Goal: Information Seeking & Learning: Understand process/instructions

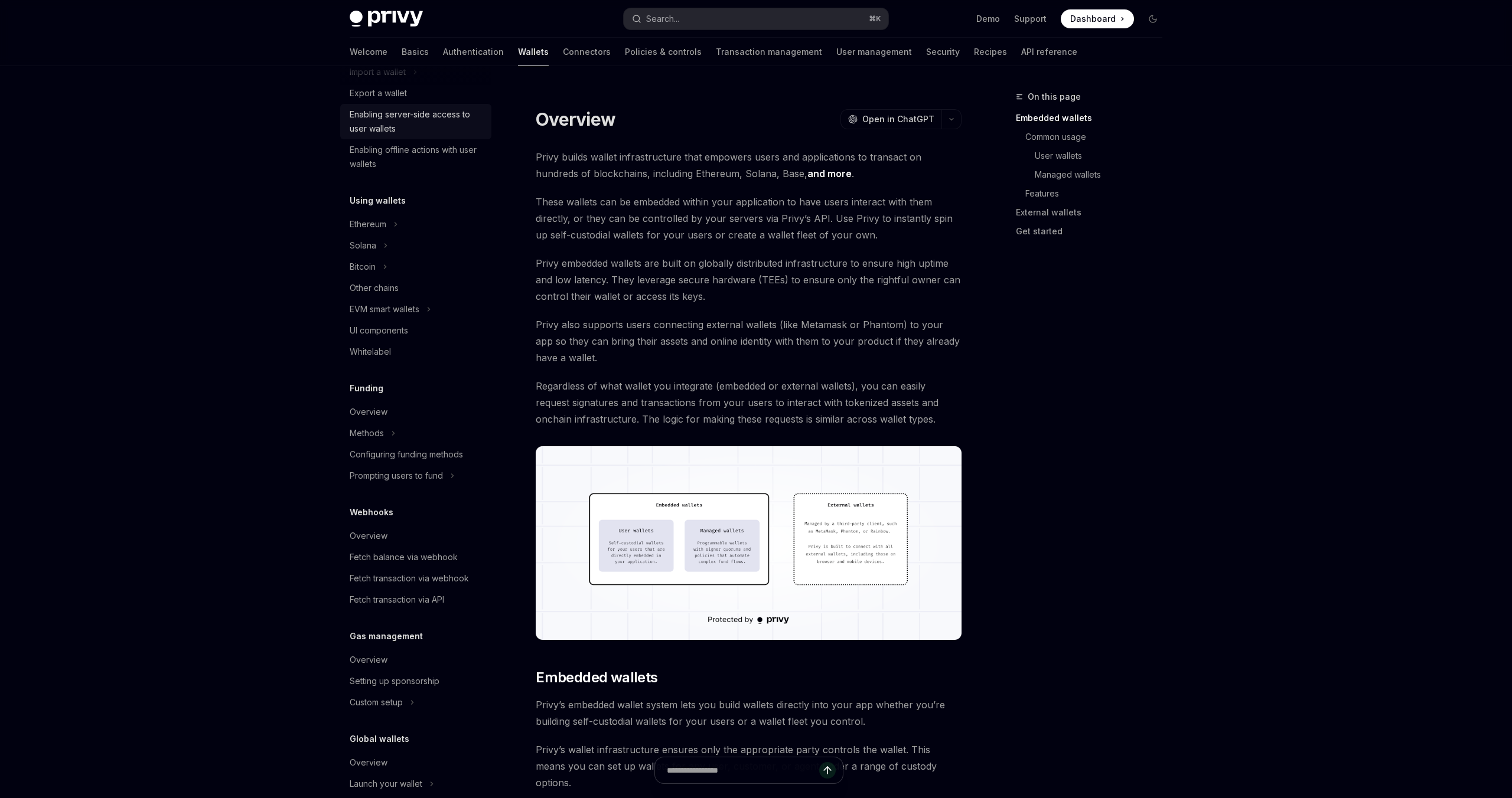
scroll to position [170, 0]
click at [427, 230] on div "Ethereum" at bounding box center [416, 229] width 151 height 21
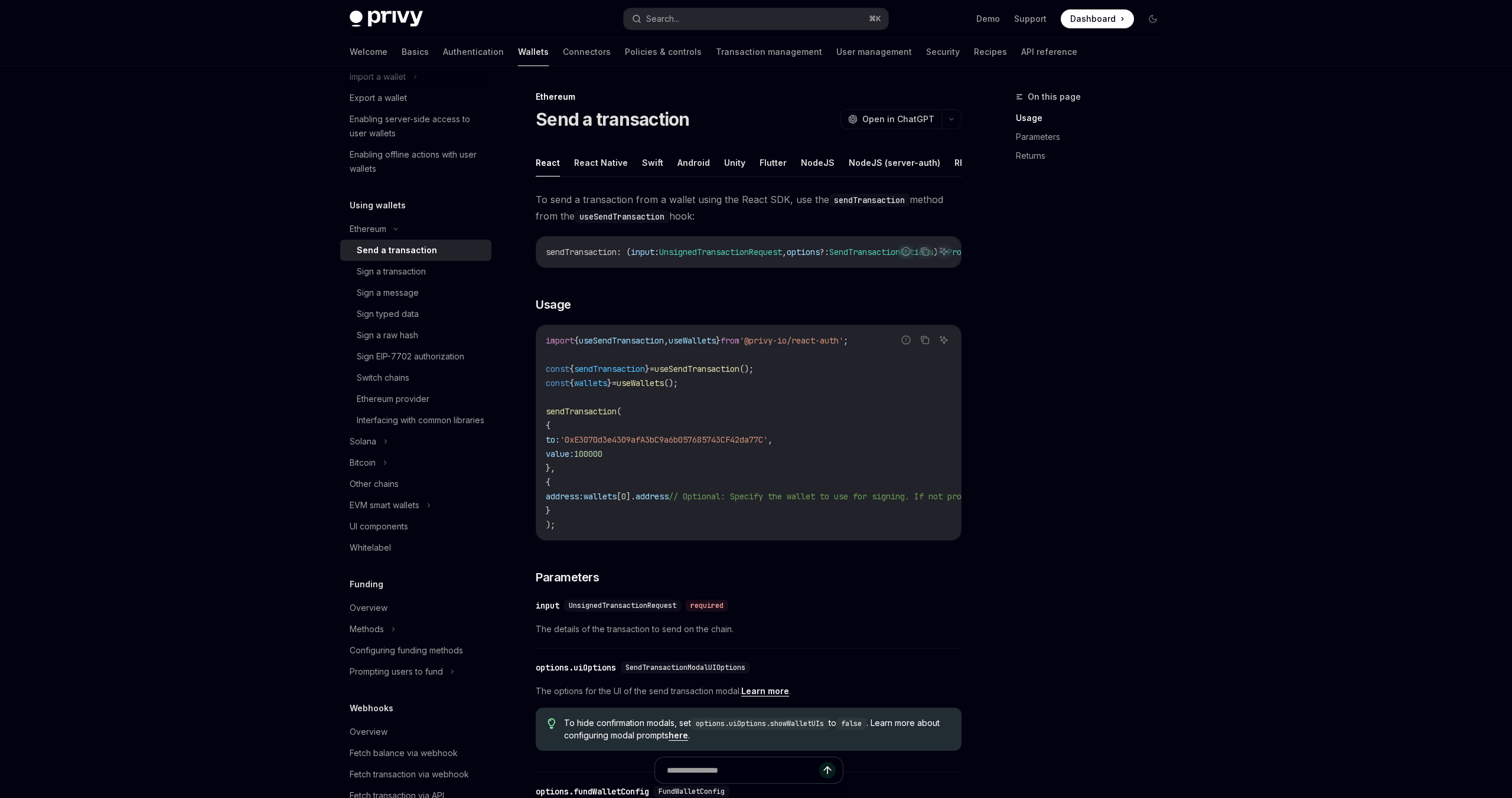
click at [454, 251] on div "Send a transaction" at bounding box center [421, 250] width 127 height 14
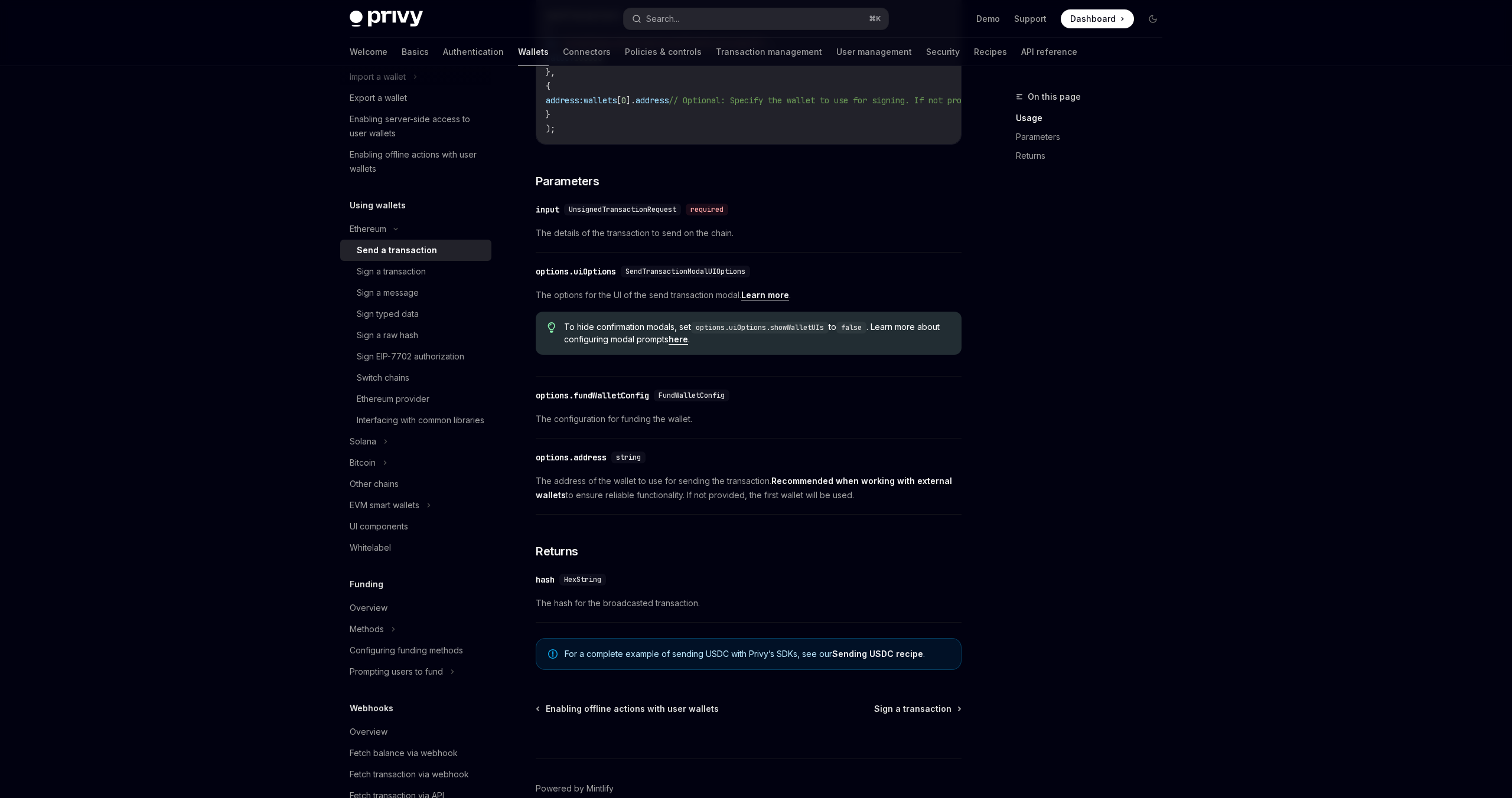
scroll to position [468, 0]
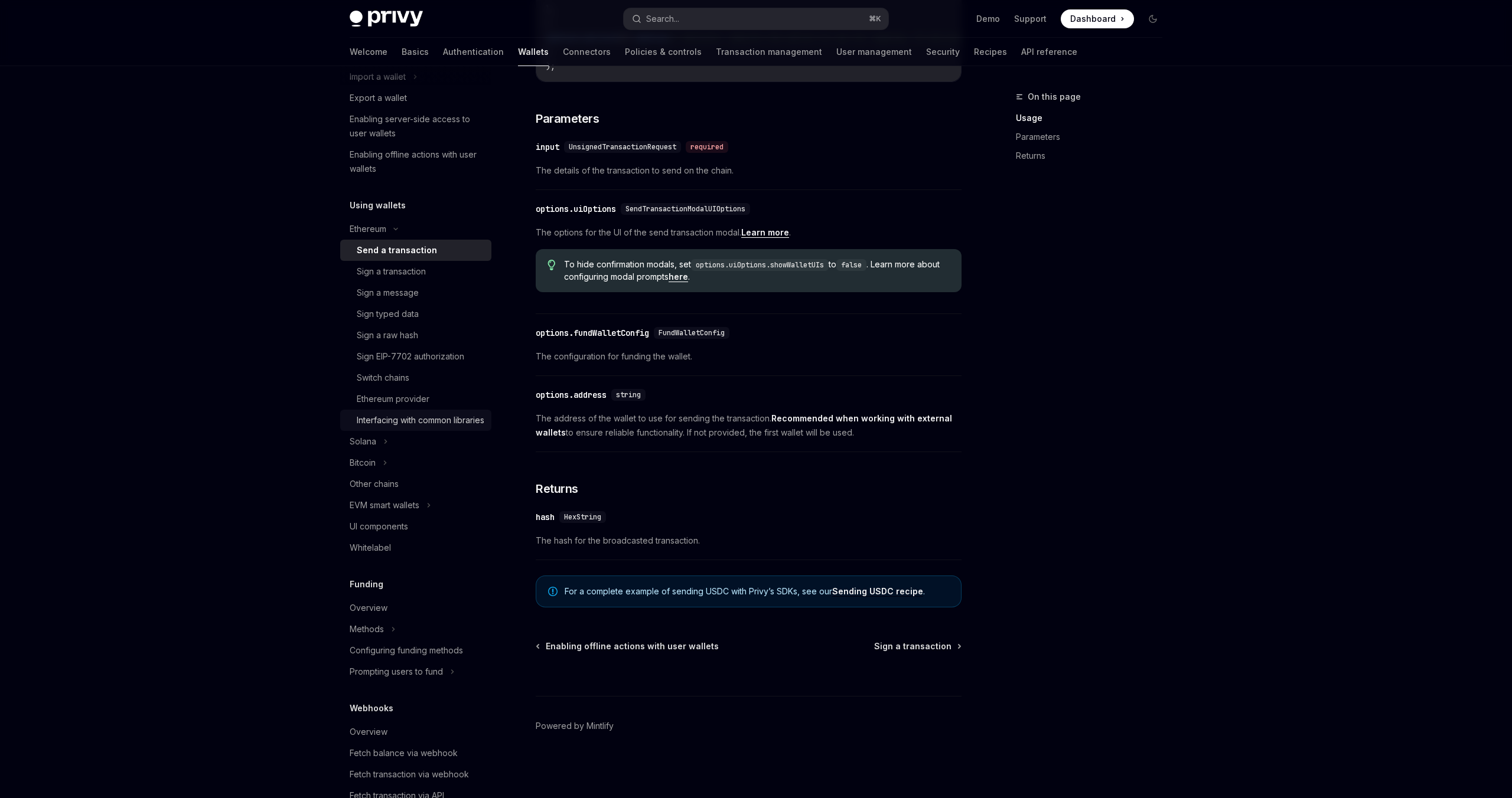
click at [448, 424] on div "Interfacing with common libraries" at bounding box center [421, 420] width 127 height 14
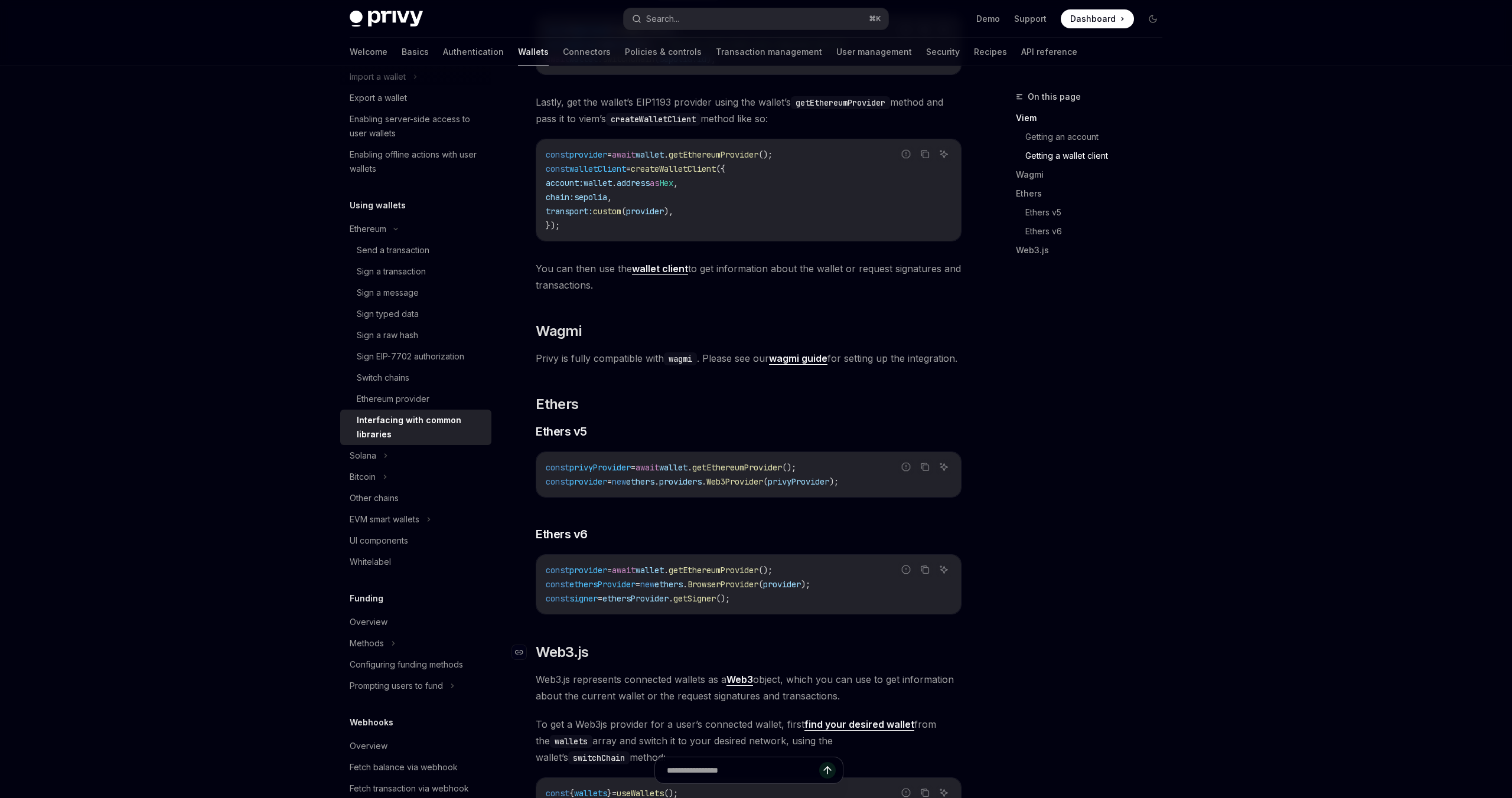
scroll to position [884, 0]
click at [414, 250] on div "Send a transaction" at bounding box center [393, 250] width 73 height 14
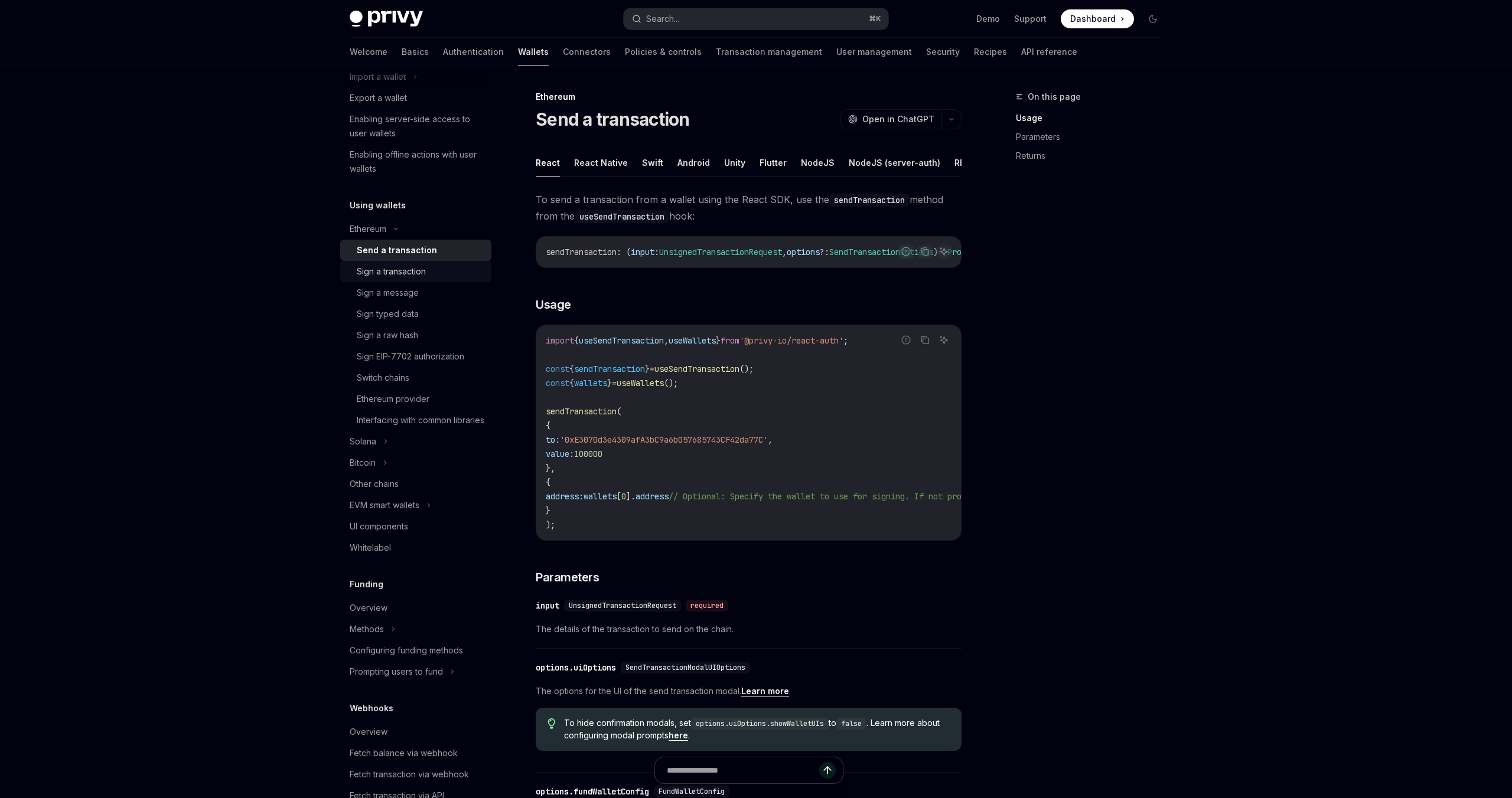
click at [414, 277] on div "Sign a transaction" at bounding box center [391, 272] width 69 height 14
click at [410, 248] on div "Send a transaction" at bounding box center [393, 250] width 73 height 14
click at [410, 267] on div "Sign a transaction" at bounding box center [391, 272] width 69 height 14
click at [415, 297] on div "Sign a message" at bounding box center [388, 293] width 62 height 14
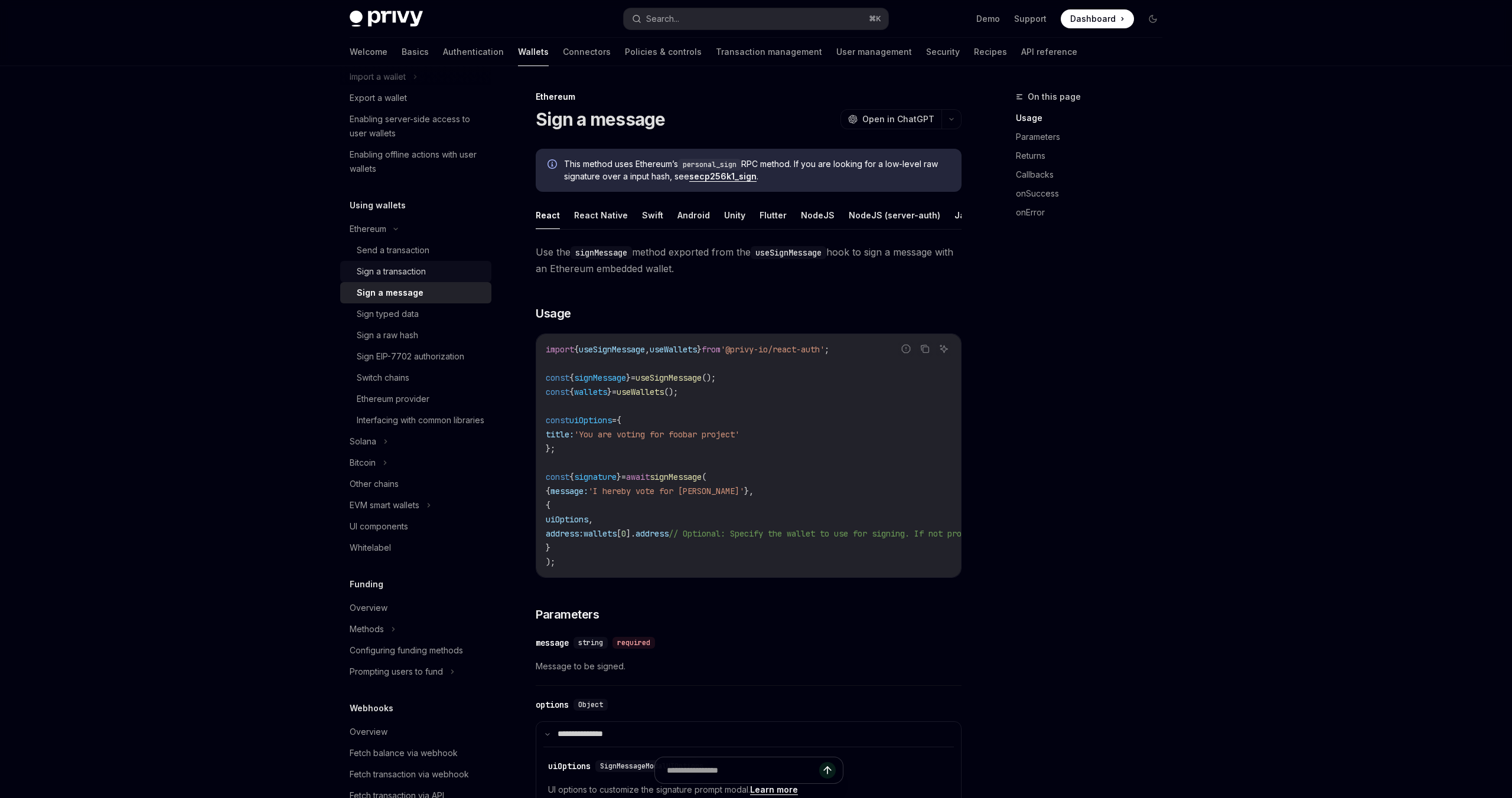
click at [416, 272] on div "Sign a transaction" at bounding box center [391, 272] width 69 height 14
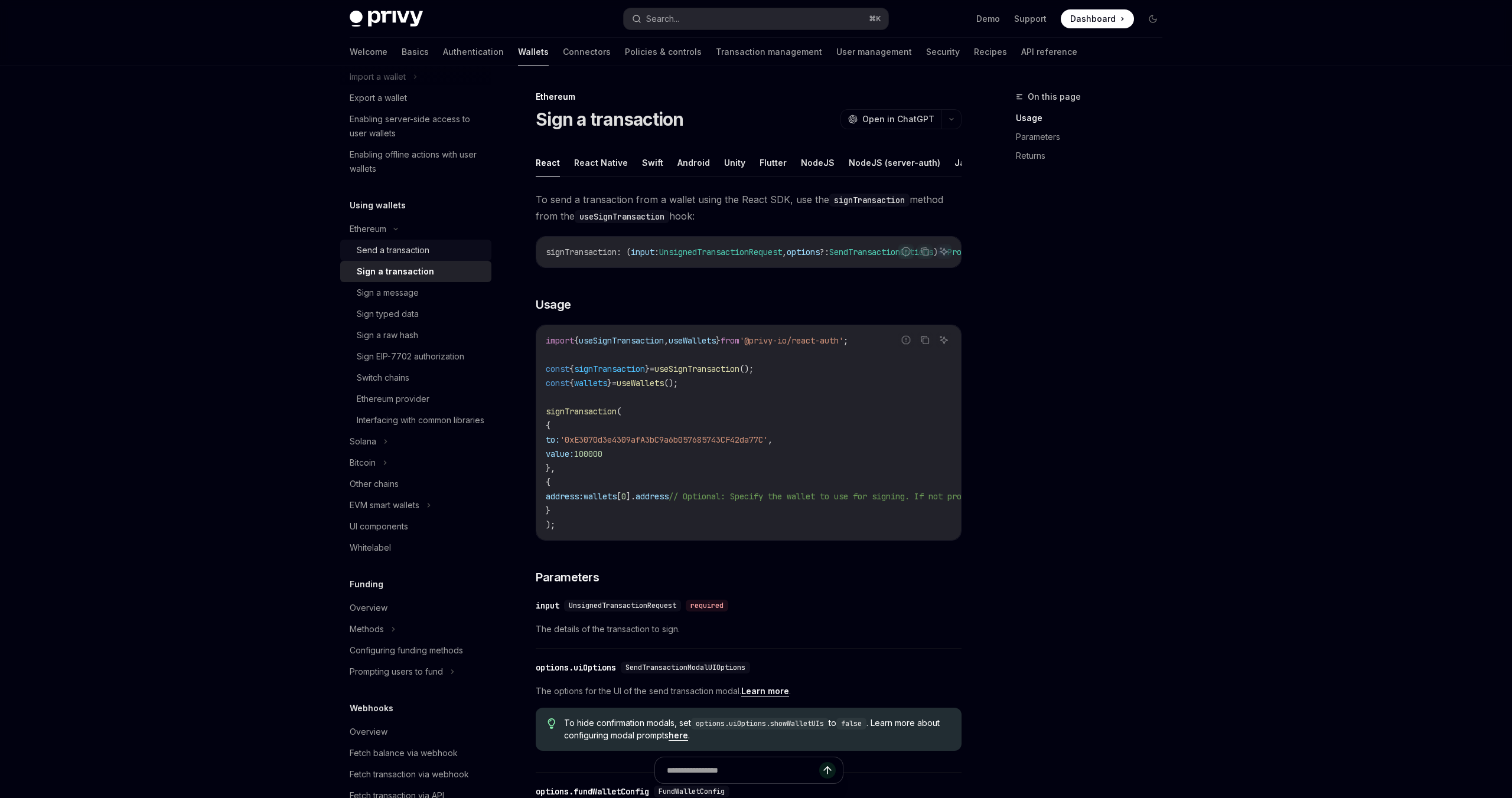
click at [416, 242] on link "Send a transaction" at bounding box center [416, 250] width 151 height 21
click at [412, 282] on link "Sign a message" at bounding box center [416, 293] width 151 height 21
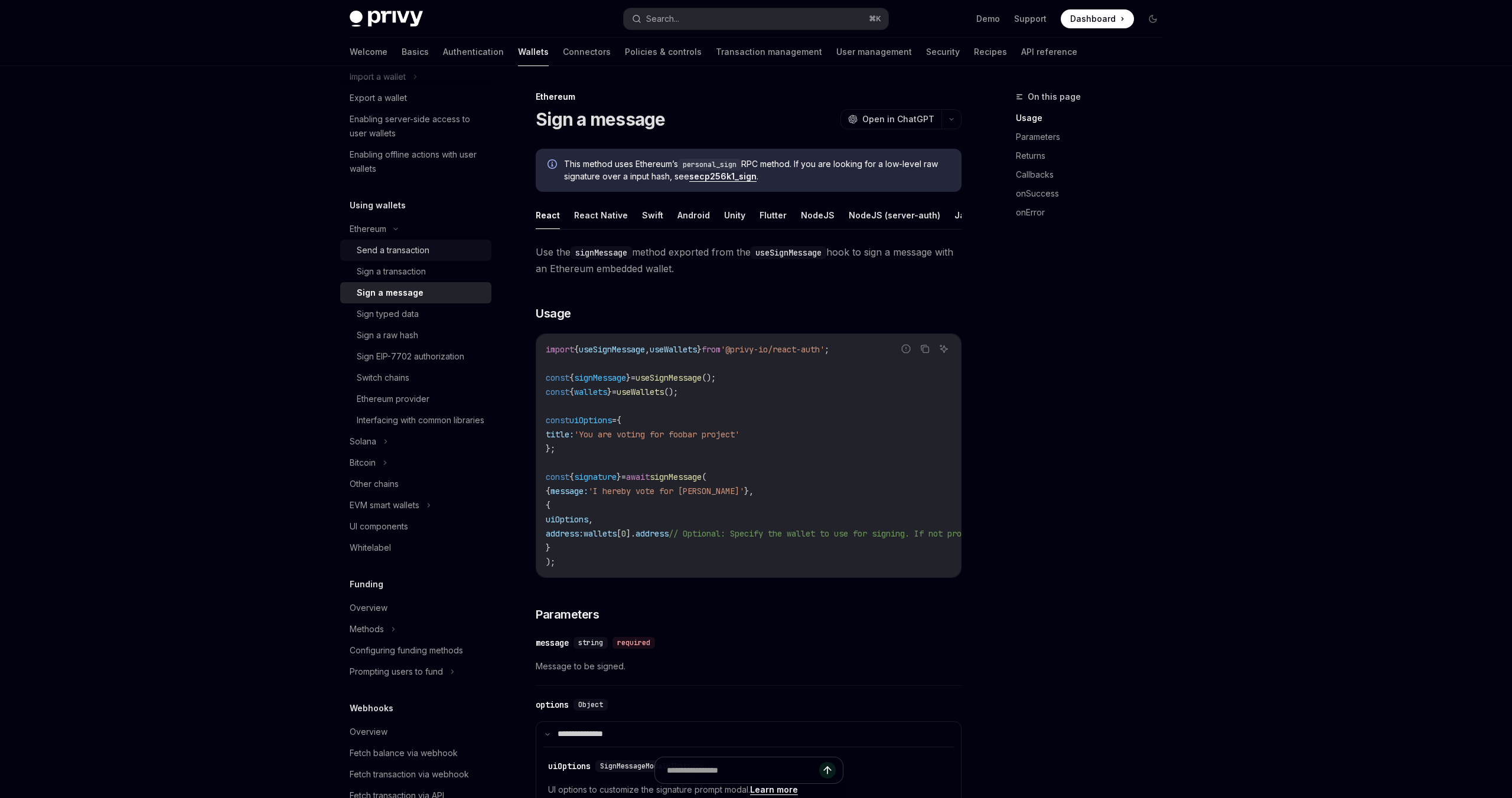
click at [415, 247] on div "Send a transaction" at bounding box center [393, 250] width 73 height 14
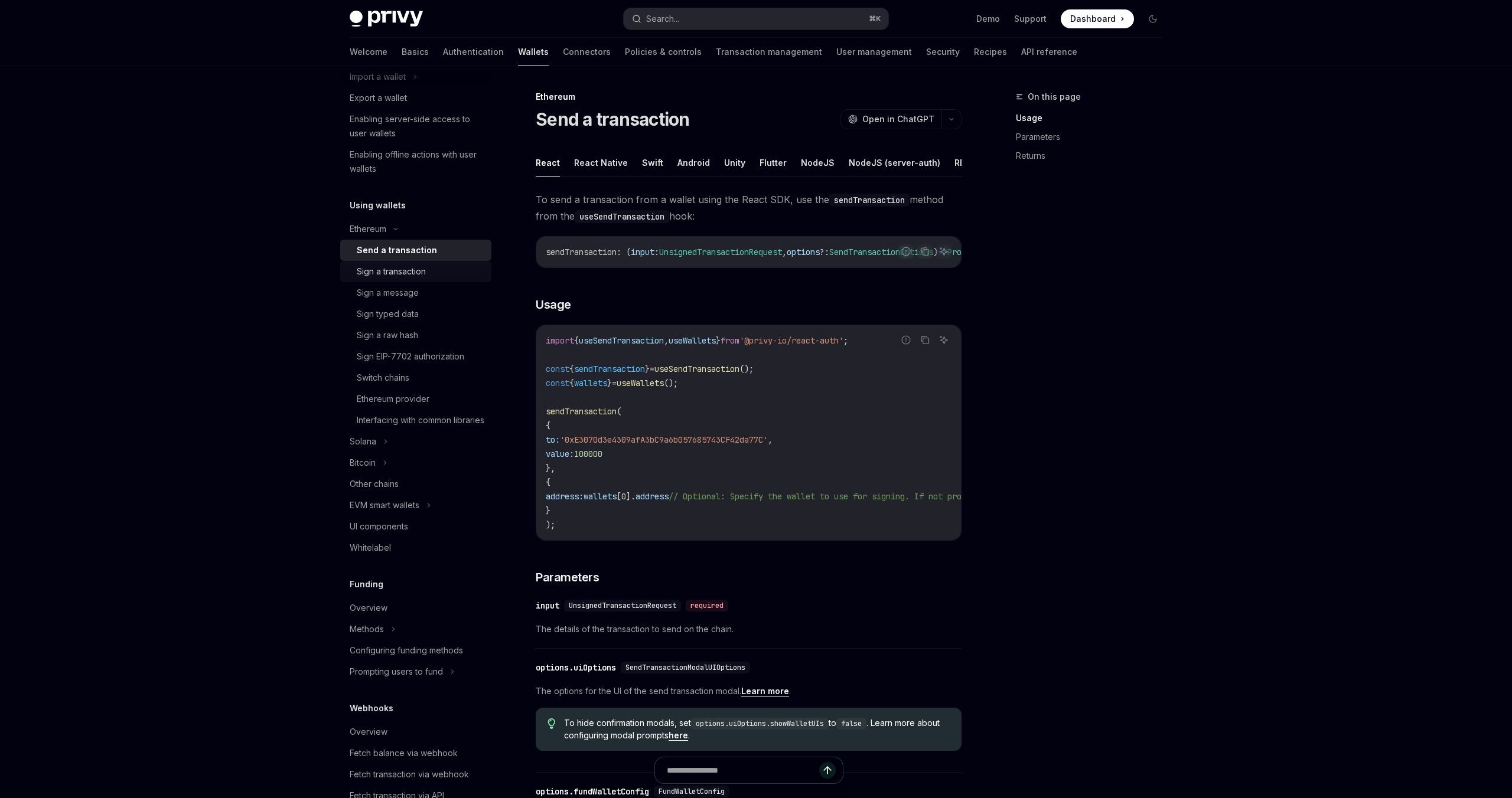
click at [415, 272] on div "Sign a transaction" at bounding box center [391, 272] width 69 height 14
click at [409, 291] on div "Sign a message" at bounding box center [388, 293] width 62 height 14
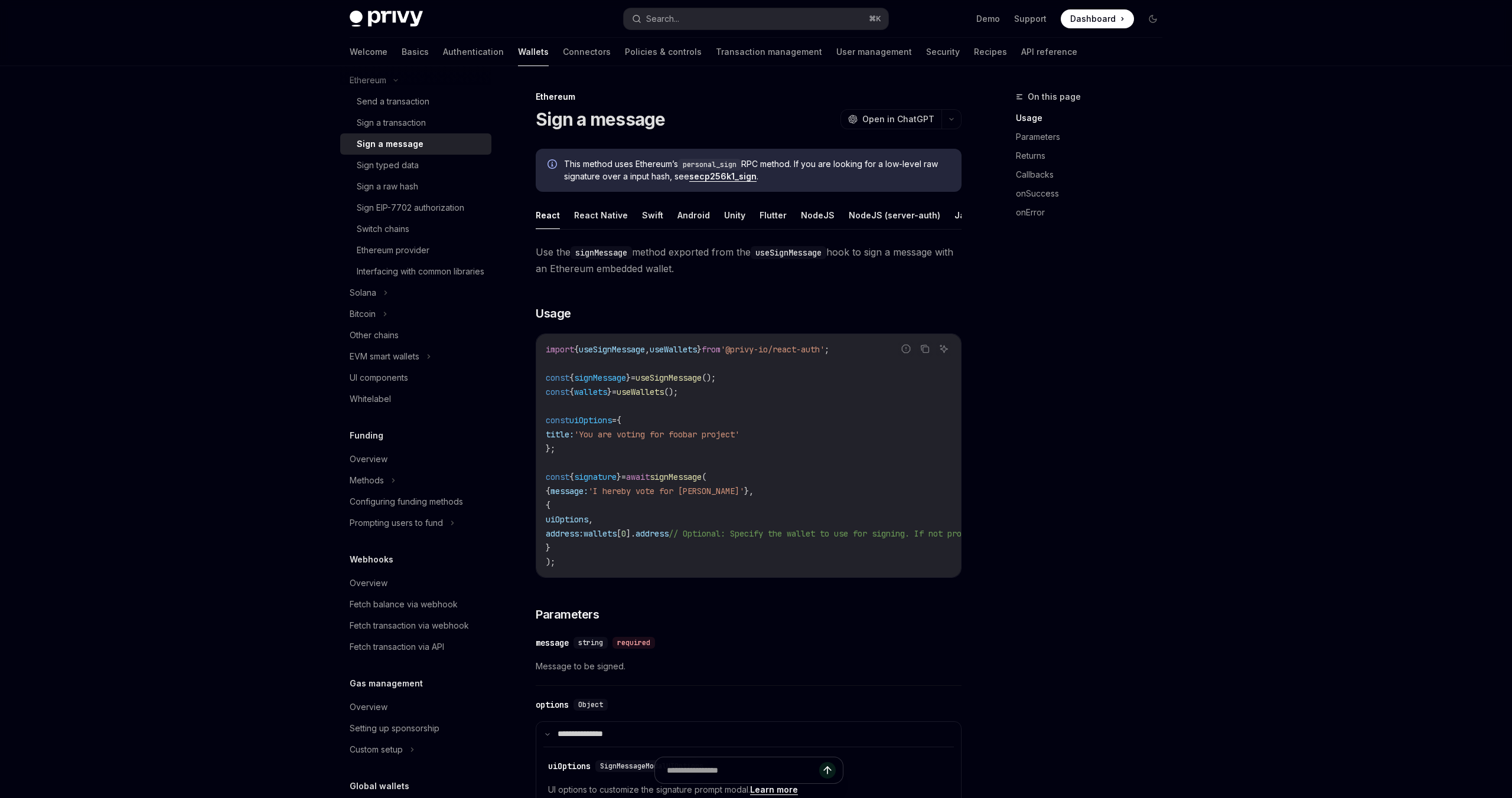
scroll to position [301, 0]
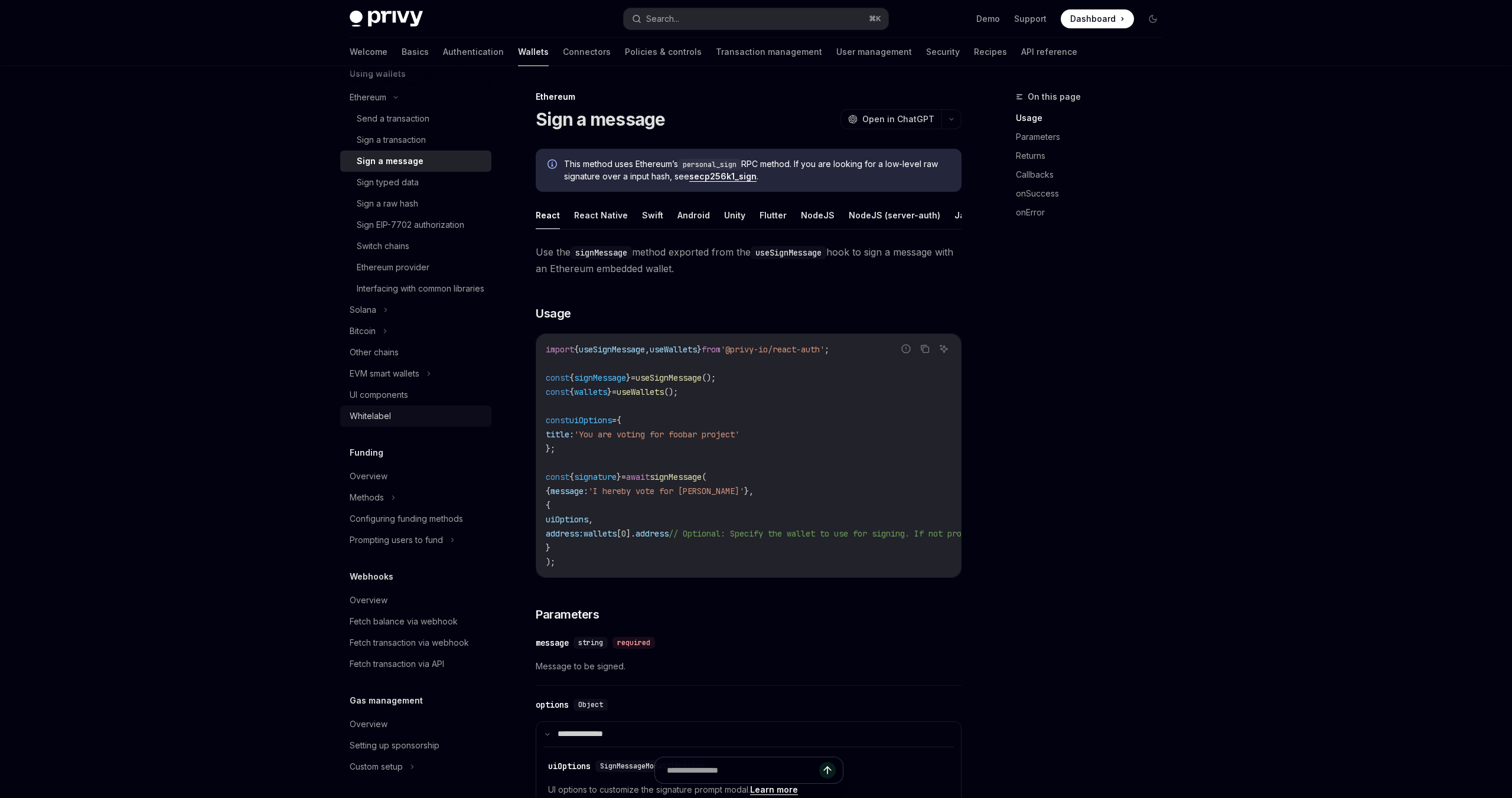
click at [379, 423] on div "Whitelabel" at bounding box center [370, 416] width 41 height 14
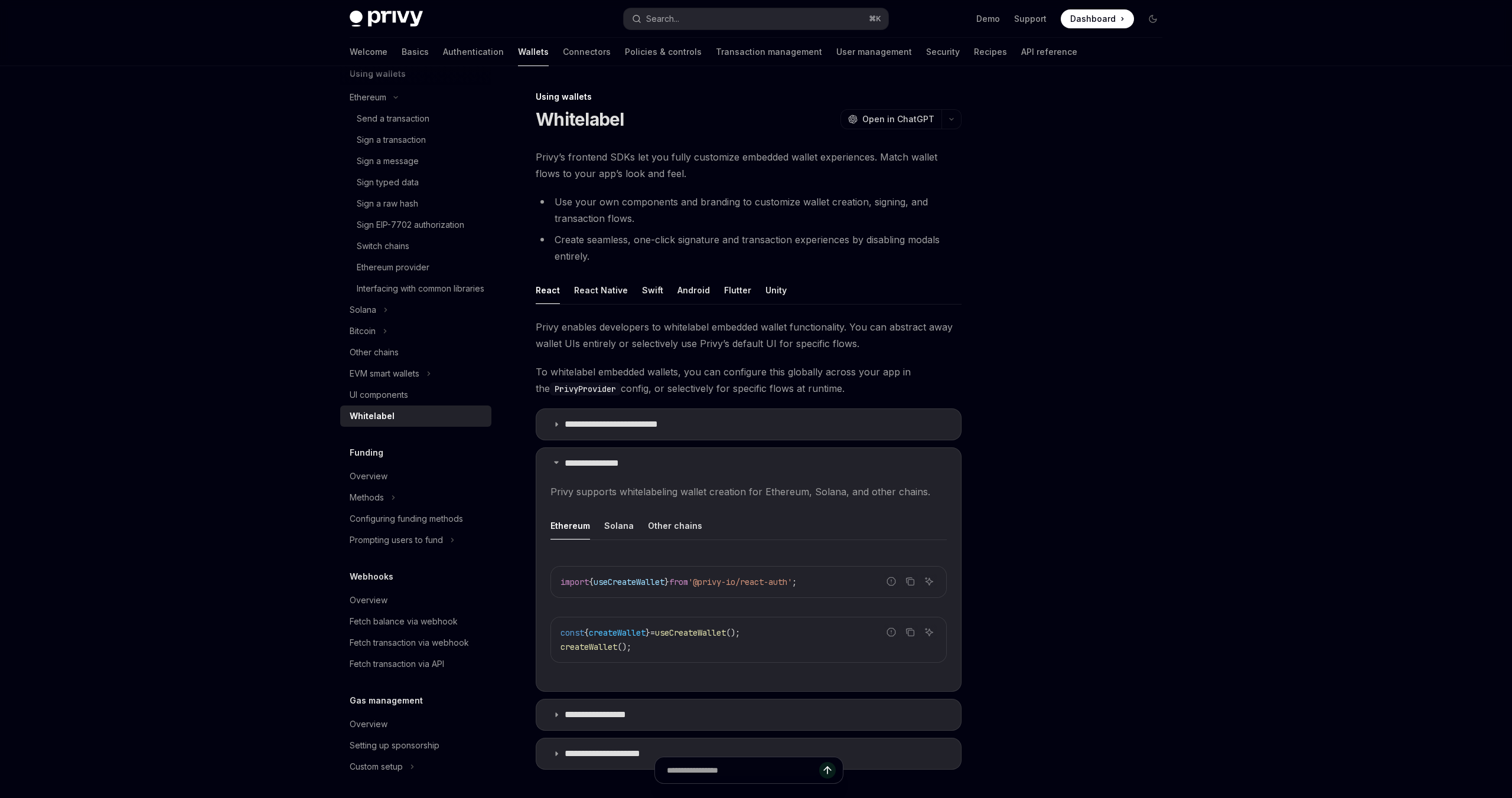
click at [673, 178] on span "Privy’s frontend SDKs let you fully customize embedded wallet experiences. Matc…" at bounding box center [748, 165] width 426 height 33
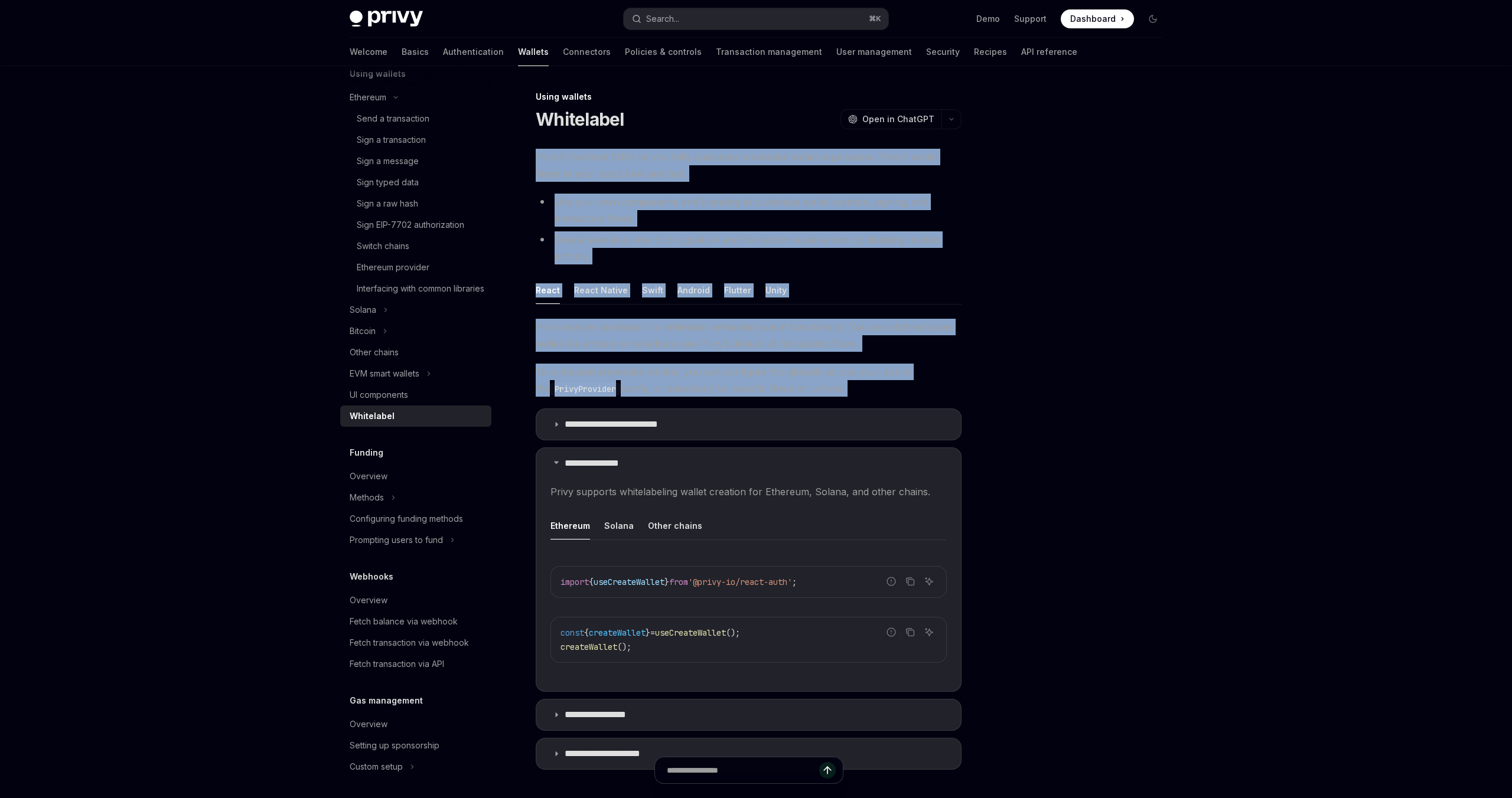
drag, startPoint x: 673, startPoint y: 178, endPoint x: 695, endPoint y: 372, distance: 195.2
click at [695, 372] on div "**********" at bounding box center [748, 463] width 426 height 628
click at [695, 372] on span "To whitelabel embedded wallets, you can configure this globally across your app…" at bounding box center [748, 381] width 426 height 33
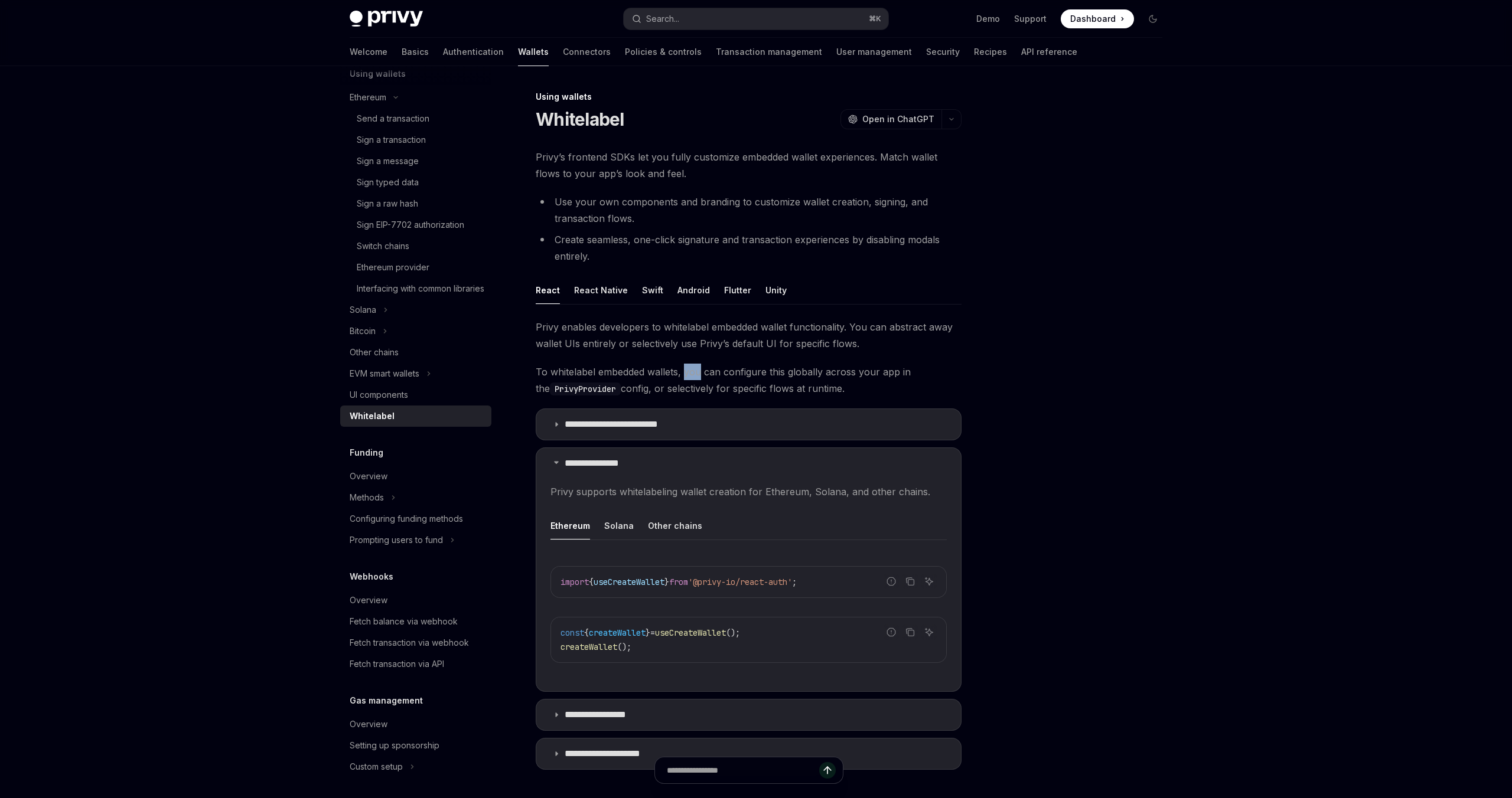
click at [695, 372] on span "To whitelabel embedded wallets, you can configure this globally across your app…" at bounding box center [748, 381] width 426 height 33
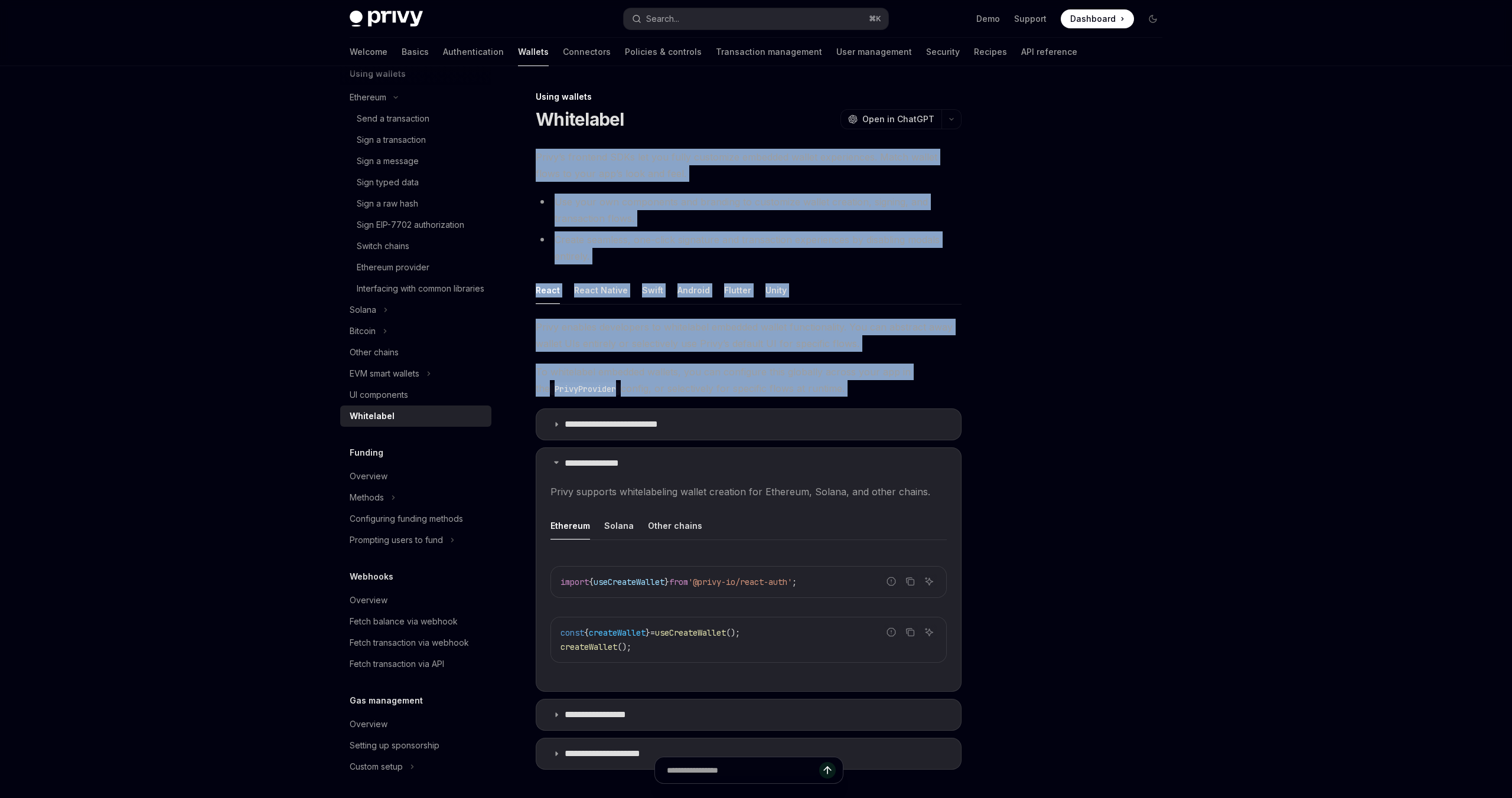
drag, startPoint x: 695, startPoint y: 372, endPoint x: 769, endPoint y: 140, distance: 243.5
click at [769, 140] on div "**********" at bounding box center [638, 529] width 652 height 878
click at [749, 164] on span "Privy’s frontend SDKs let you fully customize embedded wallet experiences. Matc…" at bounding box center [748, 165] width 426 height 33
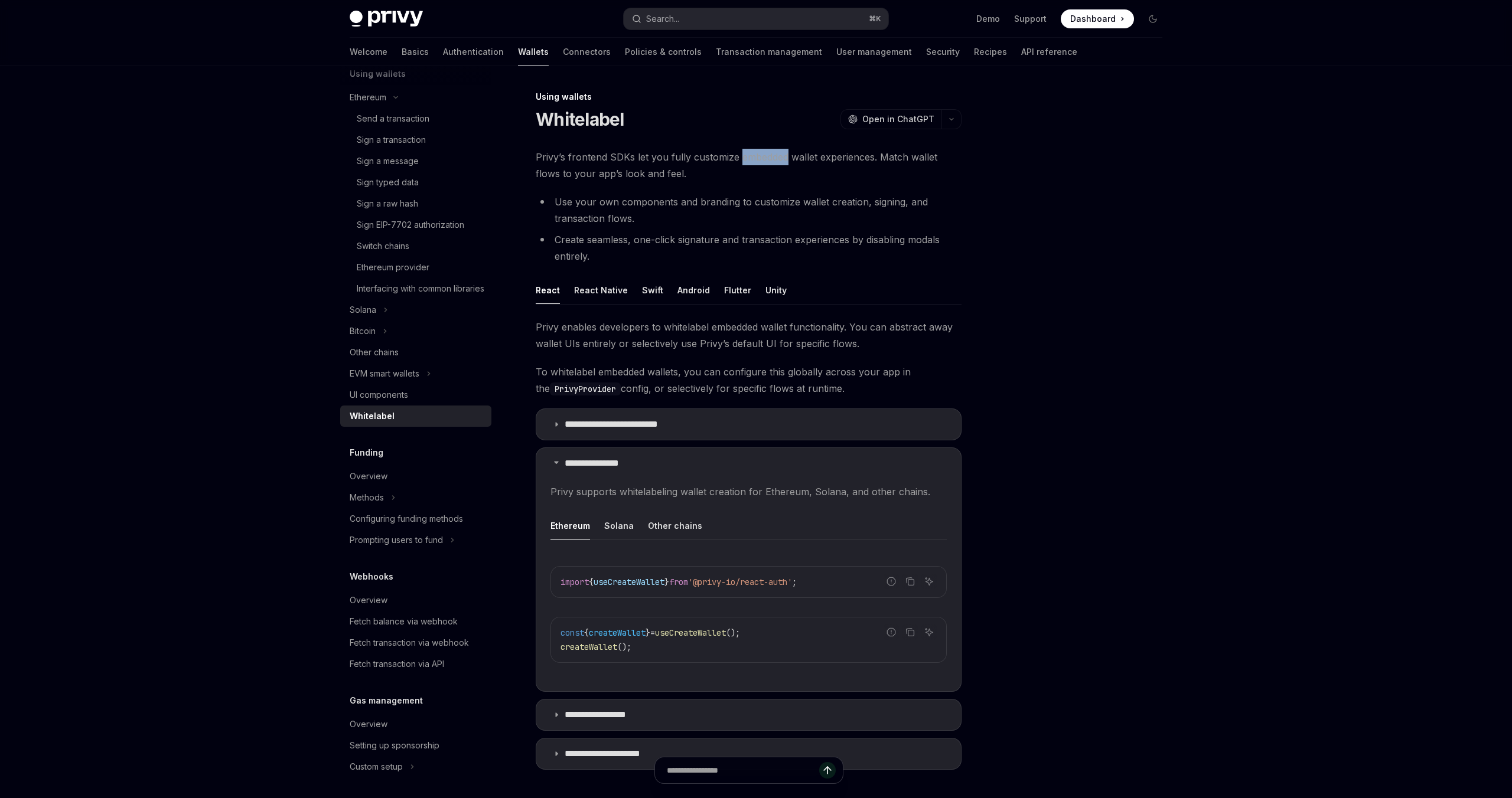
click at [749, 164] on span "Privy’s frontend SDKs let you fully customize embedded wallet experiences. Matc…" at bounding box center [748, 165] width 426 height 33
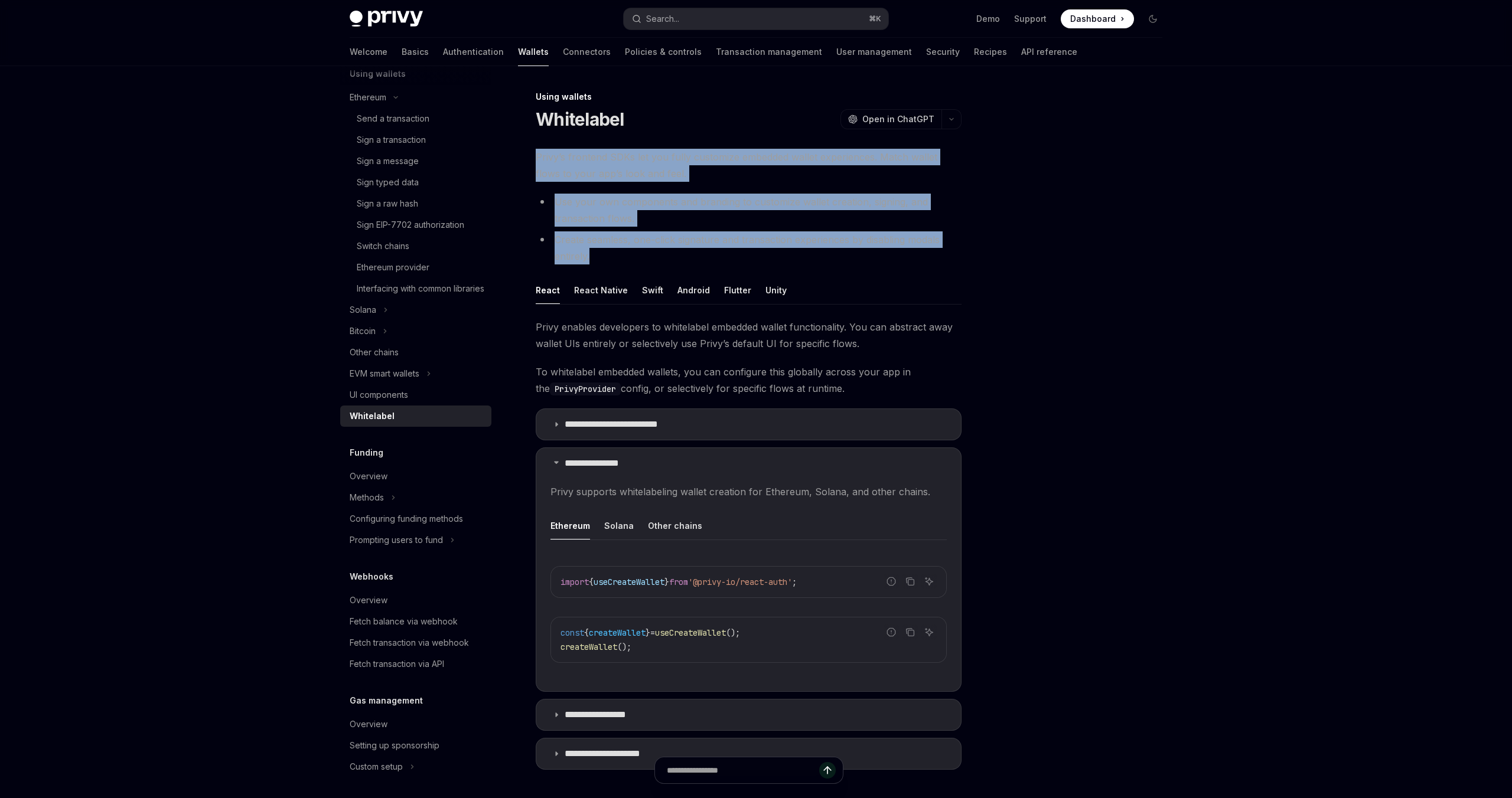
drag, startPoint x: 749, startPoint y: 164, endPoint x: 744, endPoint y: 254, distance: 90.1
click at [744, 254] on div "**********" at bounding box center [748, 463] width 426 height 628
click at [744, 254] on li "Create seamless, one-click signature and transaction experiences by disabling m…" at bounding box center [748, 248] width 426 height 33
drag, startPoint x: 744, startPoint y: 254, endPoint x: 751, endPoint y: 130, distance: 124.2
click at [751, 132] on div "**********" at bounding box center [638, 529] width 652 height 878
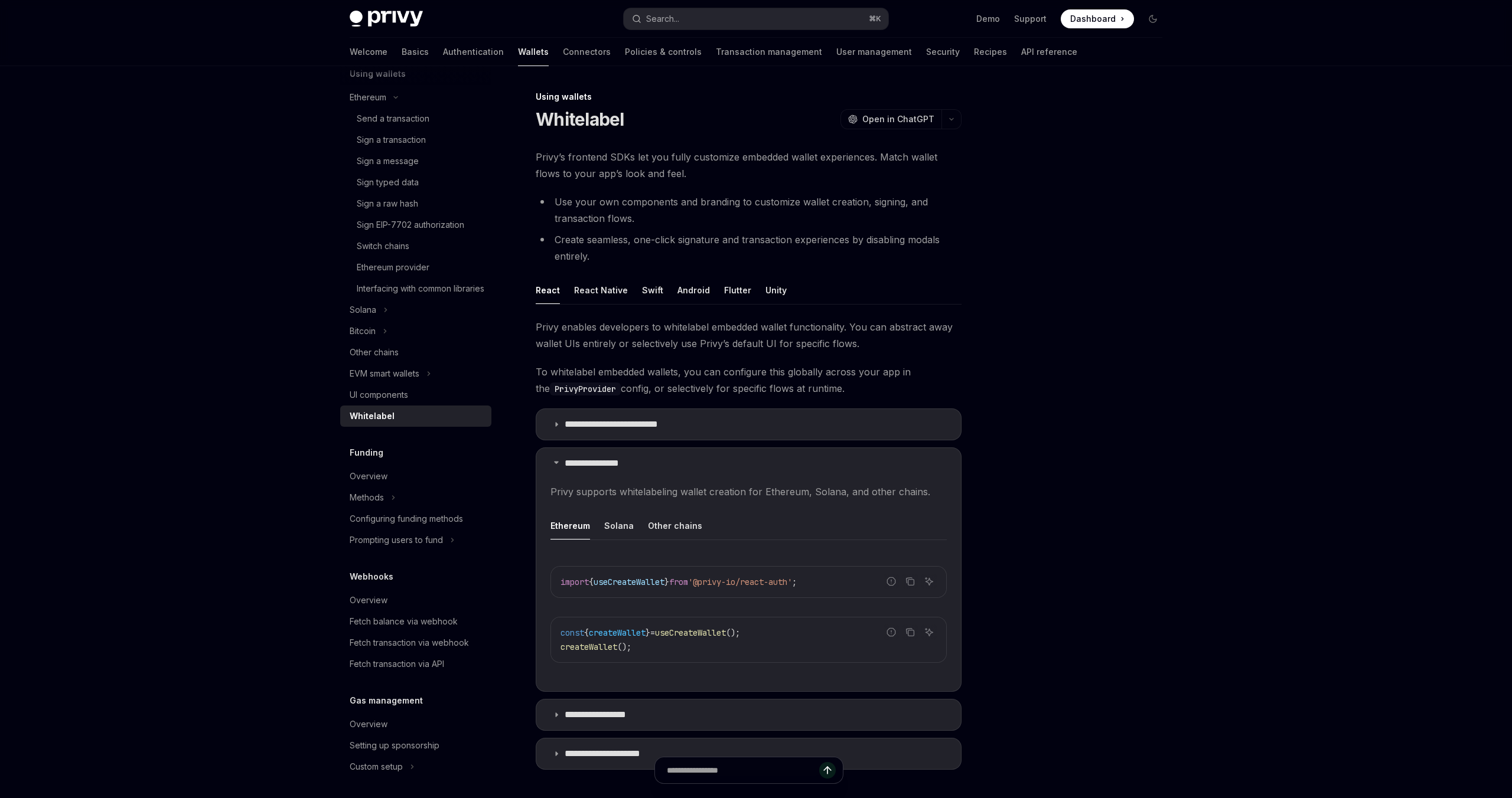
click at [1050, 312] on div at bounding box center [1082, 444] width 180 height 708
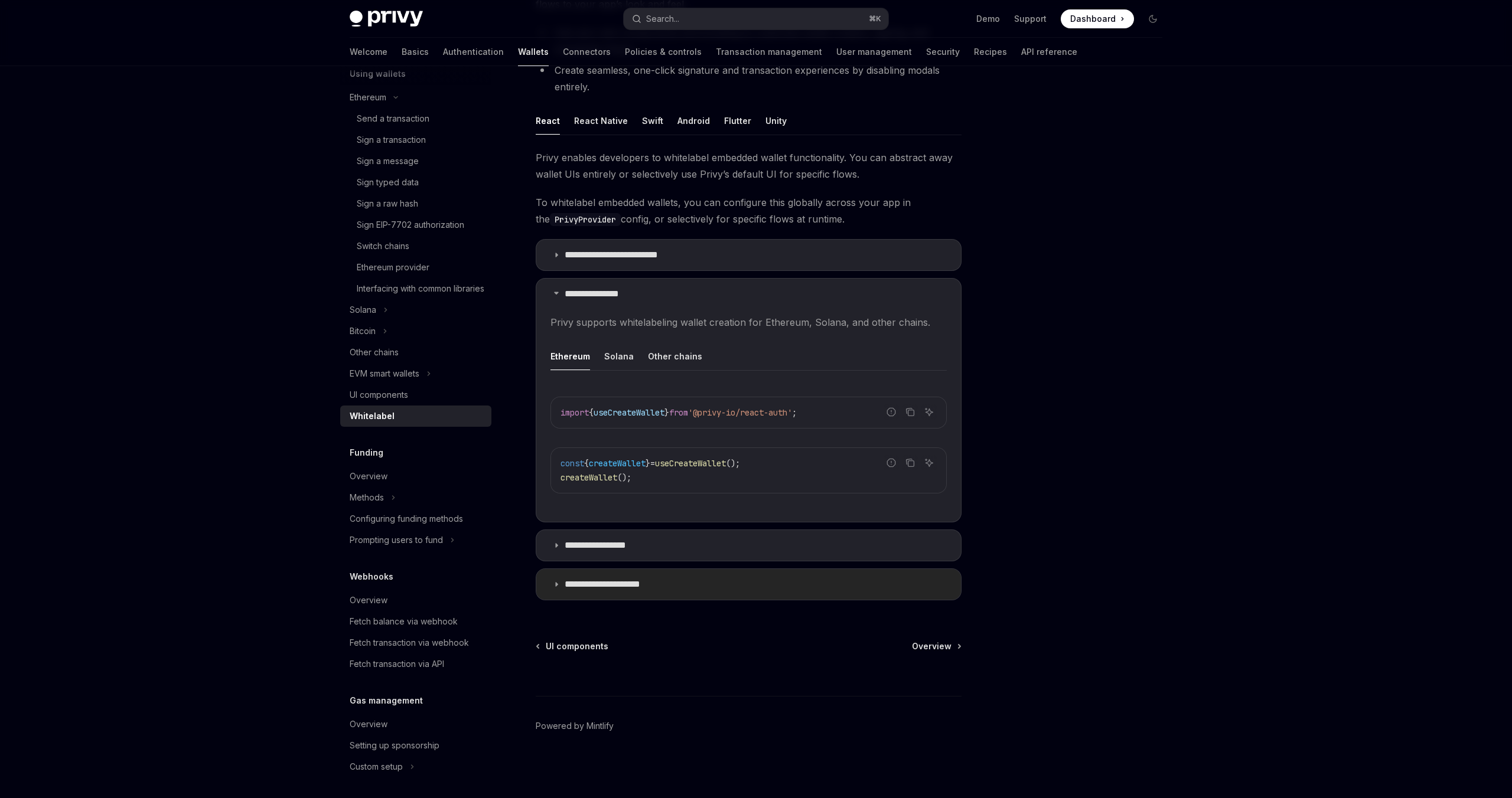
click at [823, 585] on summary "**********" at bounding box center [748, 585] width 425 height 31
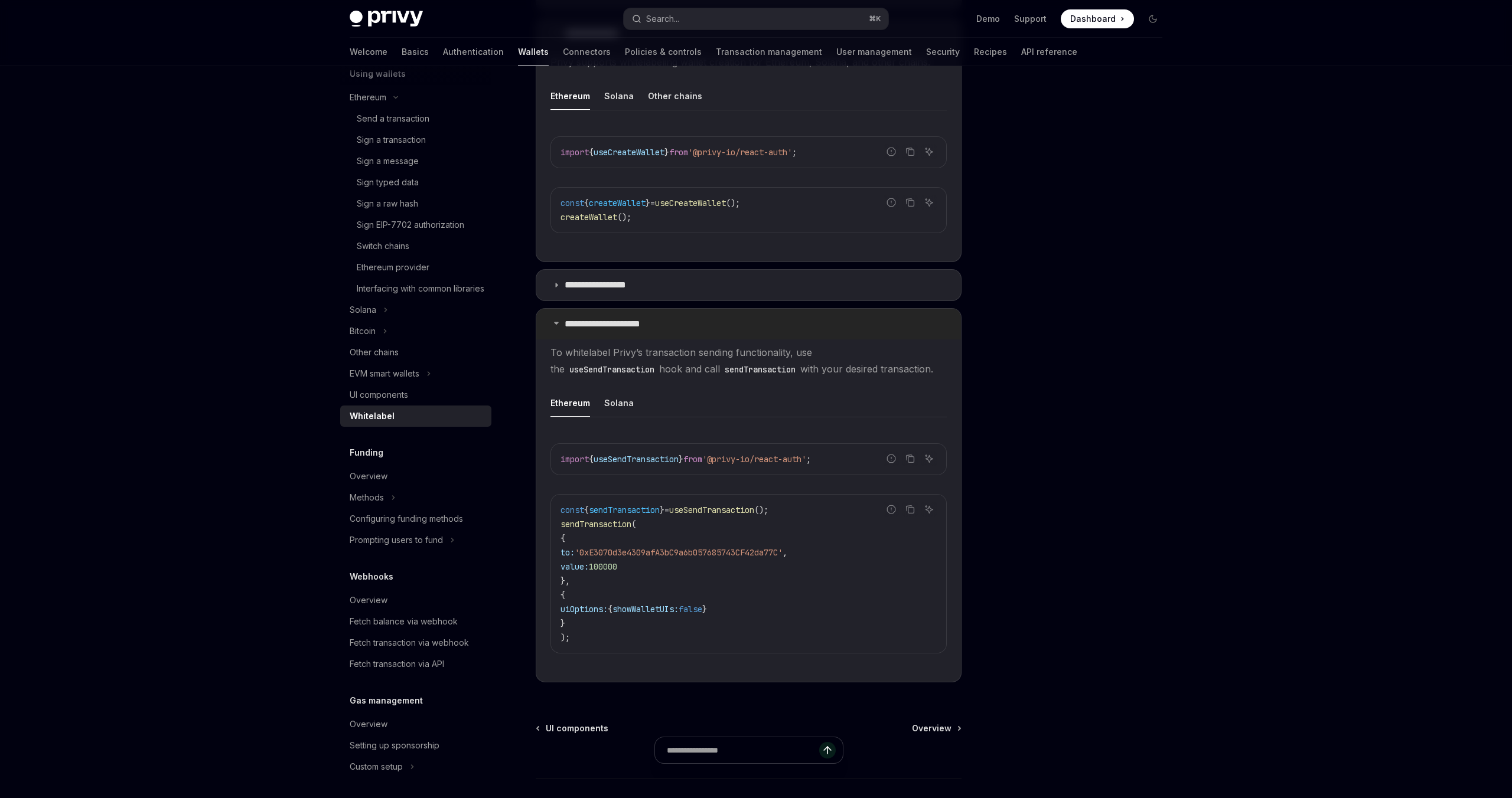
scroll to position [512, 0]
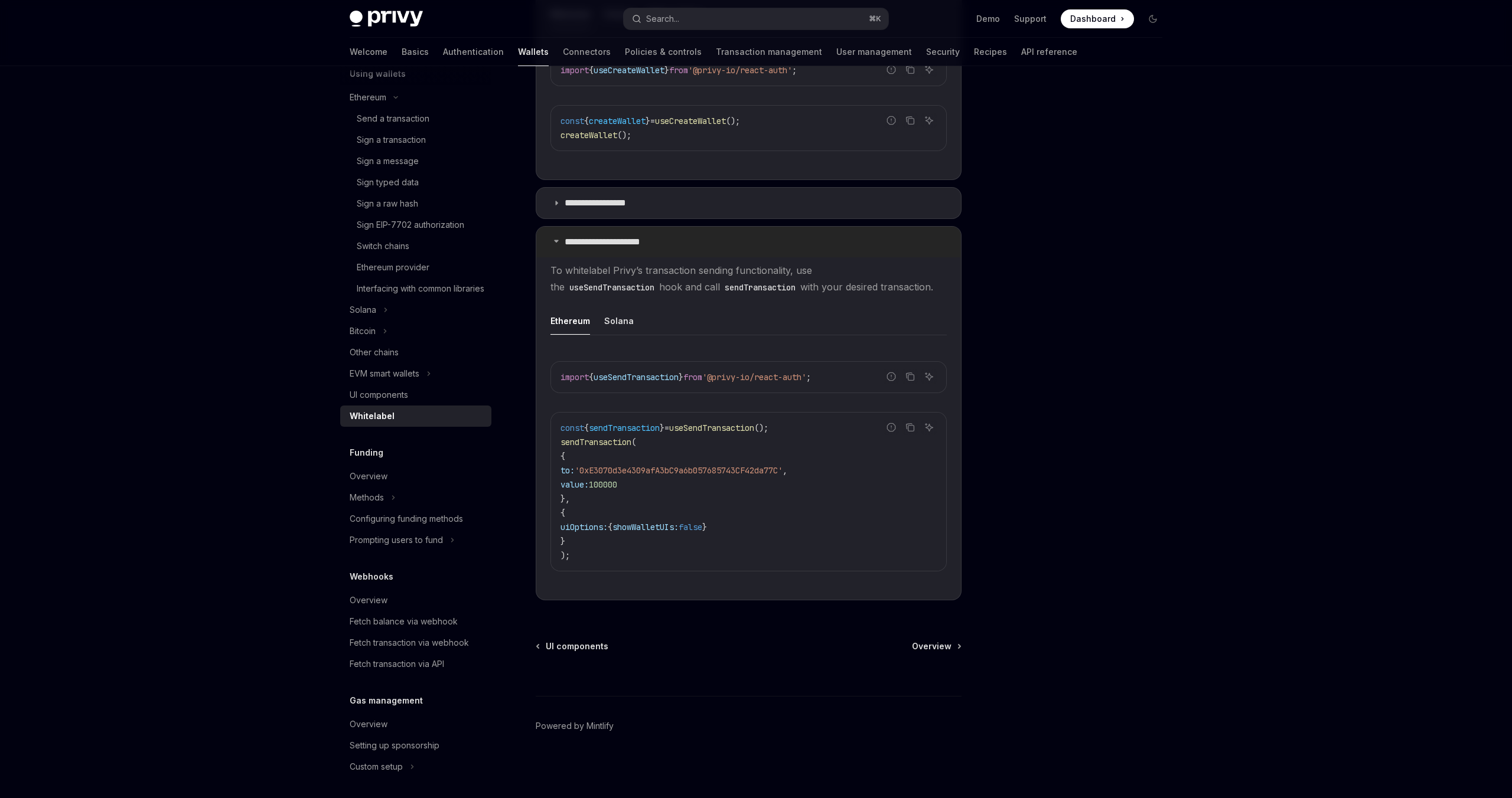
click at [894, 241] on summary "**********" at bounding box center [748, 242] width 425 height 31
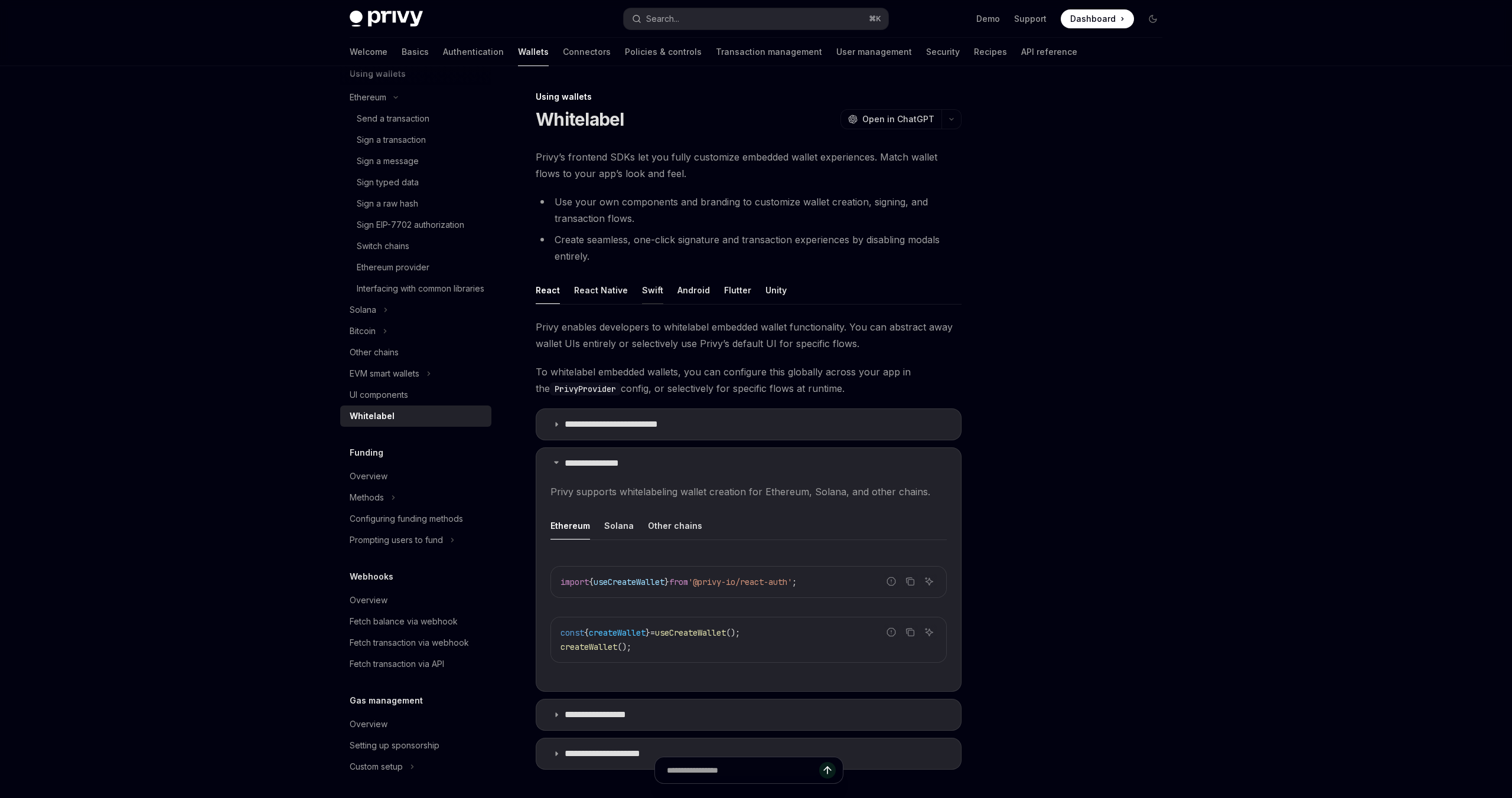
click at [646, 286] on button "Swift" at bounding box center [653, 290] width 21 height 28
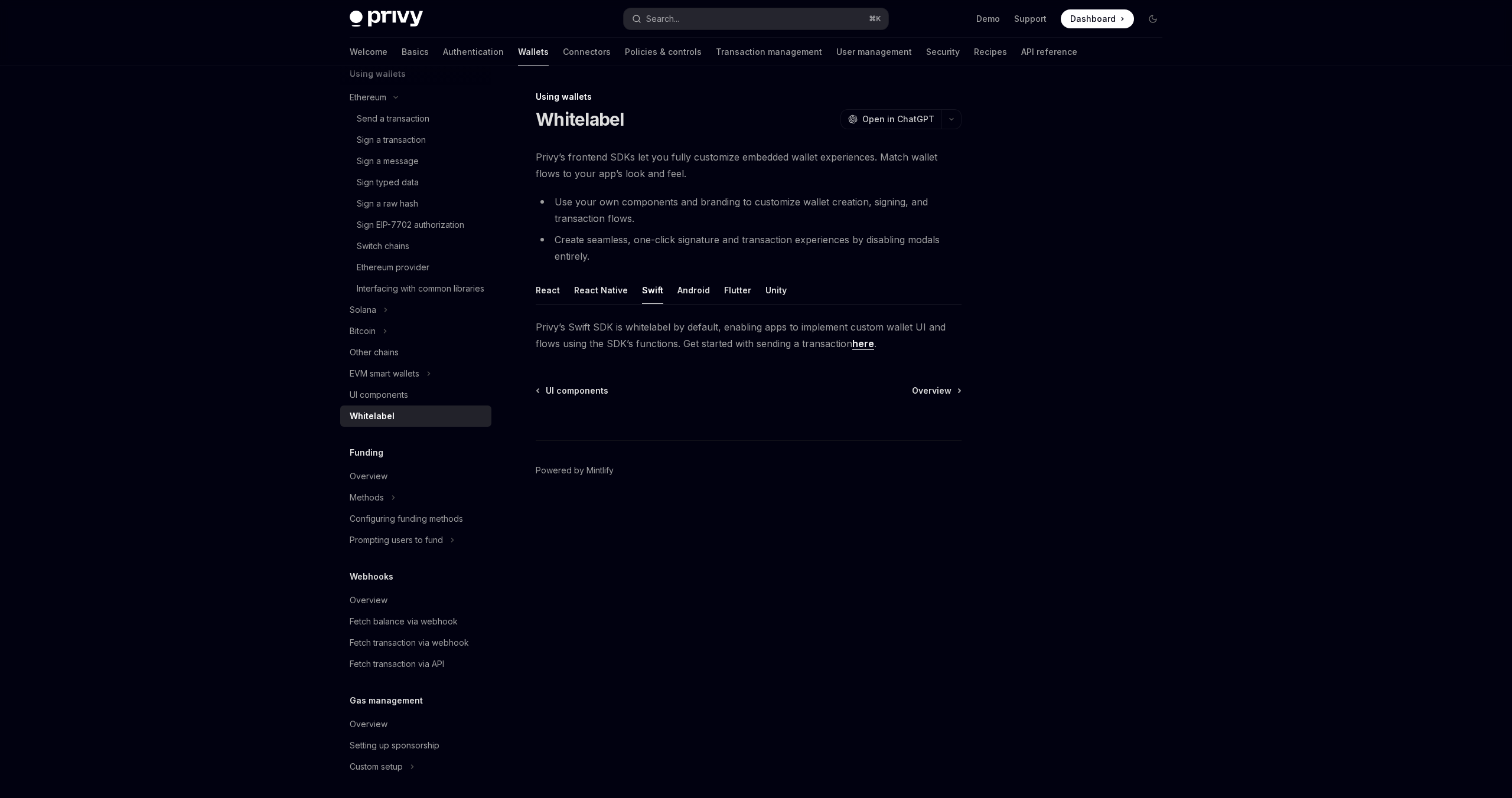
click at [862, 346] on link "here" at bounding box center [863, 344] width 22 height 12
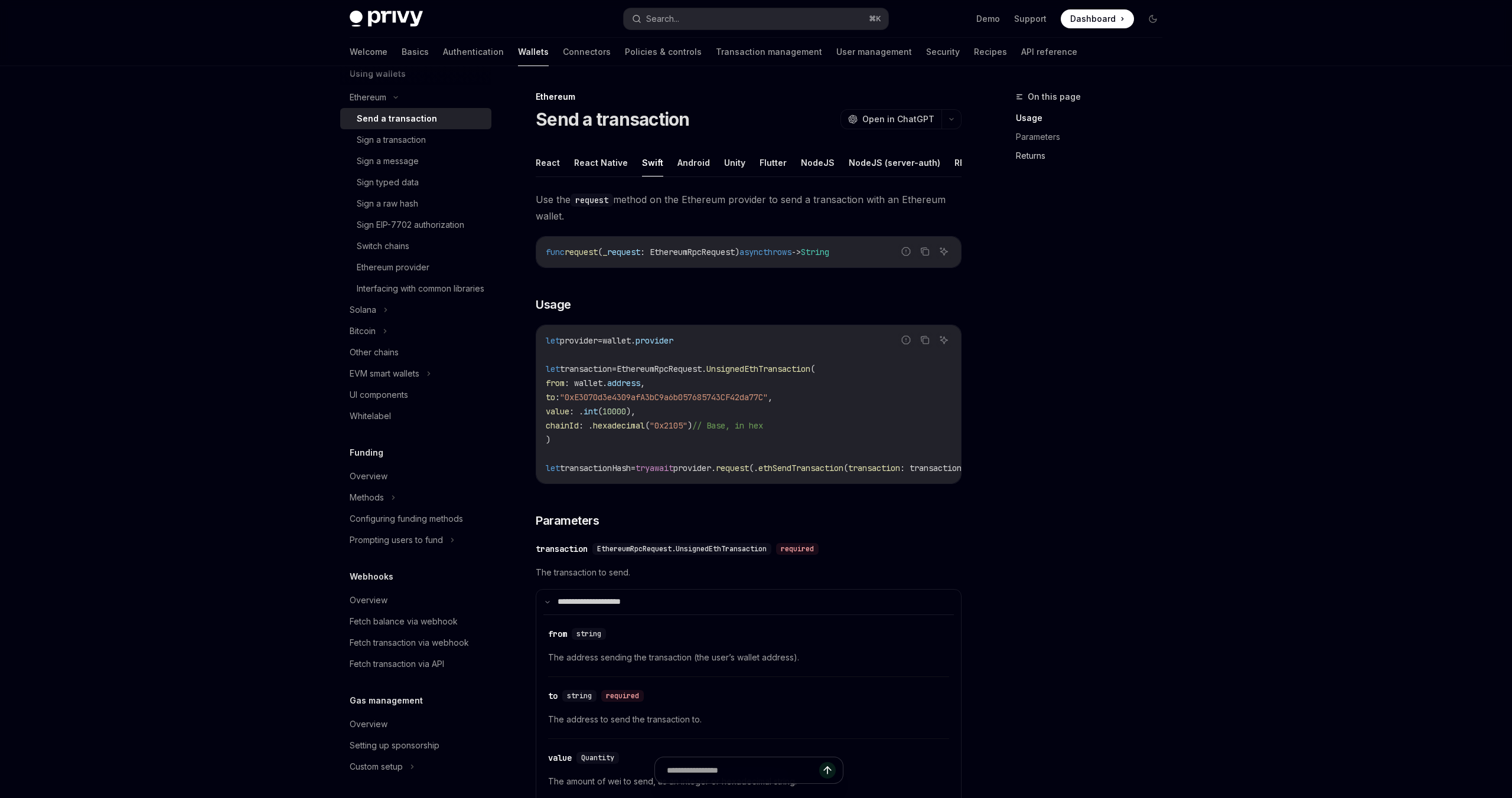
click at [1042, 152] on link "Returns" at bounding box center [1094, 156] width 156 height 19
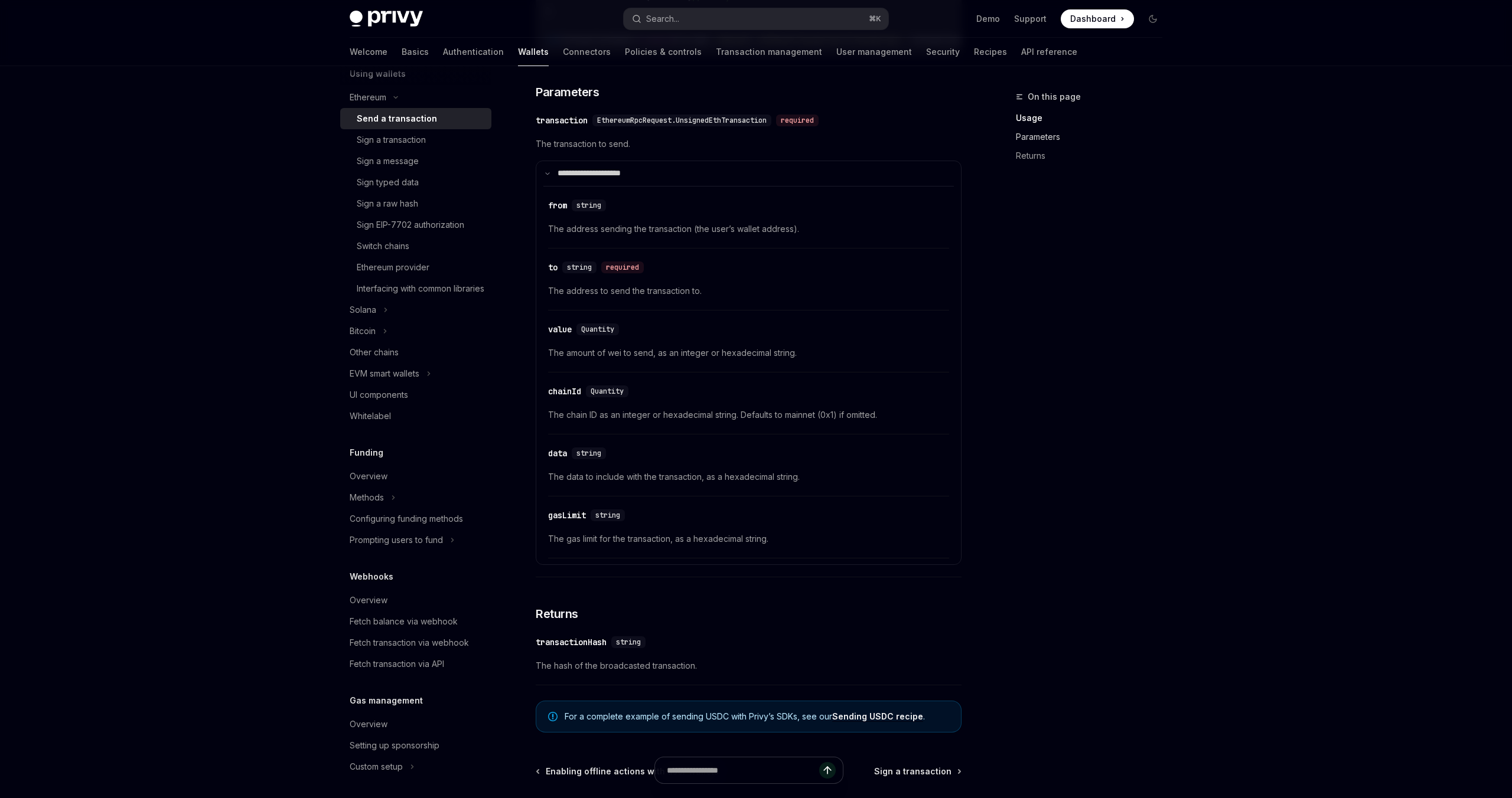
click at [1028, 144] on link "Parameters" at bounding box center [1094, 137] width 156 height 19
click at [1027, 151] on link "Returns" at bounding box center [1094, 156] width 156 height 19
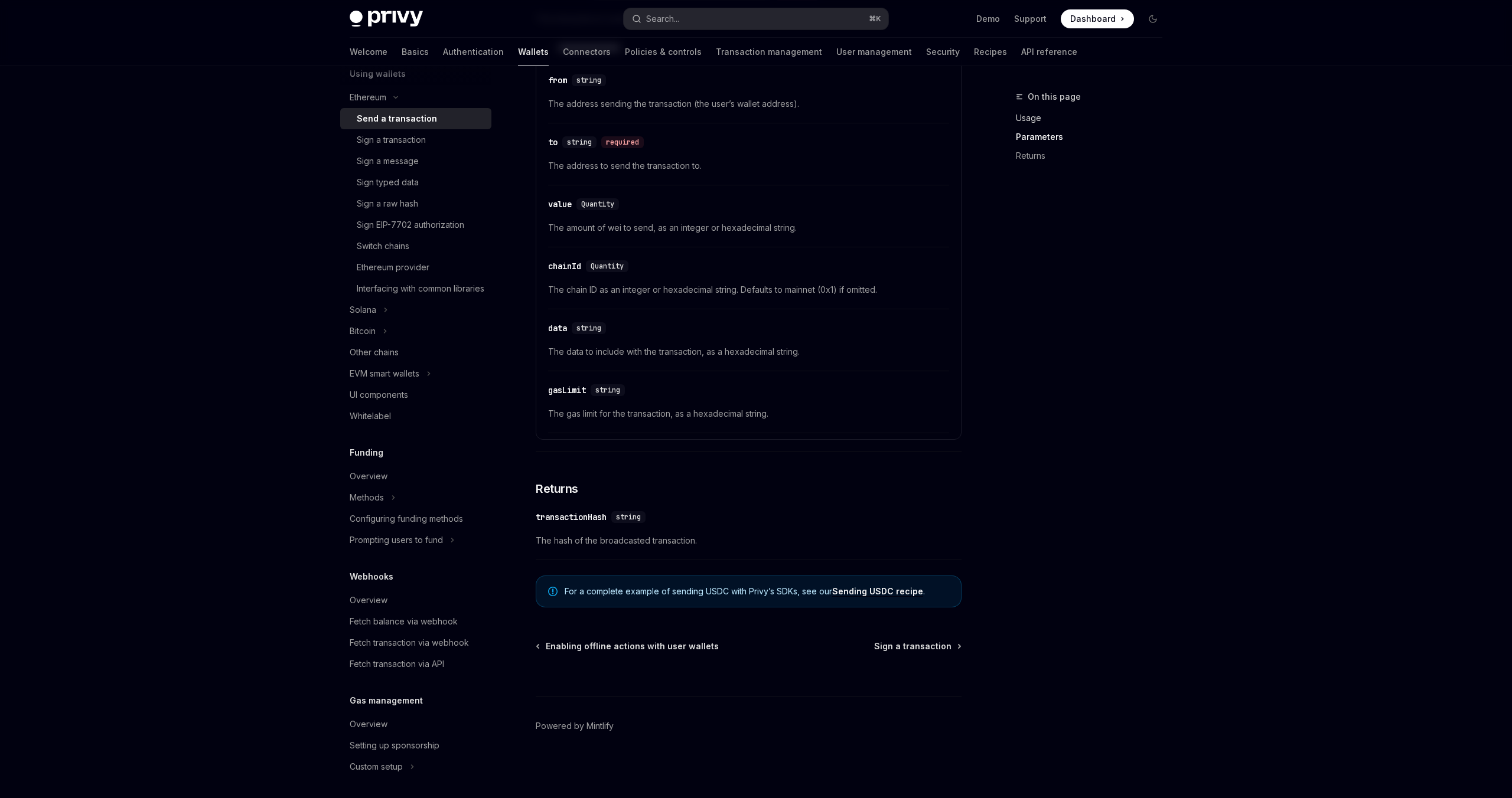
click at [1029, 125] on link "Usage" at bounding box center [1094, 118] width 156 height 19
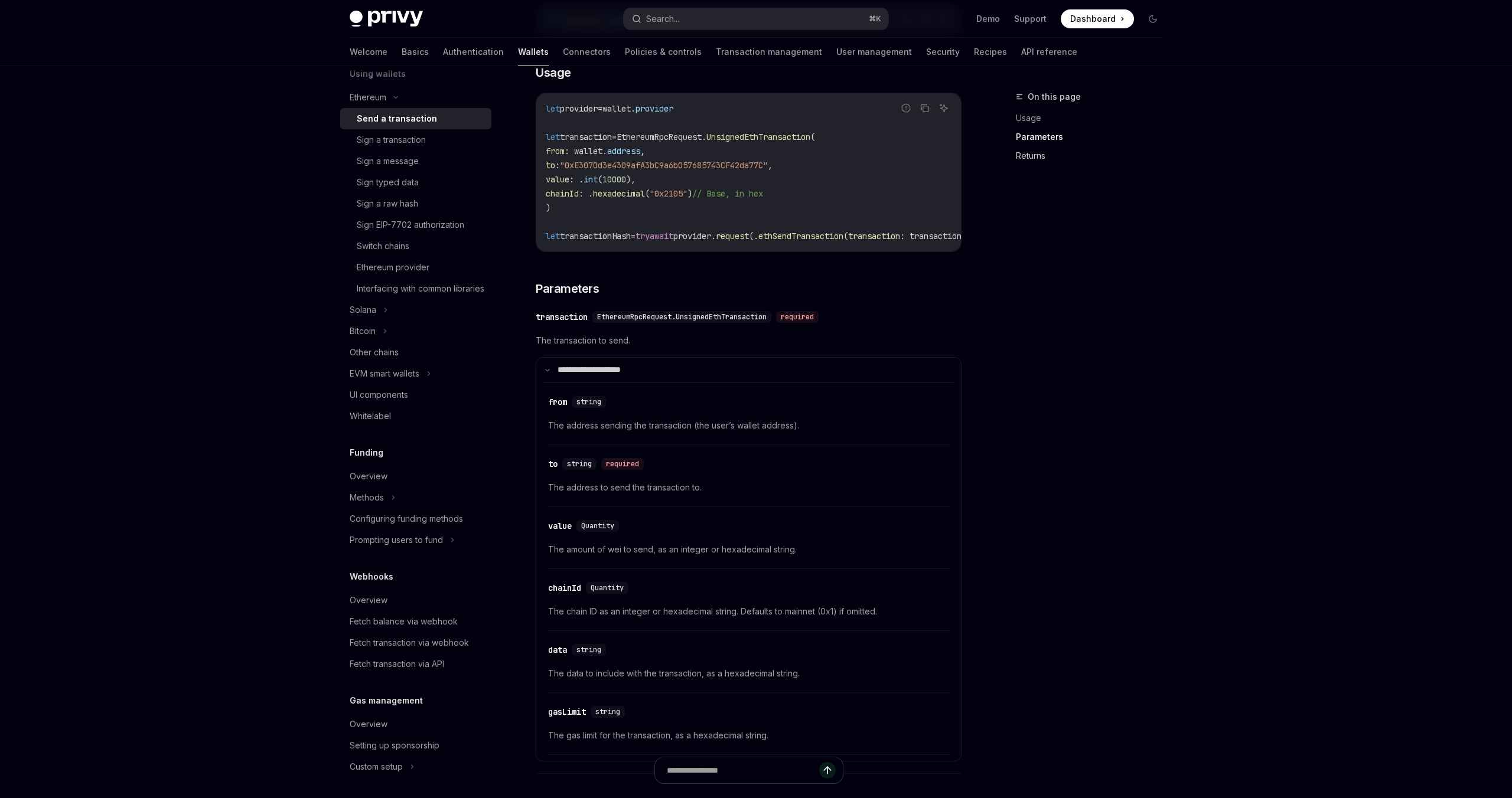
click at [1029, 158] on link "Returns" at bounding box center [1094, 156] width 156 height 19
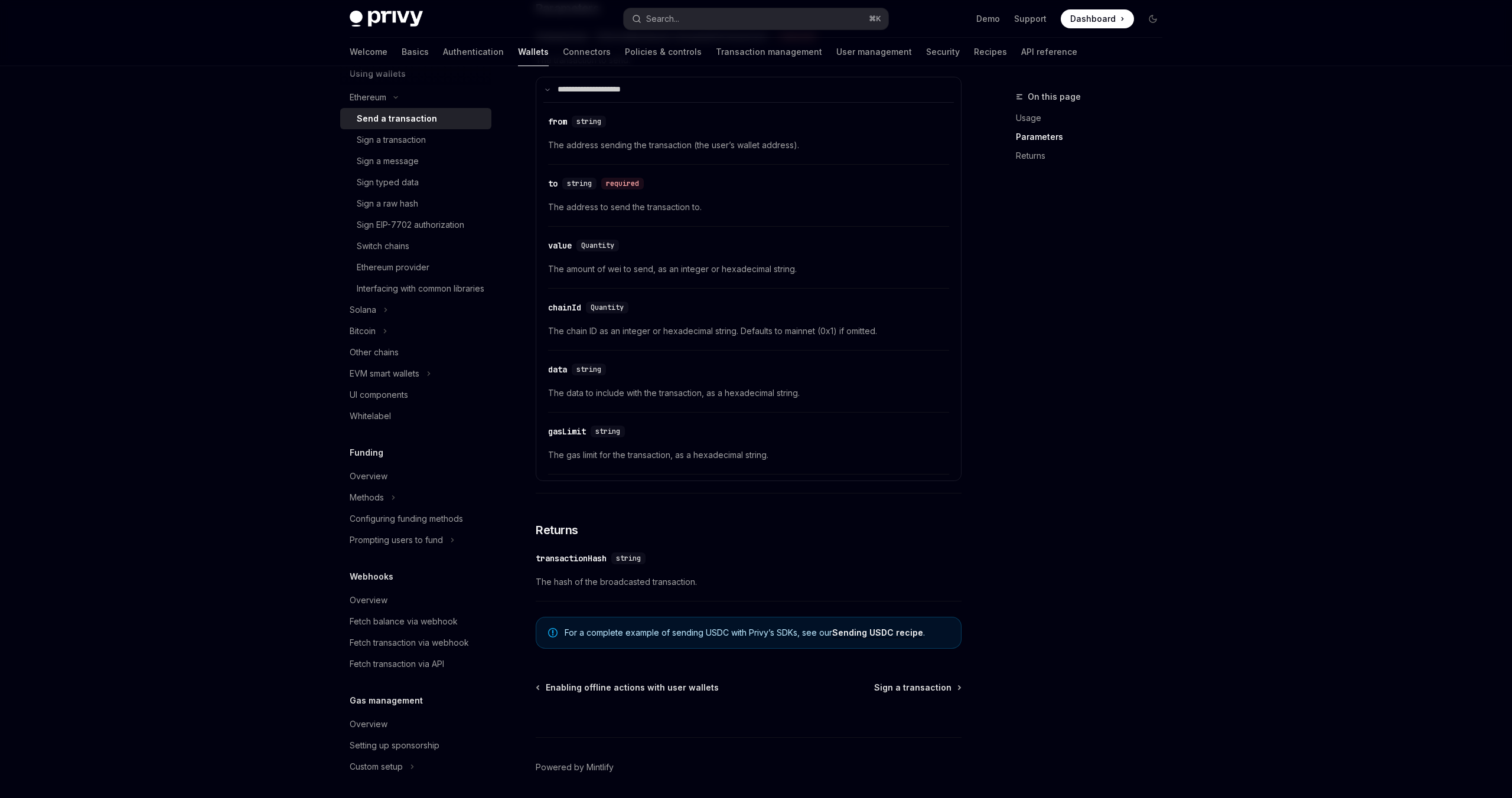
scroll to position [558, 0]
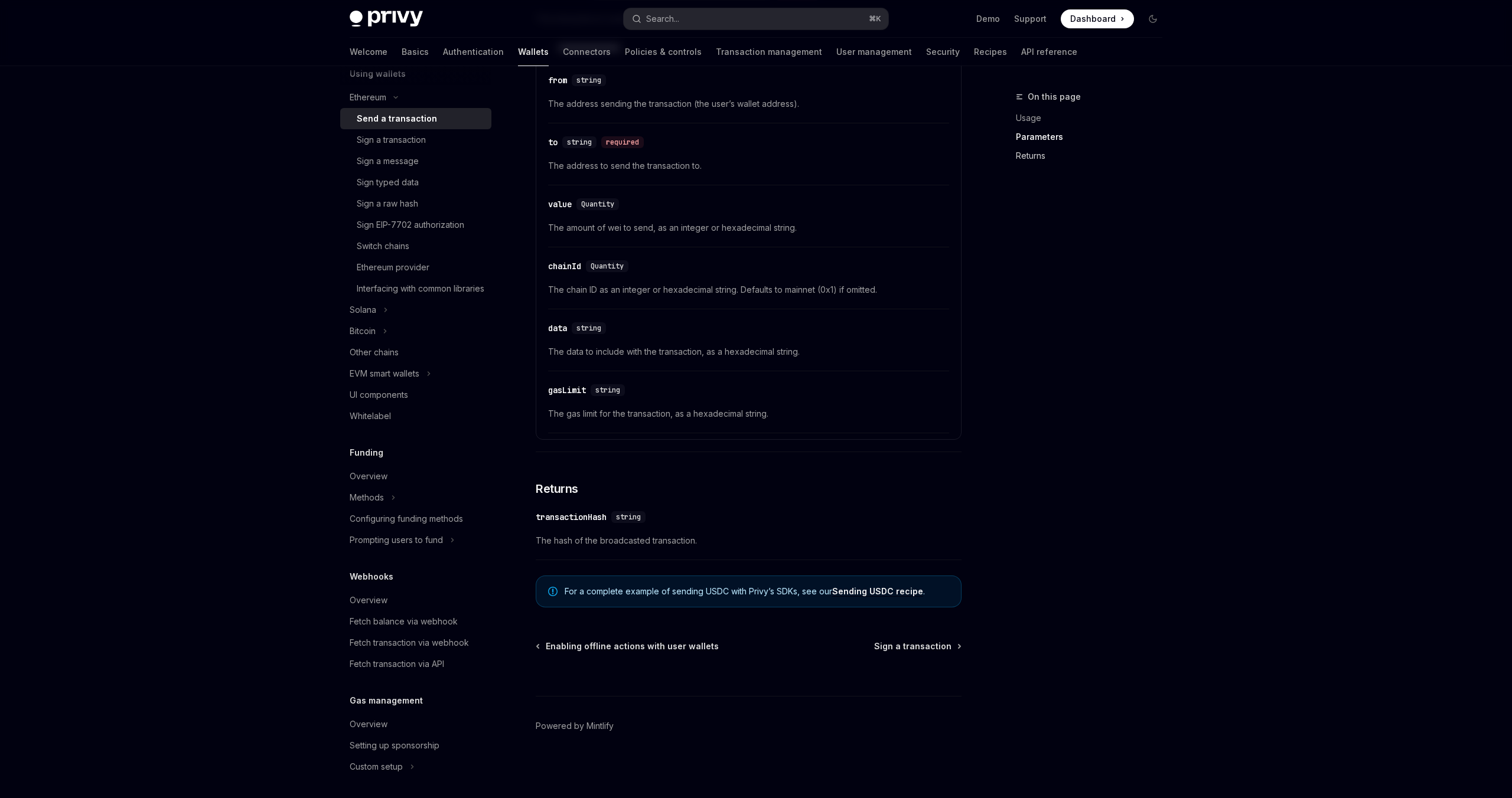
click at [1018, 162] on link "Returns" at bounding box center [1094, 156] width 156 height 19
click at [1039, 122] on link "Usage" at bounding box center [1094, 118] width 156 height 19
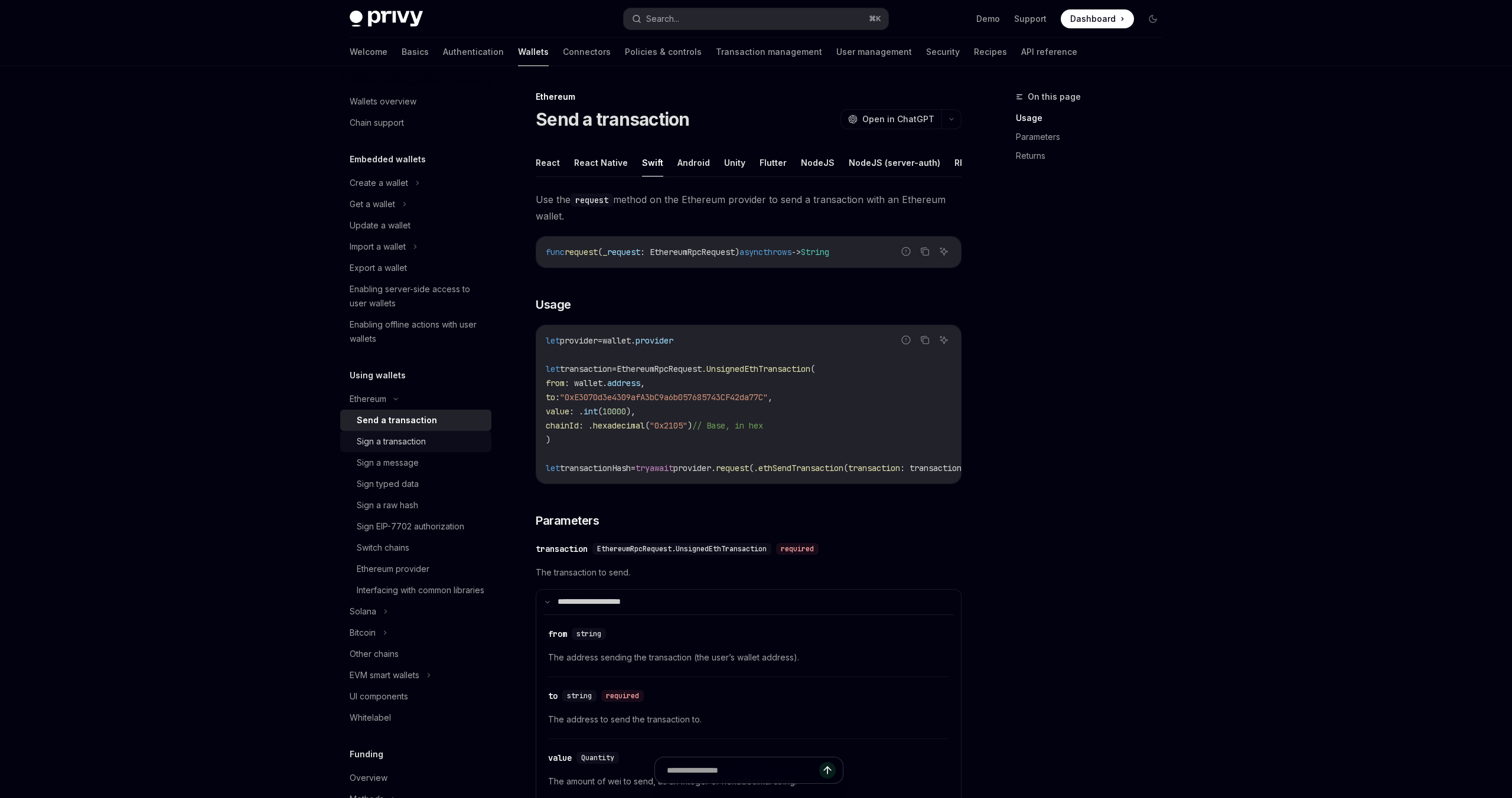
click at [409, 446] on div "Sign a transaction" at bounding box center [391, 442] width 69 height 14
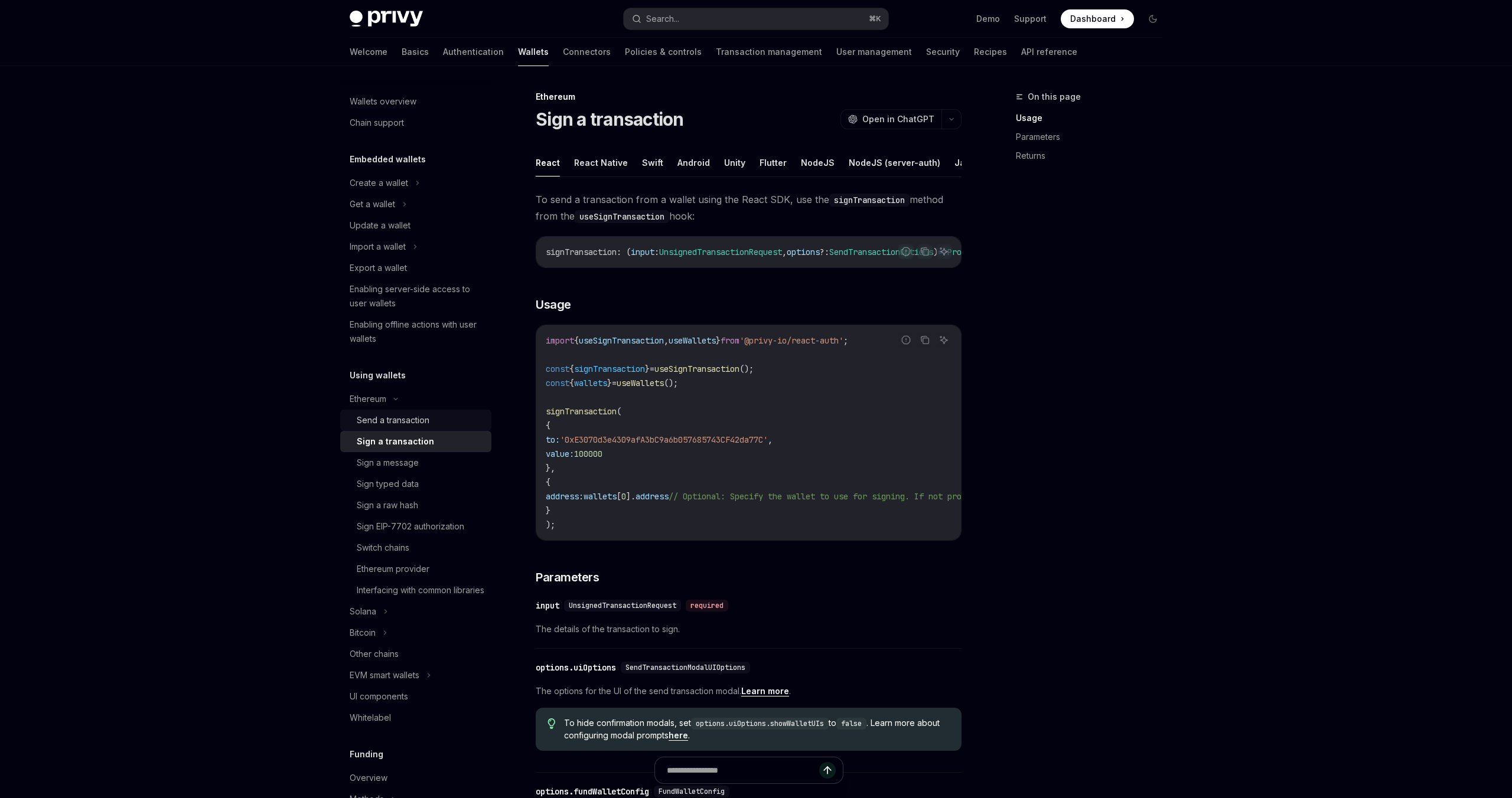
click at [449, 421] on div "Send a transaction" at bounding box center [421, 420] width 127 height 14
click at [451, 440] on div "Sign a transaction" at bounding box center [421, 442] width 127 height 14
click at [408, 419] on div "Send a transaction" at bounding box center [393, 420] width 73 height 14
click at [410, 444] on div "Sign a transaction" at bounding box center [391, 442] width 69 height 14
click at [414, 424] on div "Send a transaction" at bounding box center [393, 420] width 73 height 14
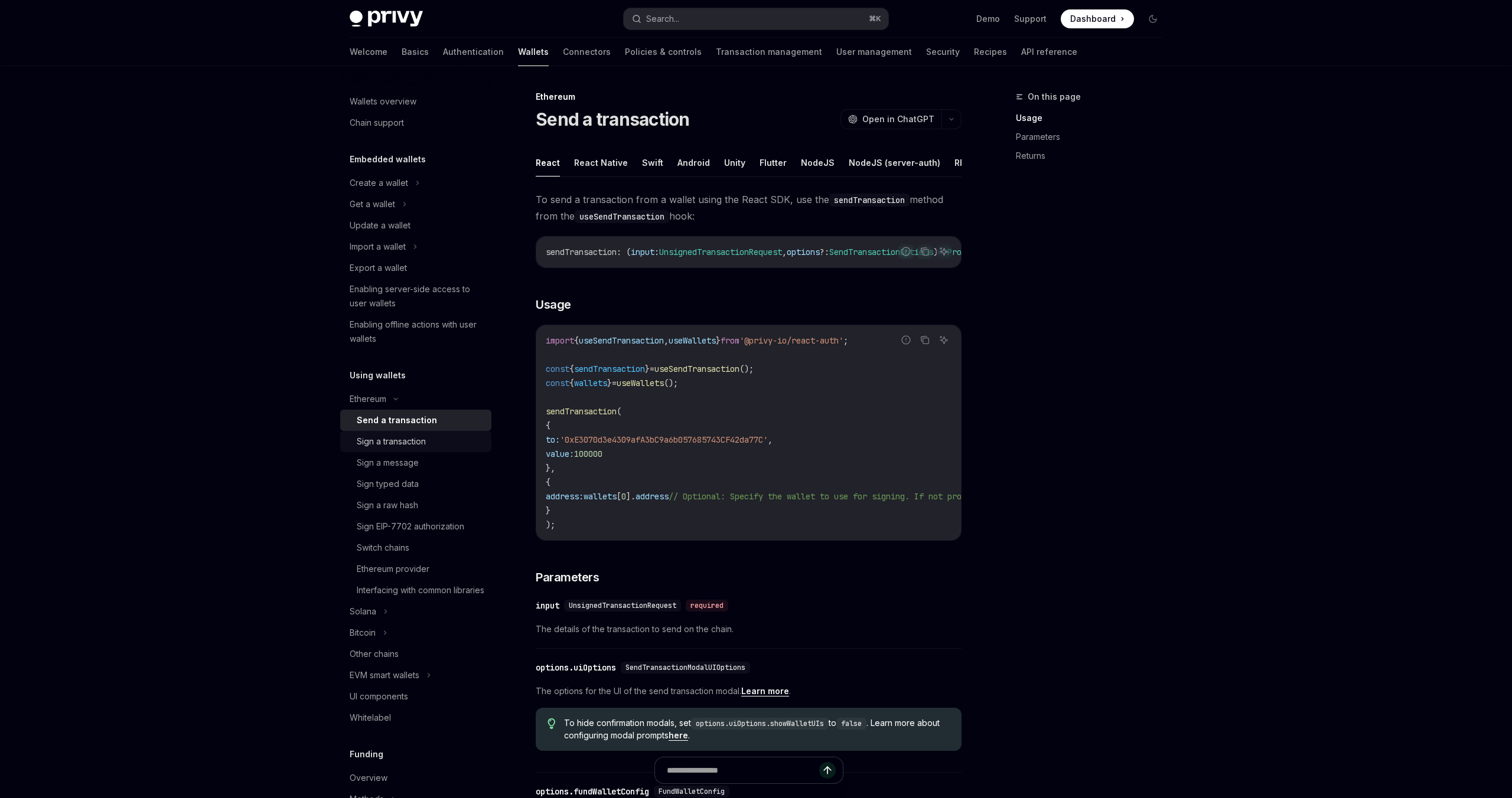
click at [405, 436] on div "Sign a transaction" at bounding box center [391, 442] width 69 height 14
click at [406, 417] on div "Send a transaction" at bounding box center [393, 420] width 73 height 14
click at [402, 442] on div "Sign a transaction" at bounding box center [391, 442] width 69 height 14
click at [407, 421] on div "Send a transaction" at bounding box center [393, 420] width 73 height 14
click at [406, 442] on div "Sign a transaction" at bounding box center [391, 442] width 69 height 14
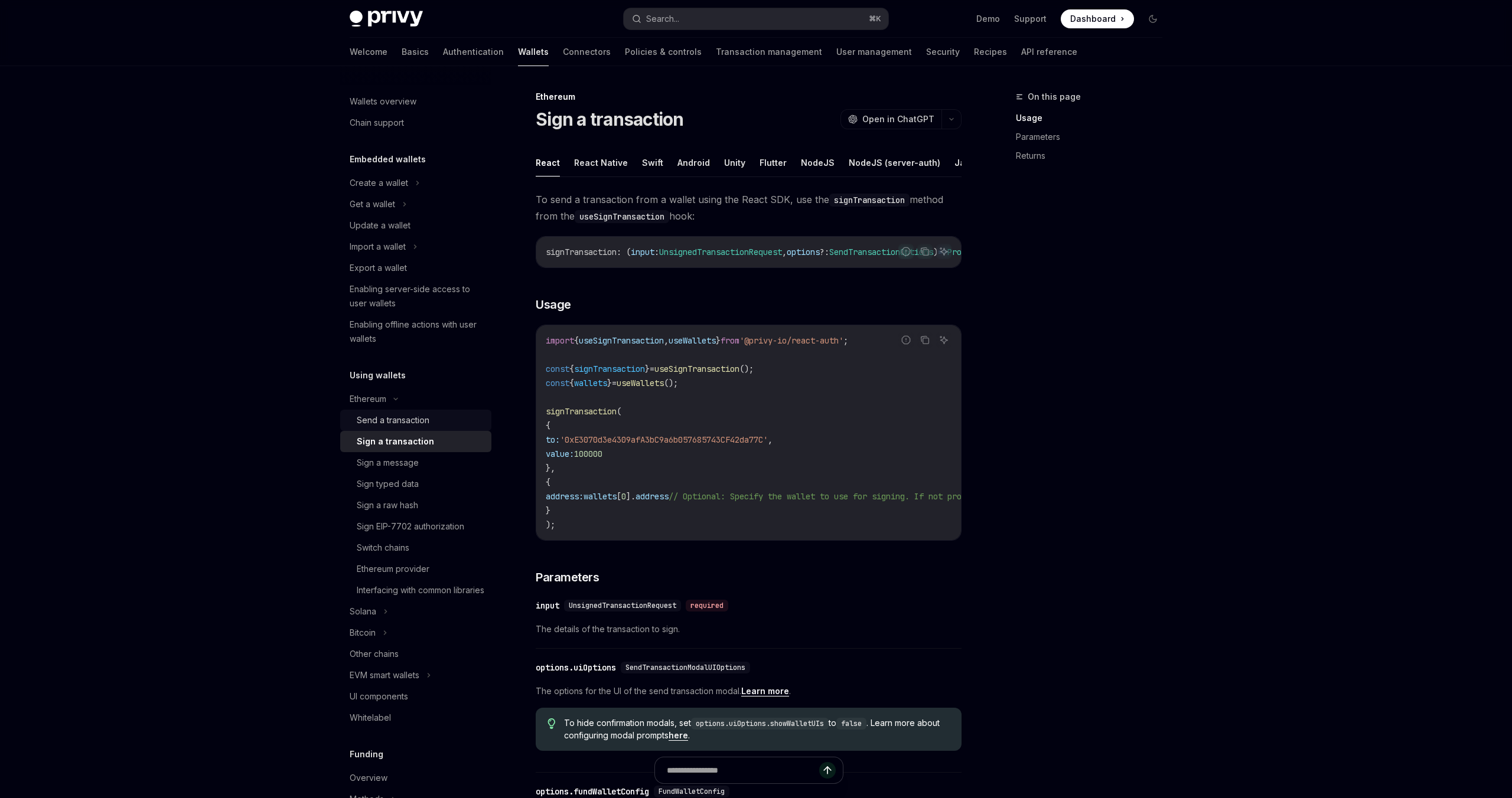
click at [409, 416] on div "Send a transaction" at bounding box center [393, 420] width 73 height 14
click at [400, 444] on div "Sign a transaction" at bounding box center [391, 442] width 69 height 14
click at [403, 422] on div "Send a transaction" at bounding box center [393, 420] width 73 height 14
click at [399, 441] on div "Sign a transaction" at bounding box center [391, 442] width 69 height 14
click at [408, 419] on div "Send a transaction" at bounding box center [393, 420] width 73 height 14
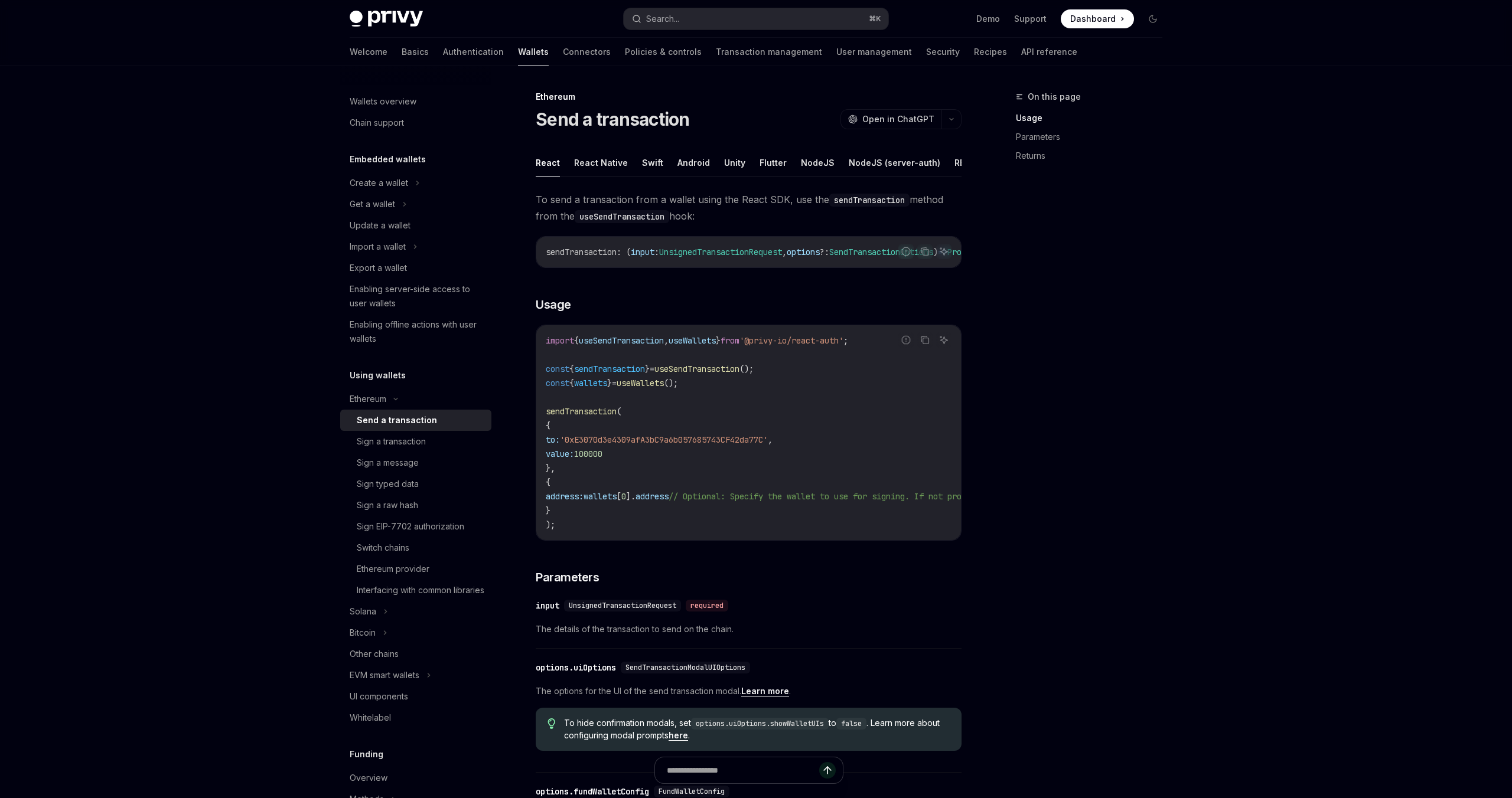
click at [1028, 438] on div "On this page Usage Parameters Returns" at bounding box center [1082, 444] width 180 height 708
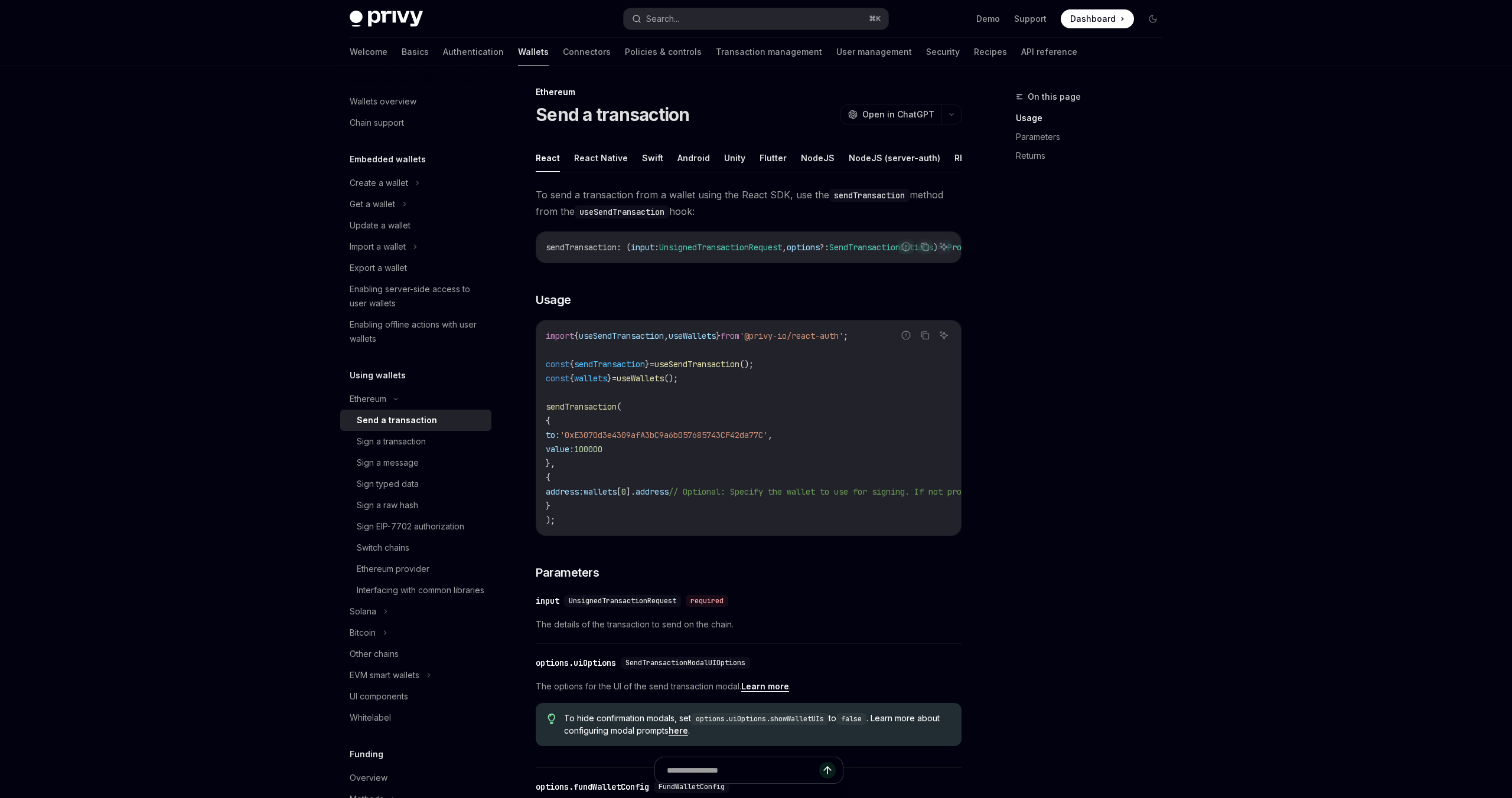
scroll to position [4, 0]
drag, startPoint x: 1066, startPoint y: 632, endPoint x: 1088, endPoint y: 202, distance: 430.6
click at [1088, 202] on div "On this page Usage Parameters Returns" at bounding box center [1082, 444] width 180 height 708
drag, startPoint x: 1088, startPoint y: 202, endPoint x: 1019, endPoint y: 740, distance: 542.4
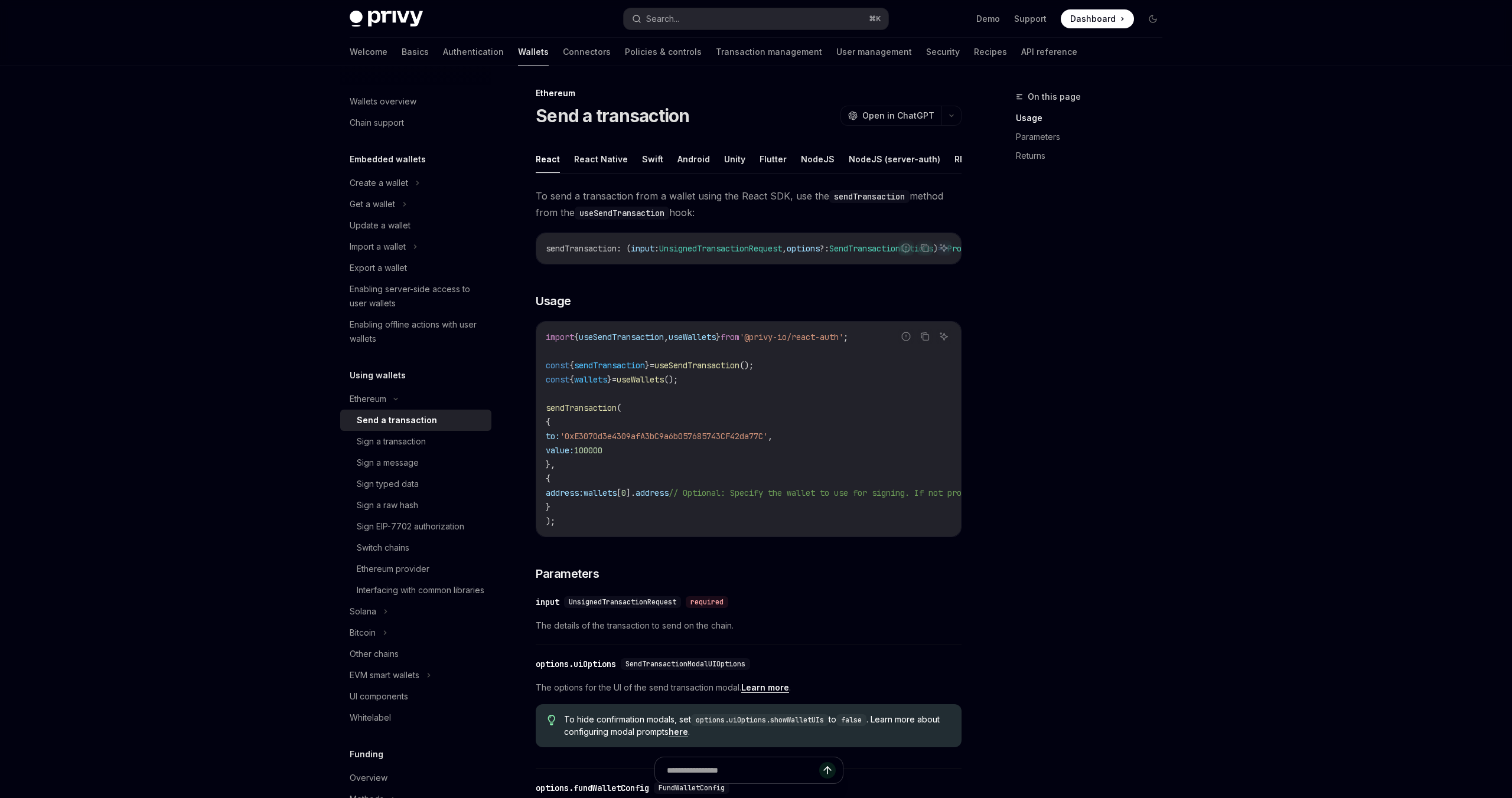
click at [1019, 740] on div "On this page Usage Parameters Returns" at bounding box center [1082, 444] width 180 height 708
click at [1081, 220] on div "On this page Usage Parameters Returns" at bounding box center [1082, 444] width 180 height 708
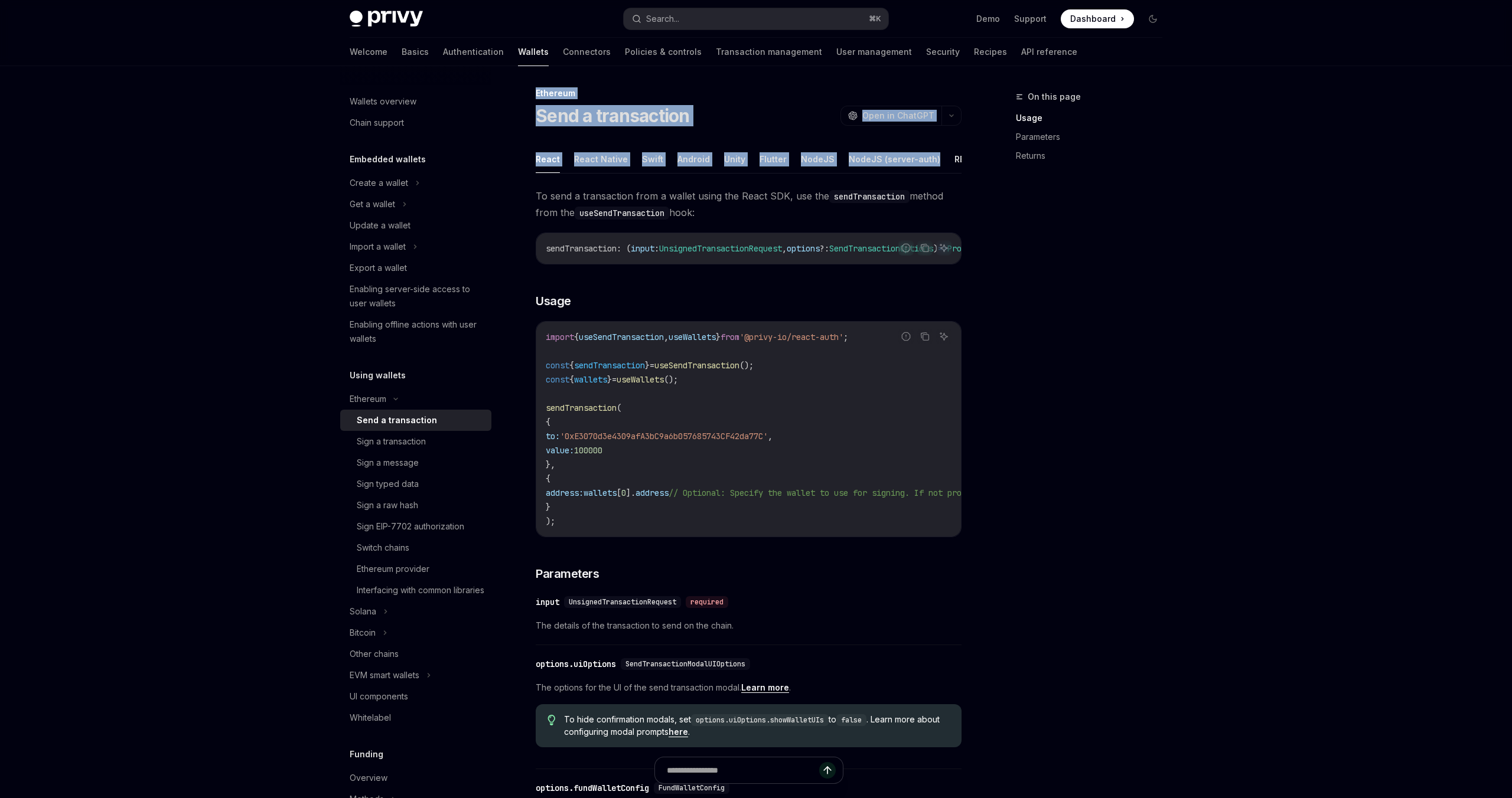
scroll to position [0, 91]
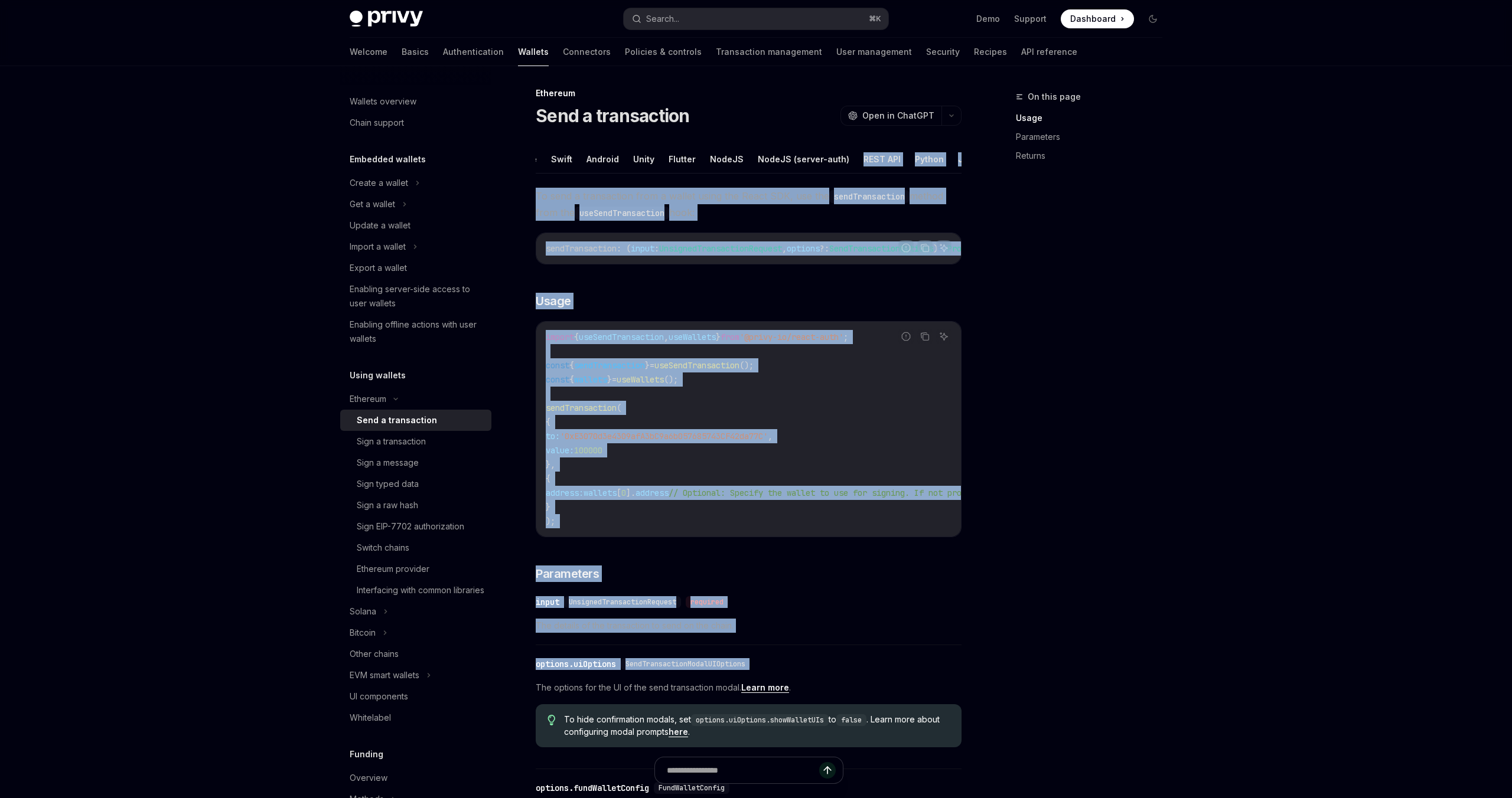
drag, startPoint x: 951, startPoint y: 136, endPoint x: 927, endPoint y: 696, distance: 560.5
click at [929, 695] on div "Ethereum Send a transaction OpenAI Open in ChatGPT OpenAI Open in ChatGPT React…" at bounding box center [638, 670] width 652 height 1167
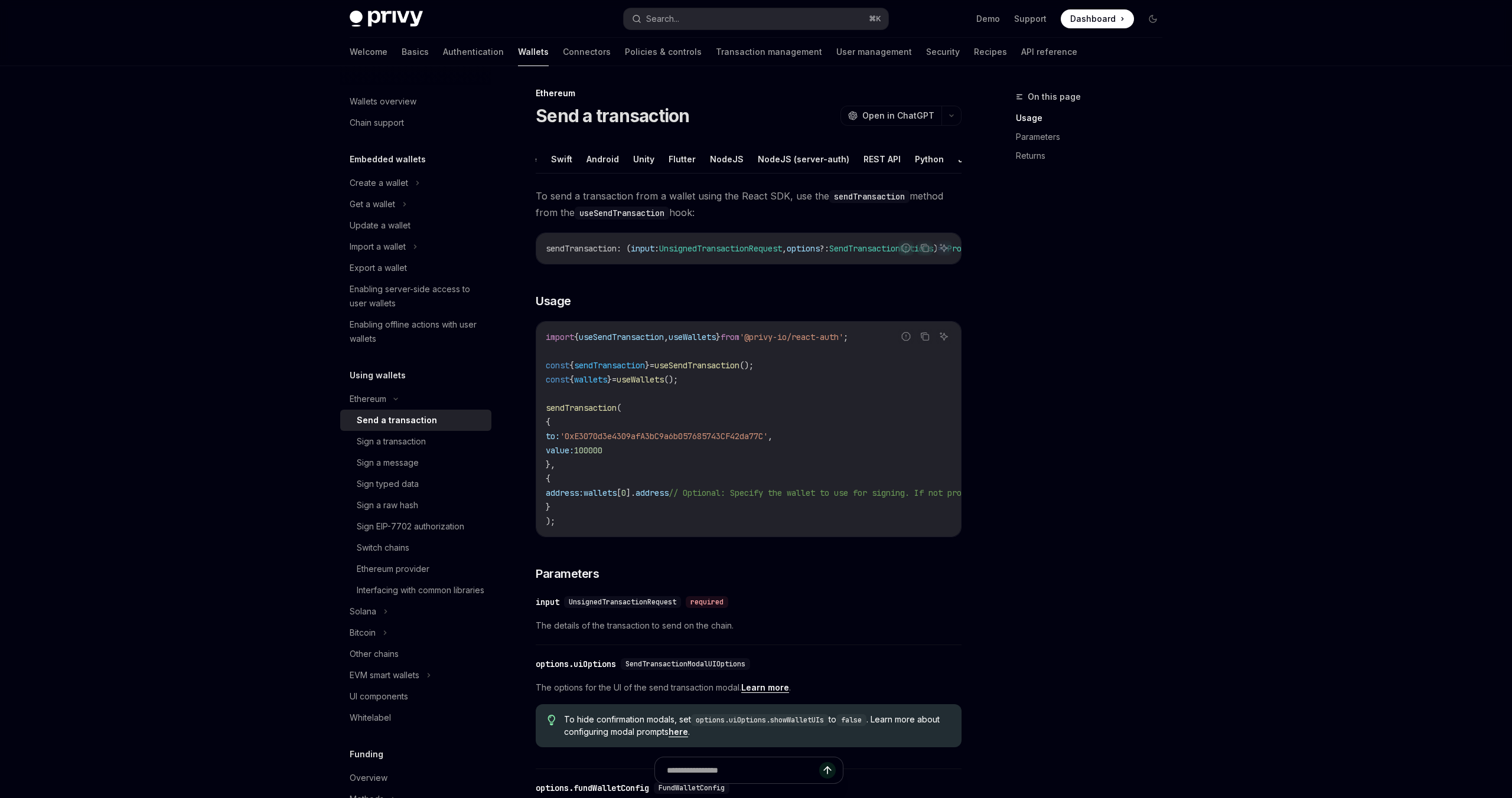
click at [540, 102] on div "Ethereum Send a transaction OpenAI Open in ChatGPT" at bounding box center [748, 107] width 426 height 39
click at [540, 93] on div "Ethereum" at bounding box center [748, 93] width 426 height 12
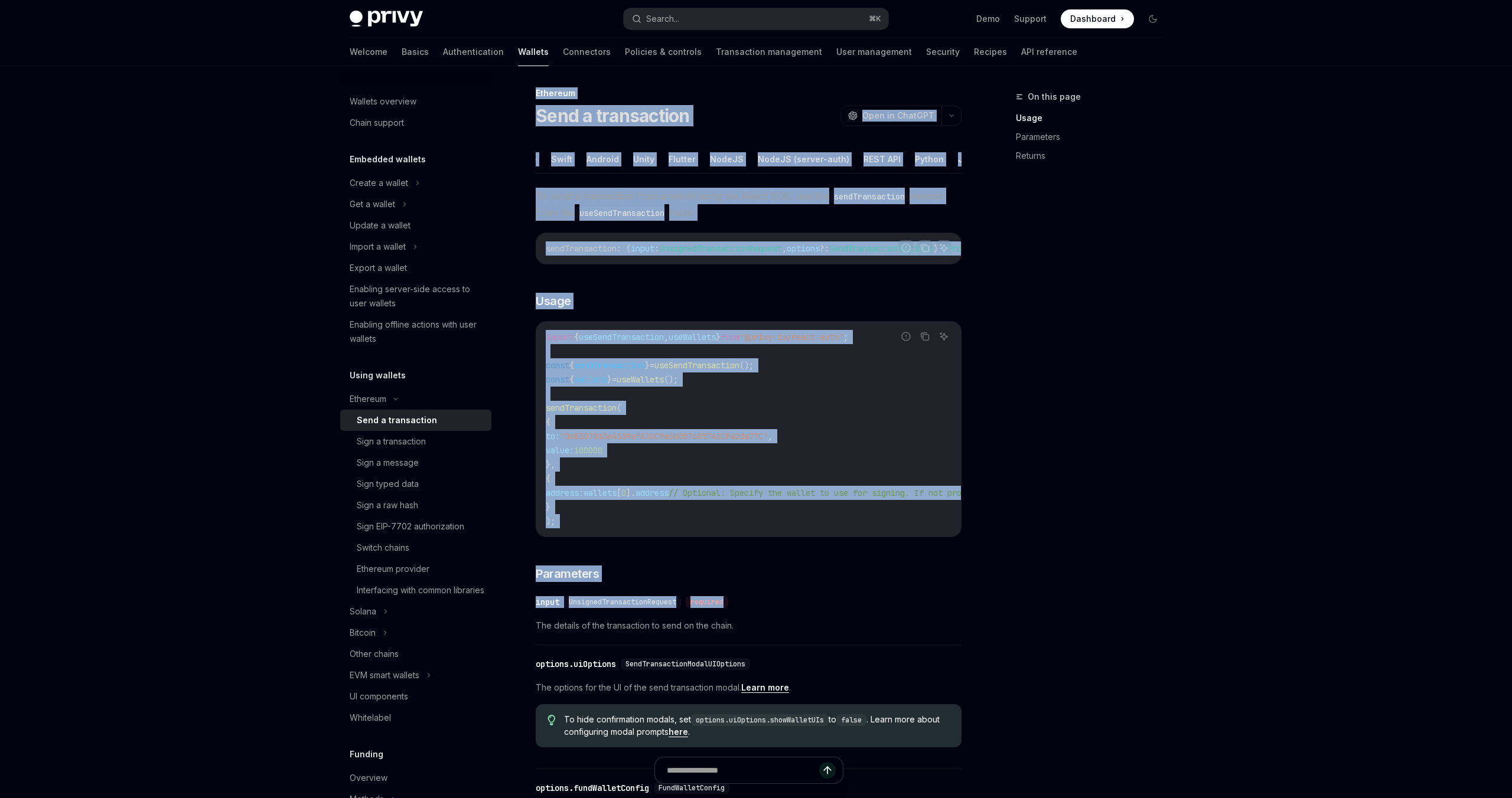
drag, startPoint x: 540, startPoint y: 93, endPoint x: 700, endPoint y: 627, distance: 557.5
click at [699, 626] on div "Ethereum Send a transaction OpenAI Open in ChatGPT OpenAI Open in ChatGPT React…" at bounding box center [638, 670] width 652 height 1167
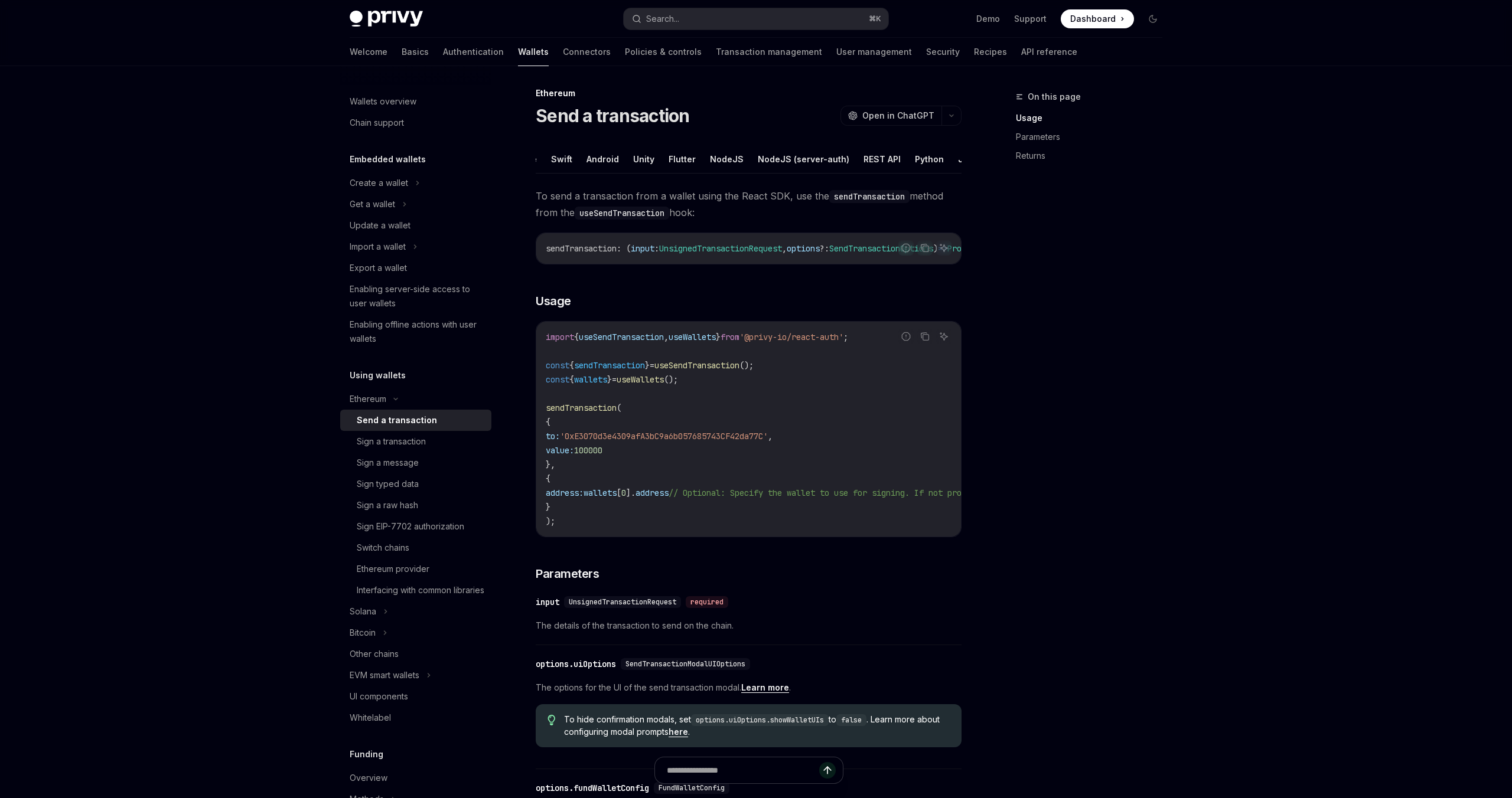
click at [755, 670] on div "SendTransactionModalUIOptions" at bounding box center [687, 664] width 134 height 12
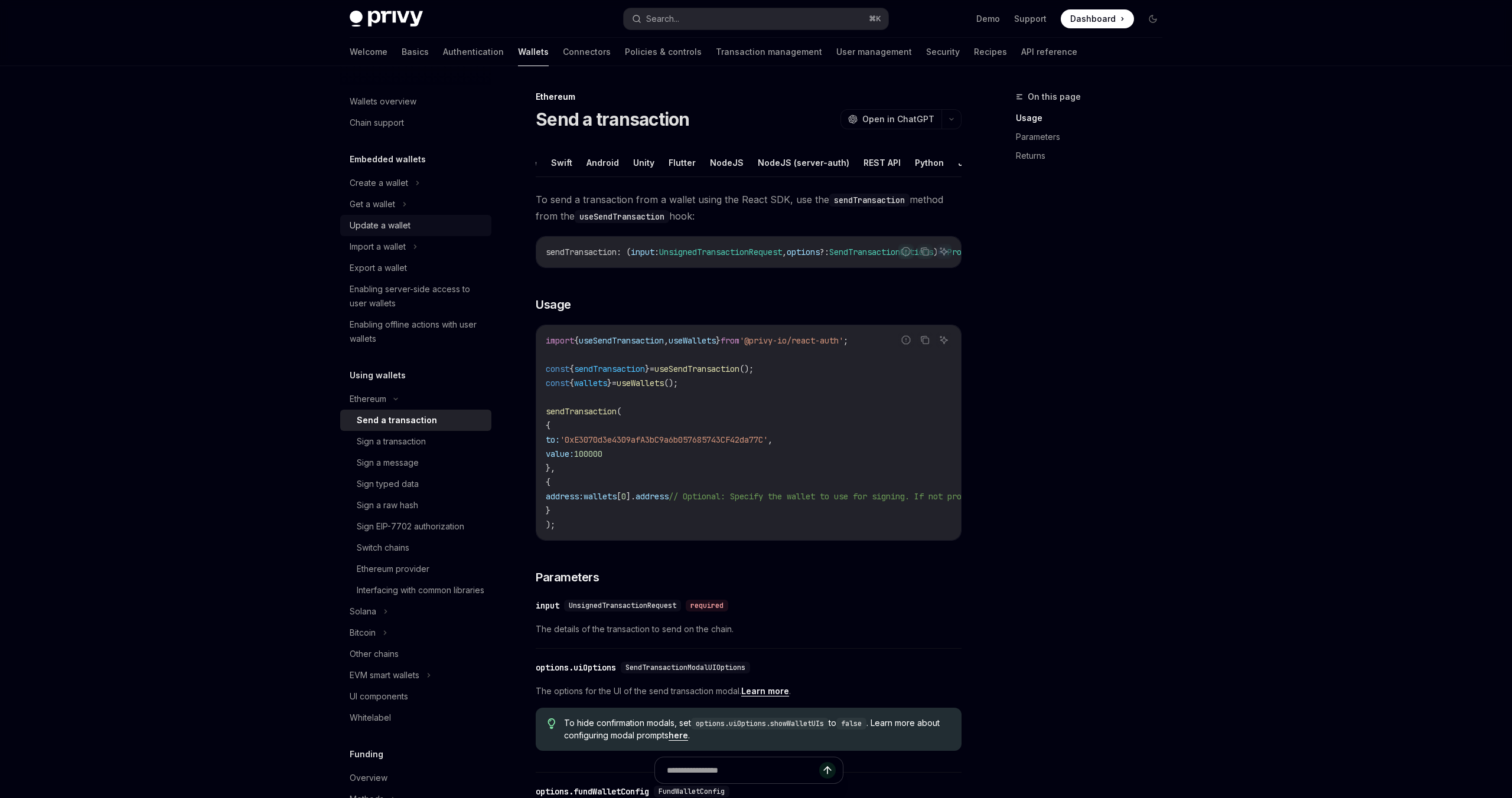
click at [396, 221] on div "Update a wallet" at bounding box center [380, 225] width 61 height 14
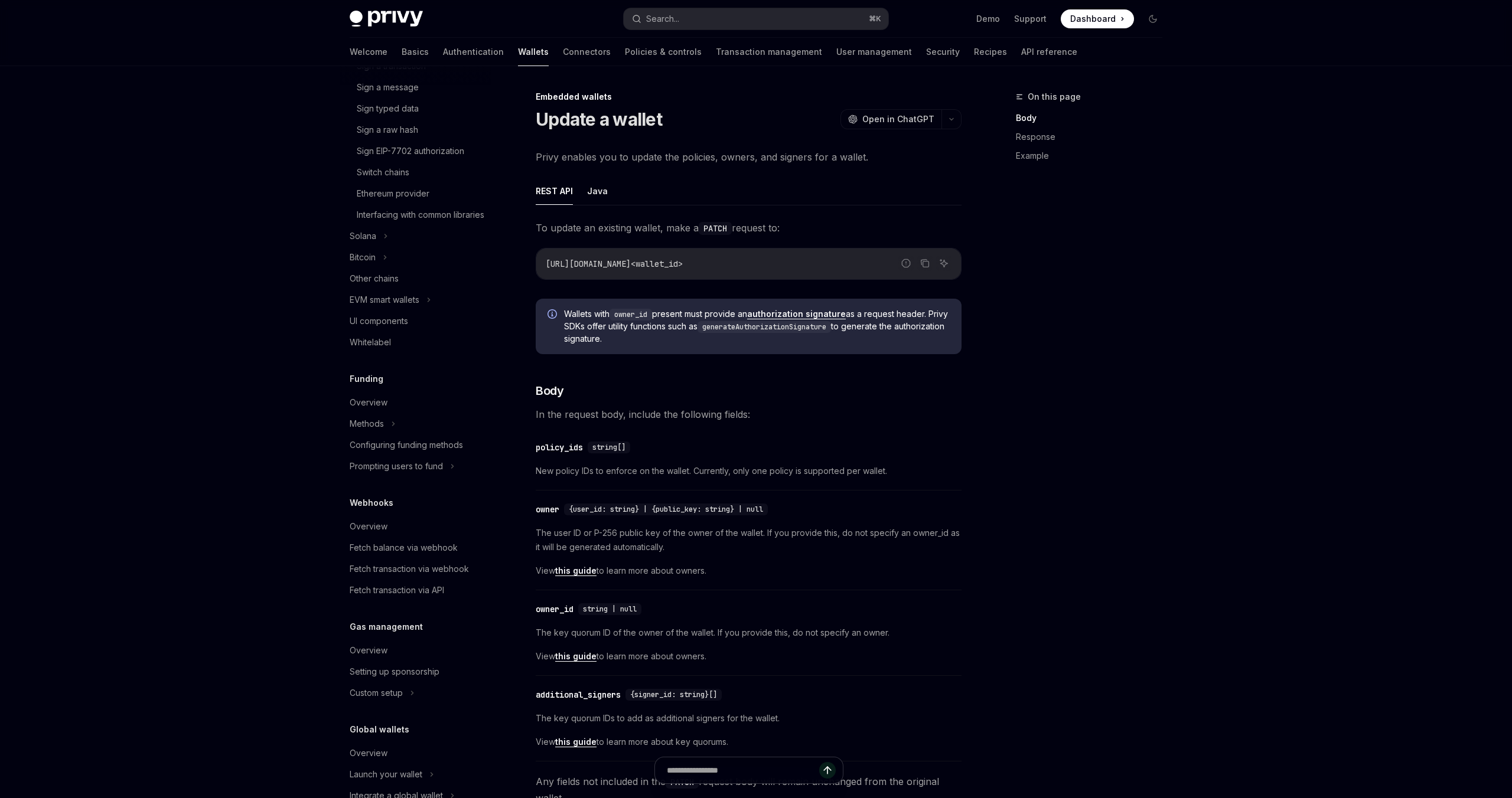
scroll to position [369, 0]
click at [409, 561] on div "Fetch balance via webhook" at bounding box center [404, 554] width 108 height 14
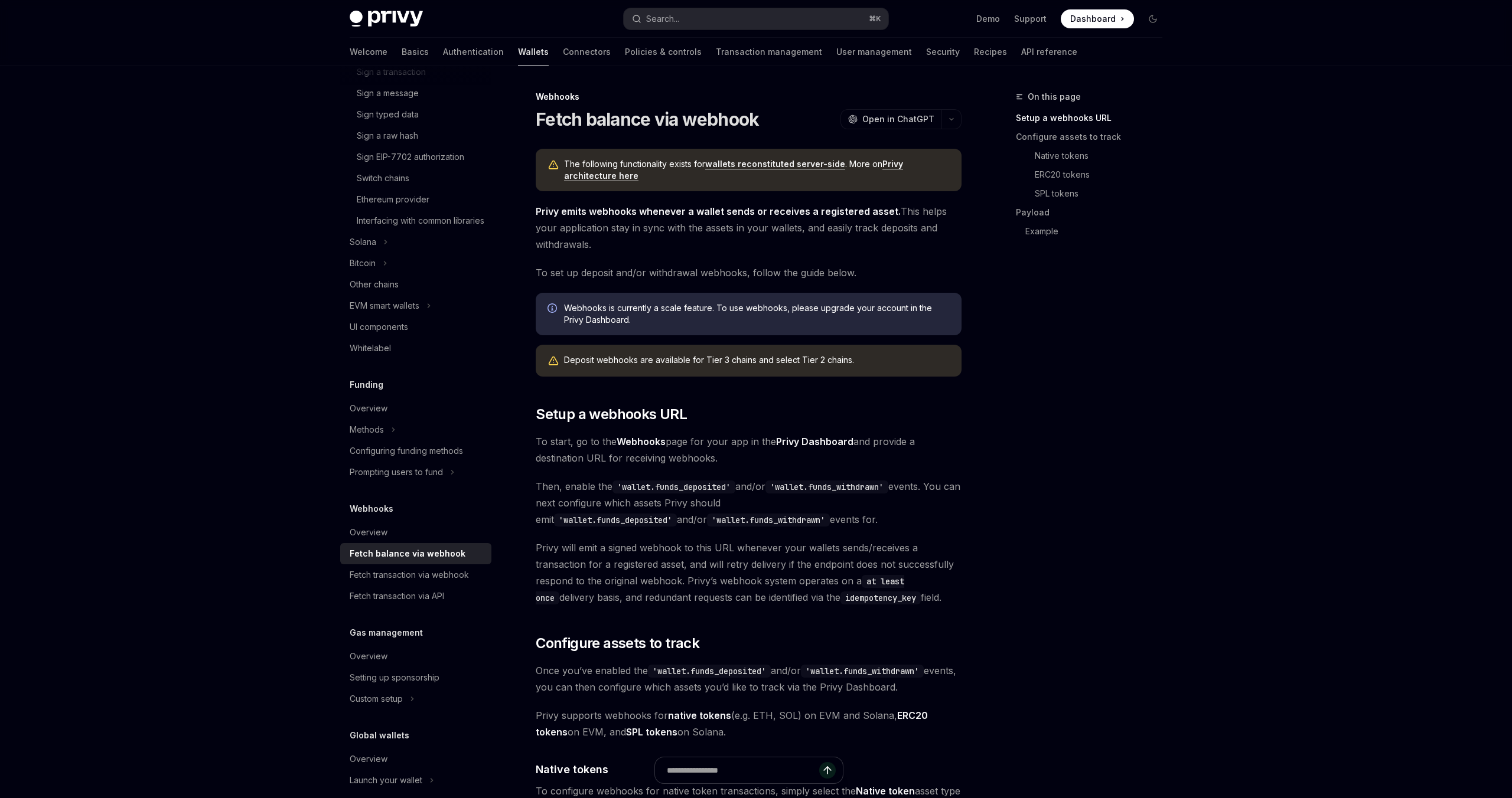
click at [738, 229] on span "Privy emits webhooks whenever a wallet sends or receives a registered asset. Th…" at bounding box center [748, 228] width 426 height 49
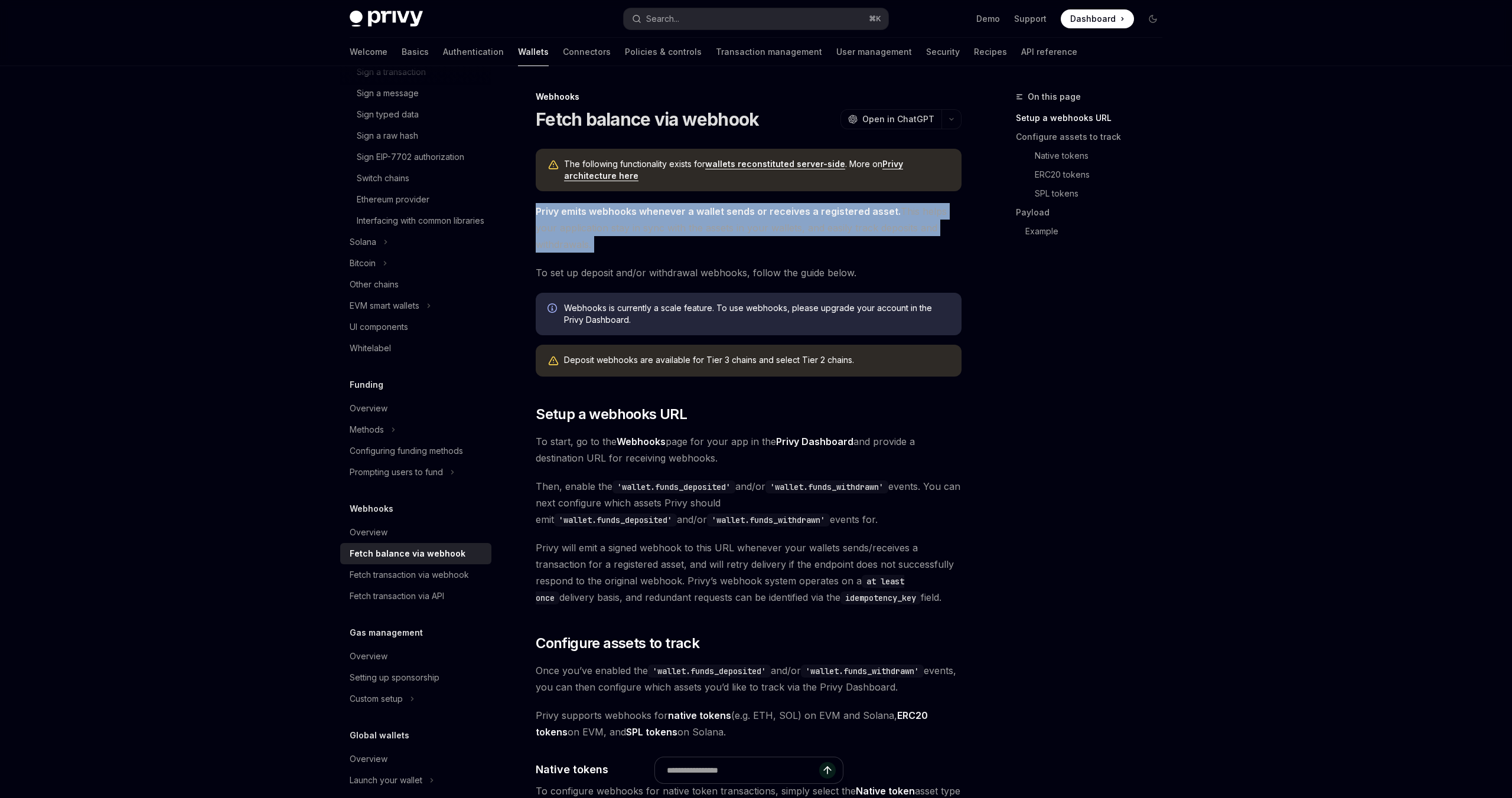
click at [738, 229] on span "Privy emits webhooks whenever a wallet sends or receives a registered asset. Th…" at bounding box center [748, 228] width 426 height 49
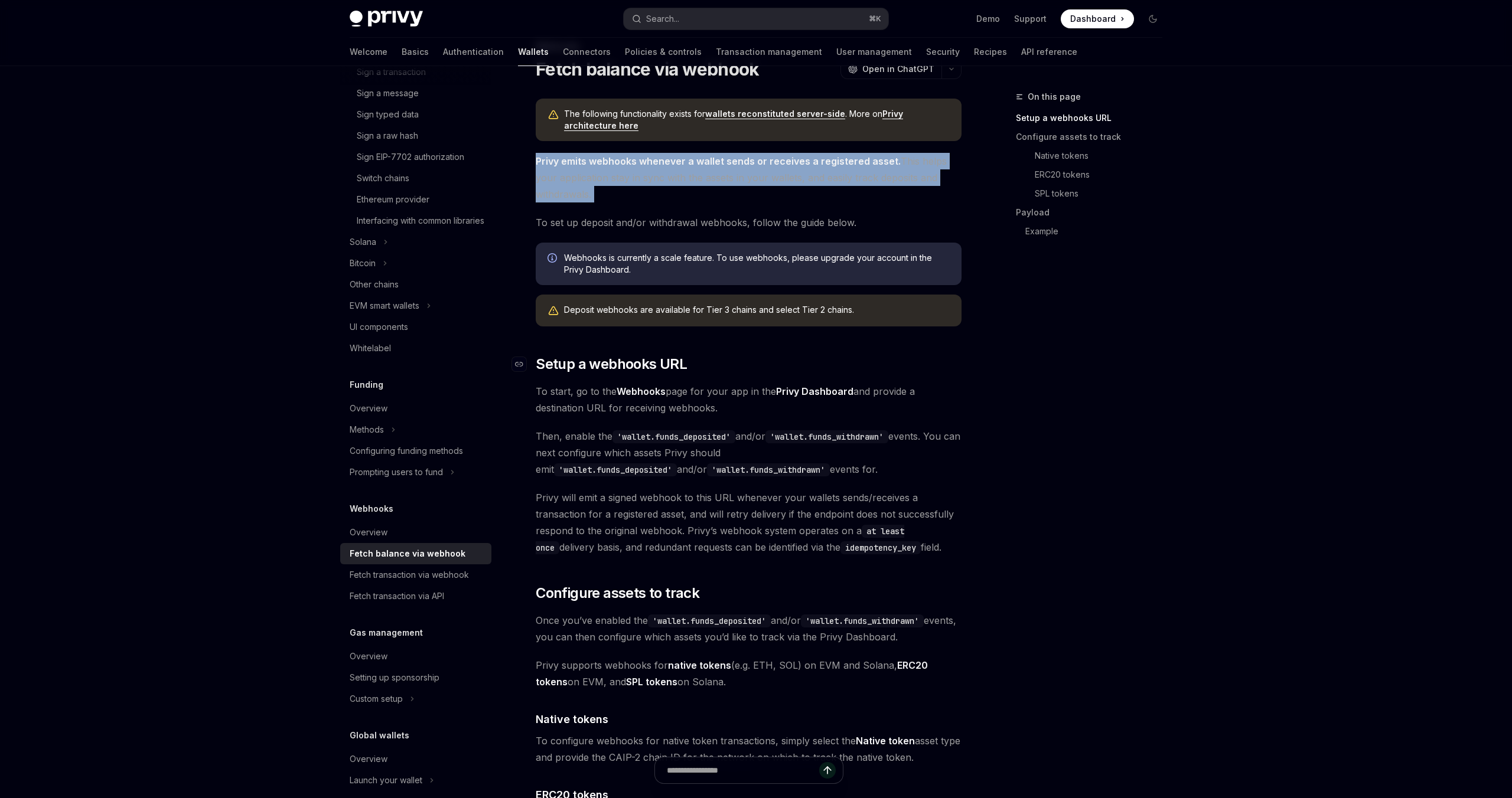
scroll to position [61, 0]
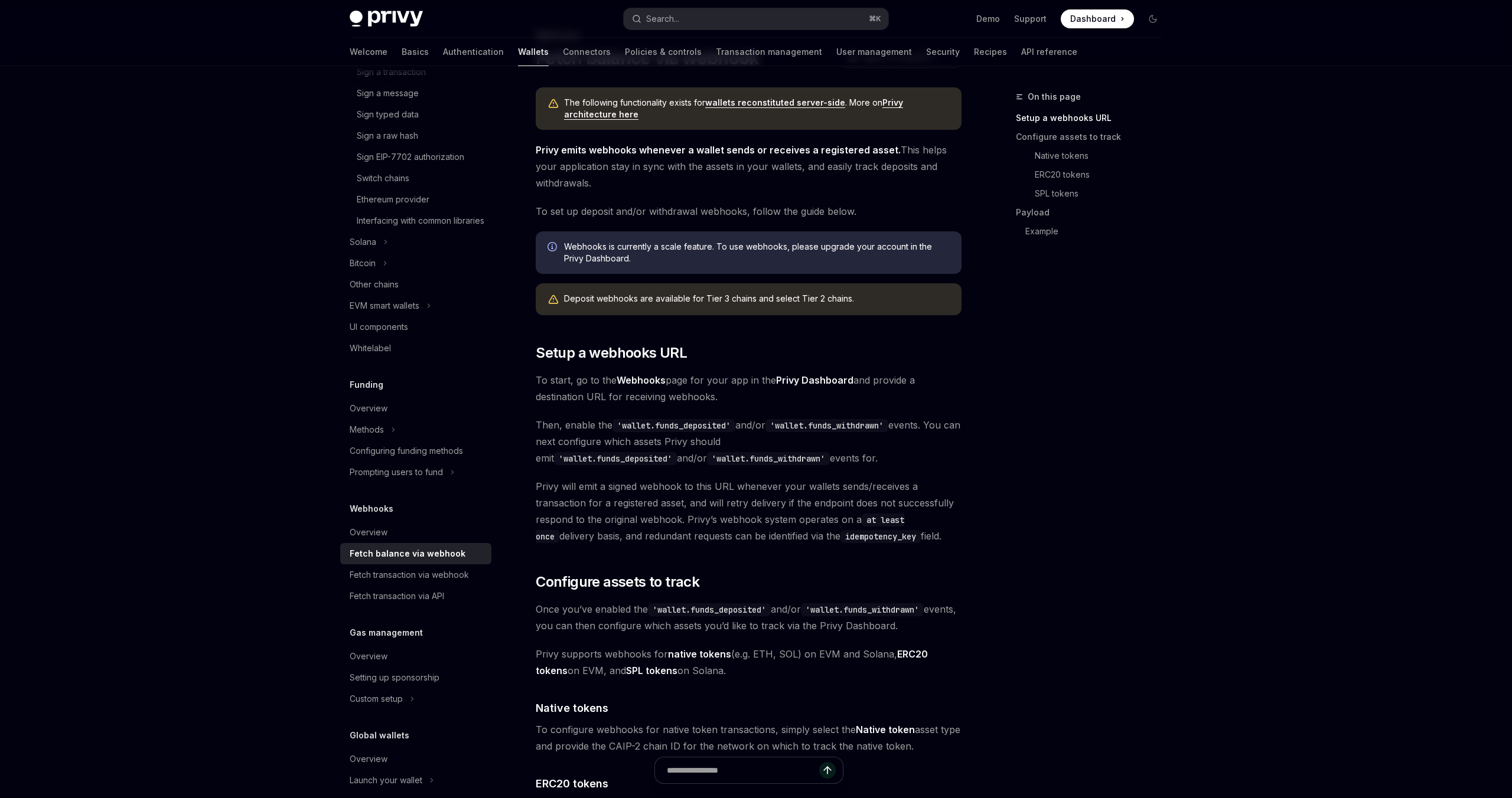
click at [742, 400] on span "To start, go to the Webhooks page for your app in the Privy Dashboard and provi…" at bounding box center [748, 388] width 426 height 33
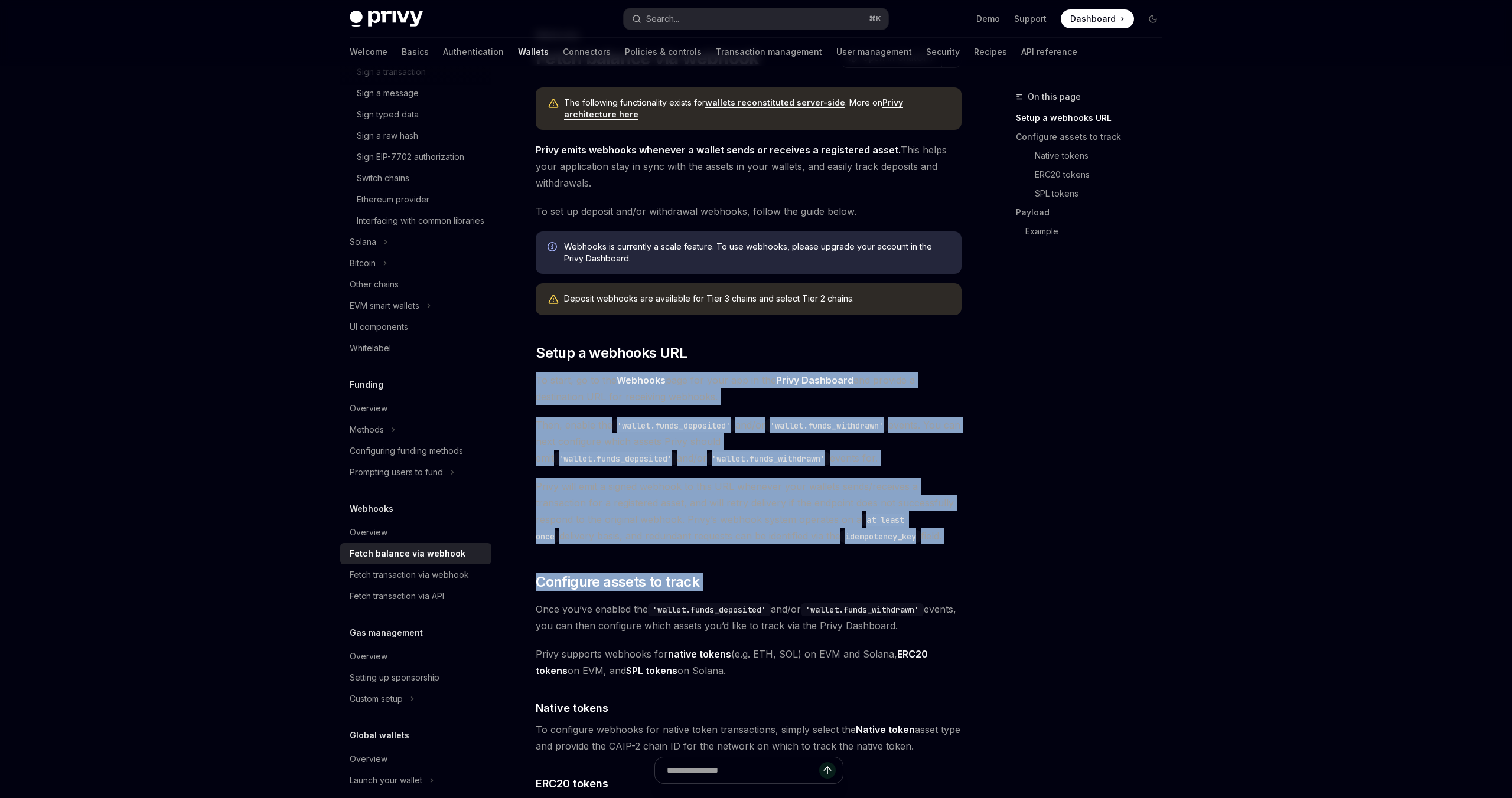
drag, startPoint x: 742, startPoint y: 400, endPoint x: 739, endPoint y: 544, distance: 144.0
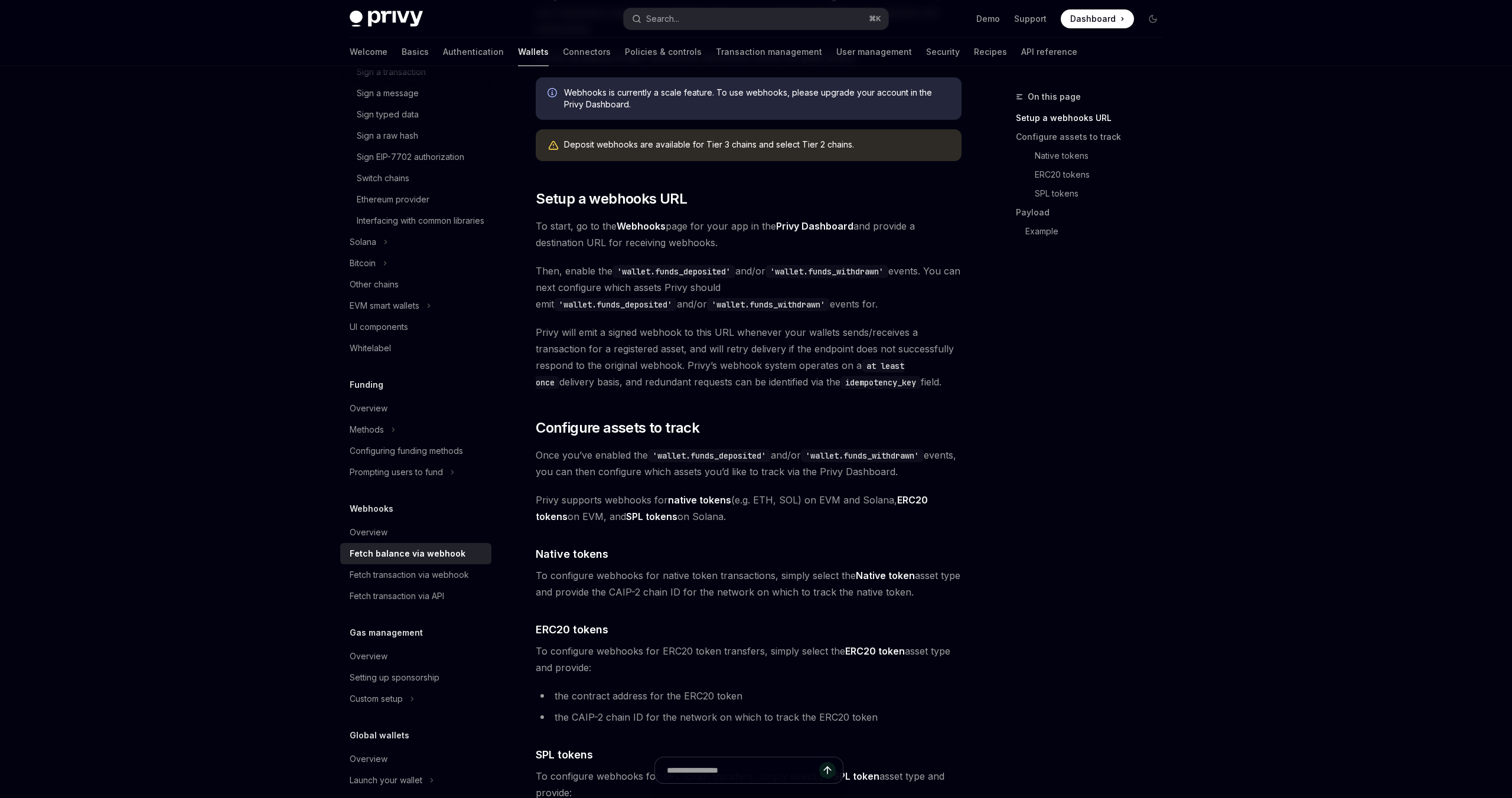
scroll to position [345, 0]
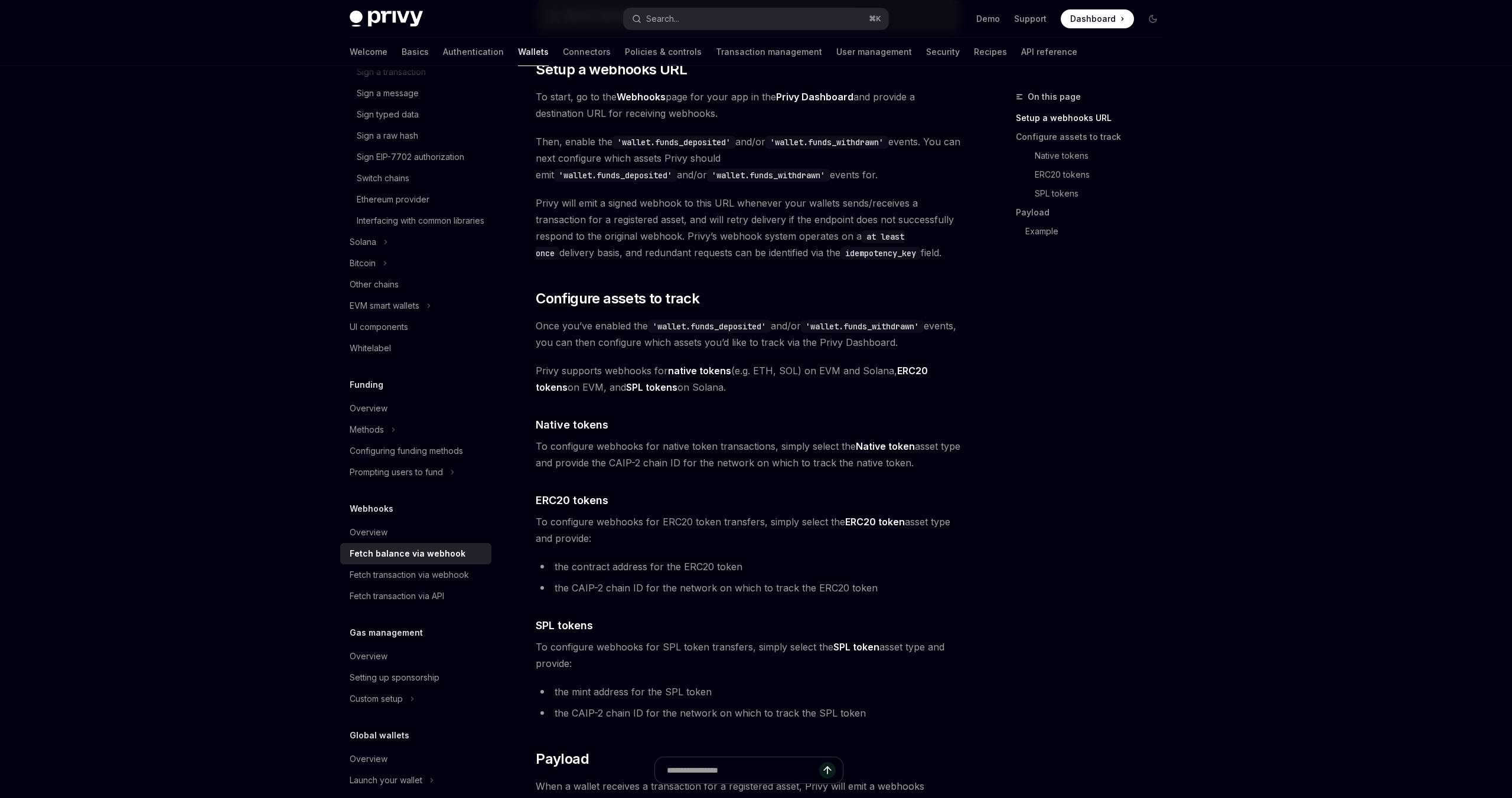
click at [739, 543] on span "To configure webhooks for ERC20 token transfers, simply select the ERC20 token …" at bounding box center [748, 530] width 426 height 33
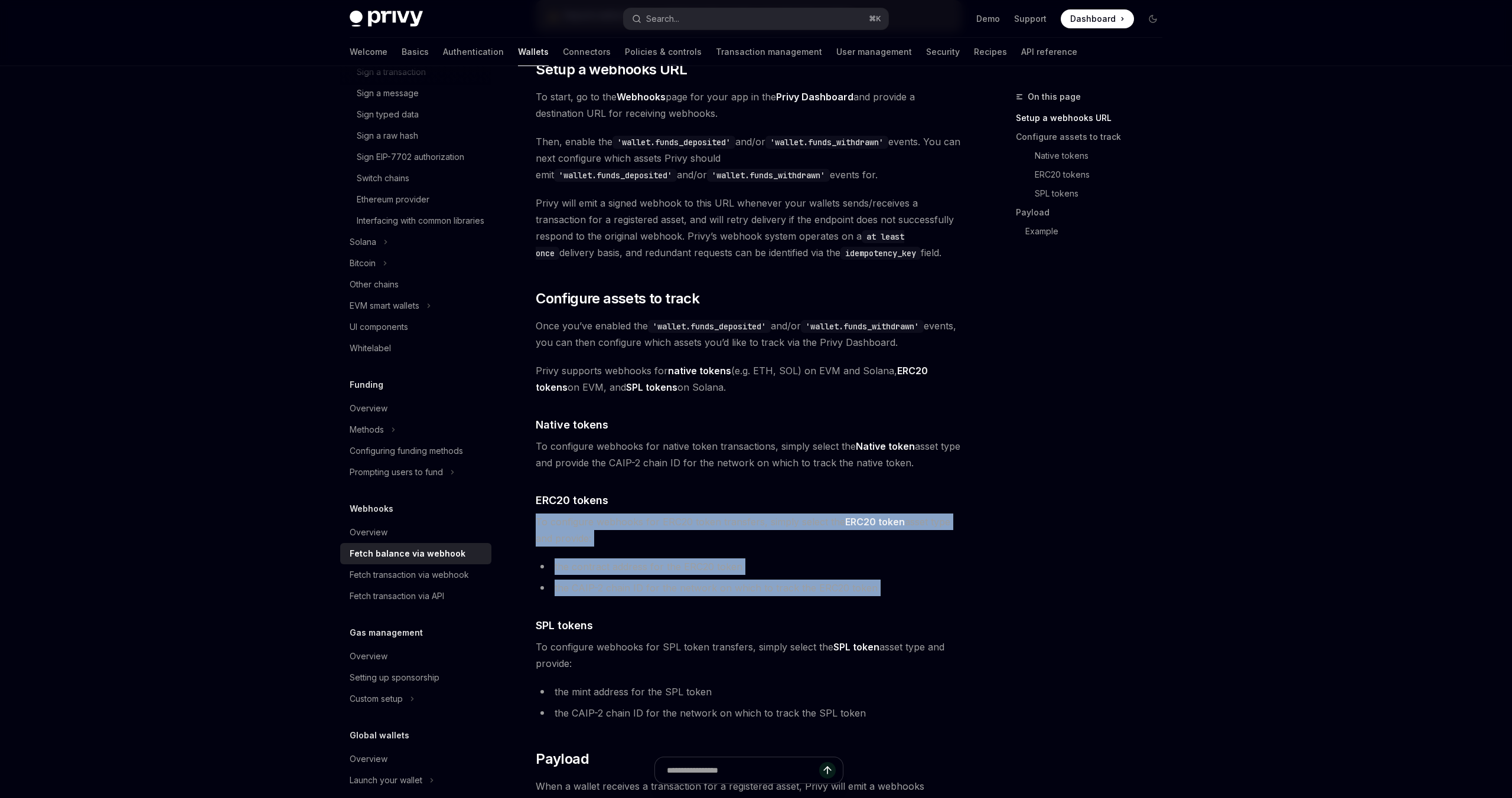
drag, startPoint x: 739, startPoint y: 543, endPoint x: 741, endPoint y: 585, distance: 42.0
click at [741, 585] on li "the CAIP-2 chain ID for the network on which to track the ERC20 token" at bounding box center [748, 588] width 426 height 17
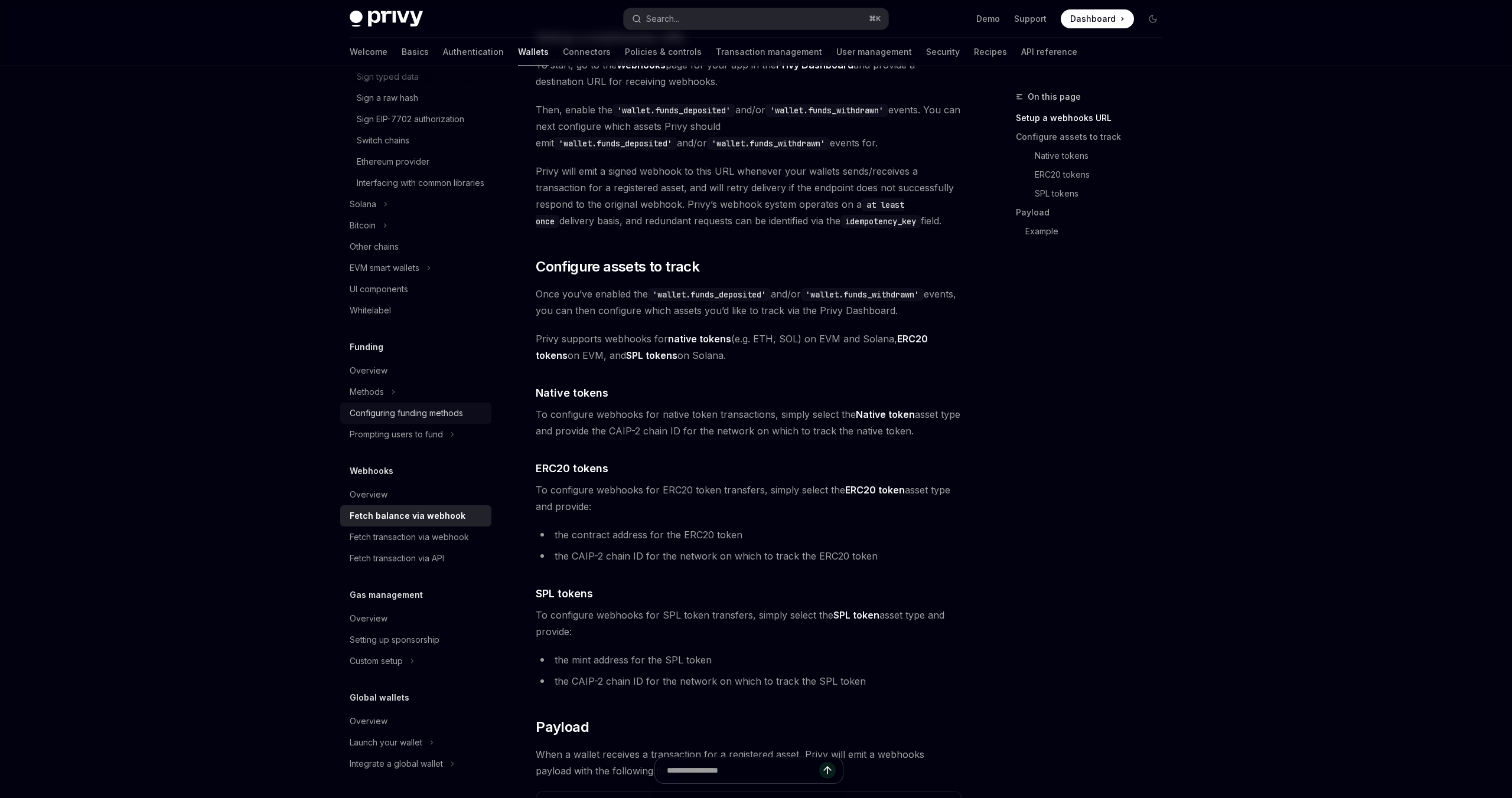
scroll to position [422, 0]
click at [398, 718] on div "Overview" at bounding box center [417, 721] width 134 height 14
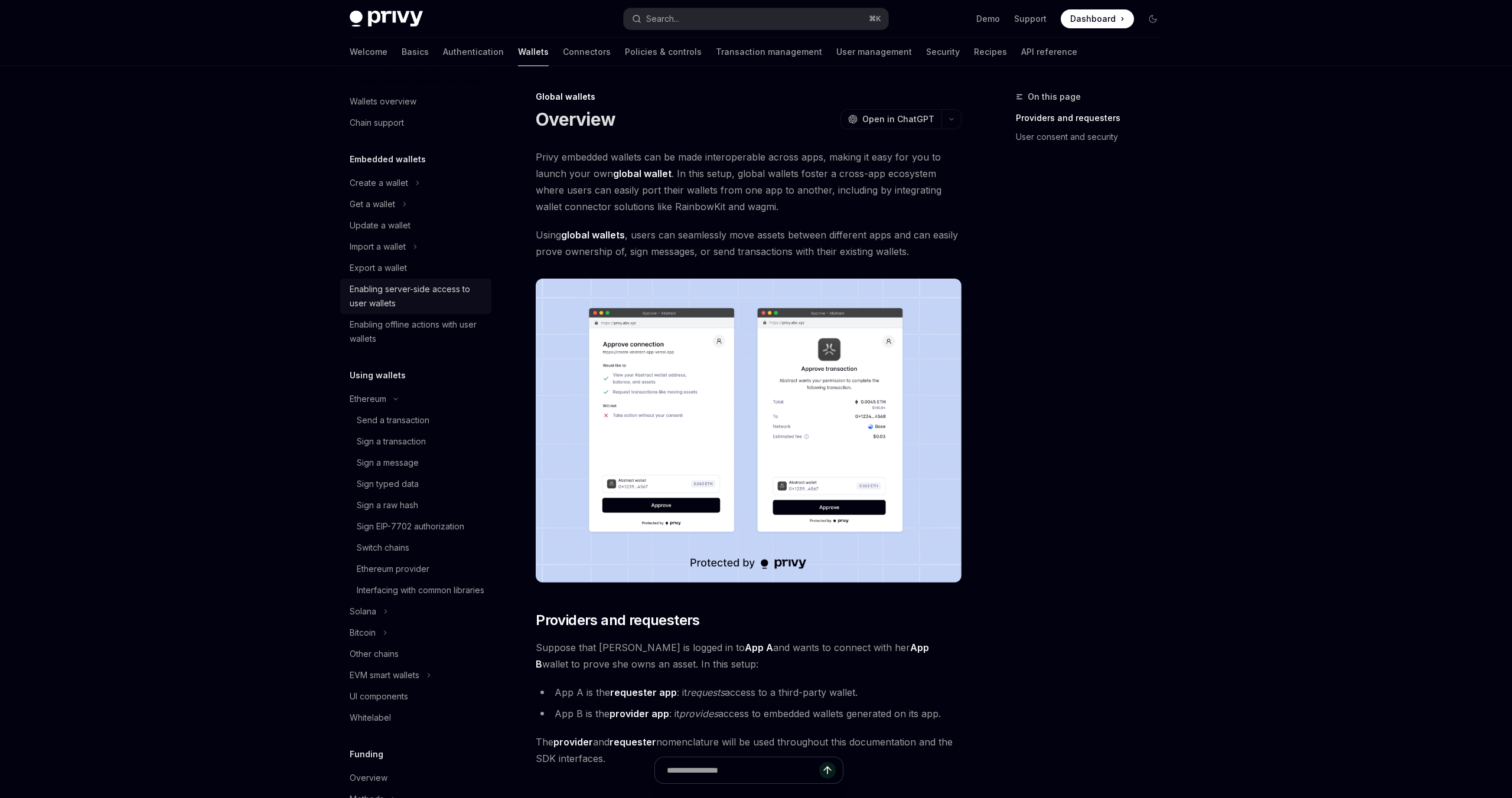
click at [453, 292] on div "Enabling server-side access to user wallets" at bounding box center [417, 297] width 134 height 29
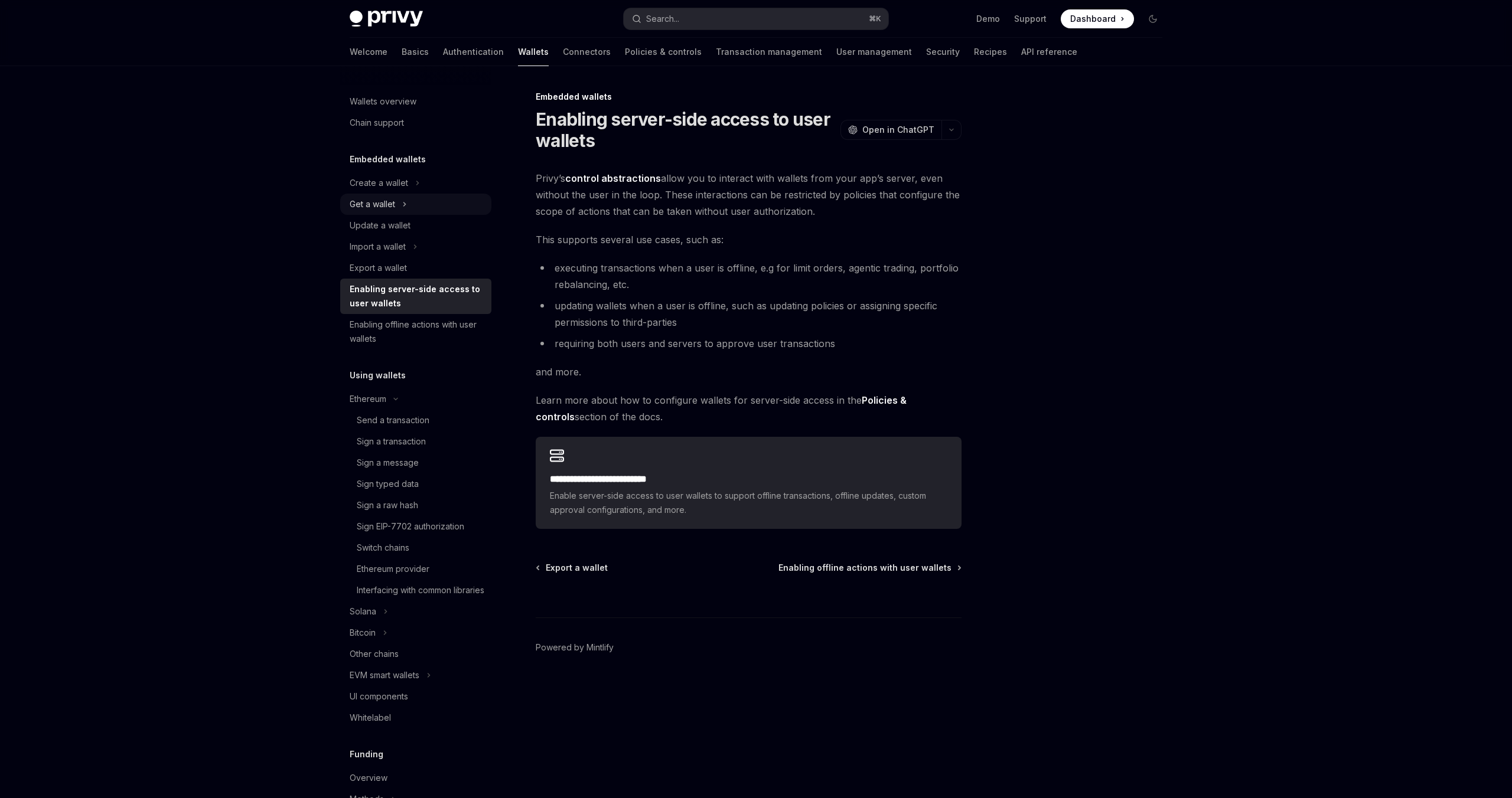
click at [425, 206] on div "Get a wallet" at bounding box center [416, 205] width 151 height 21
type textarea "*"
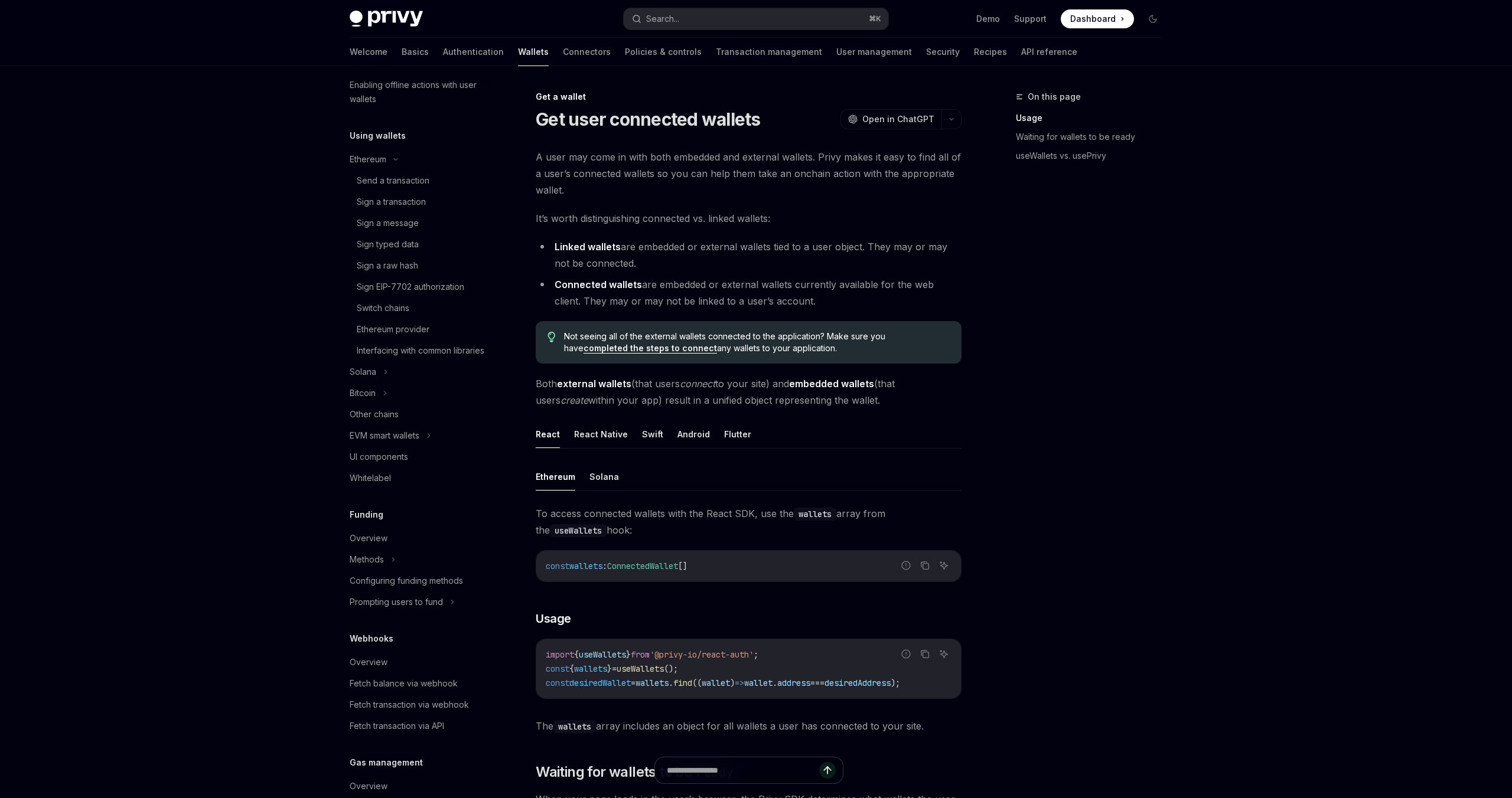
scroll to position [453, 0]
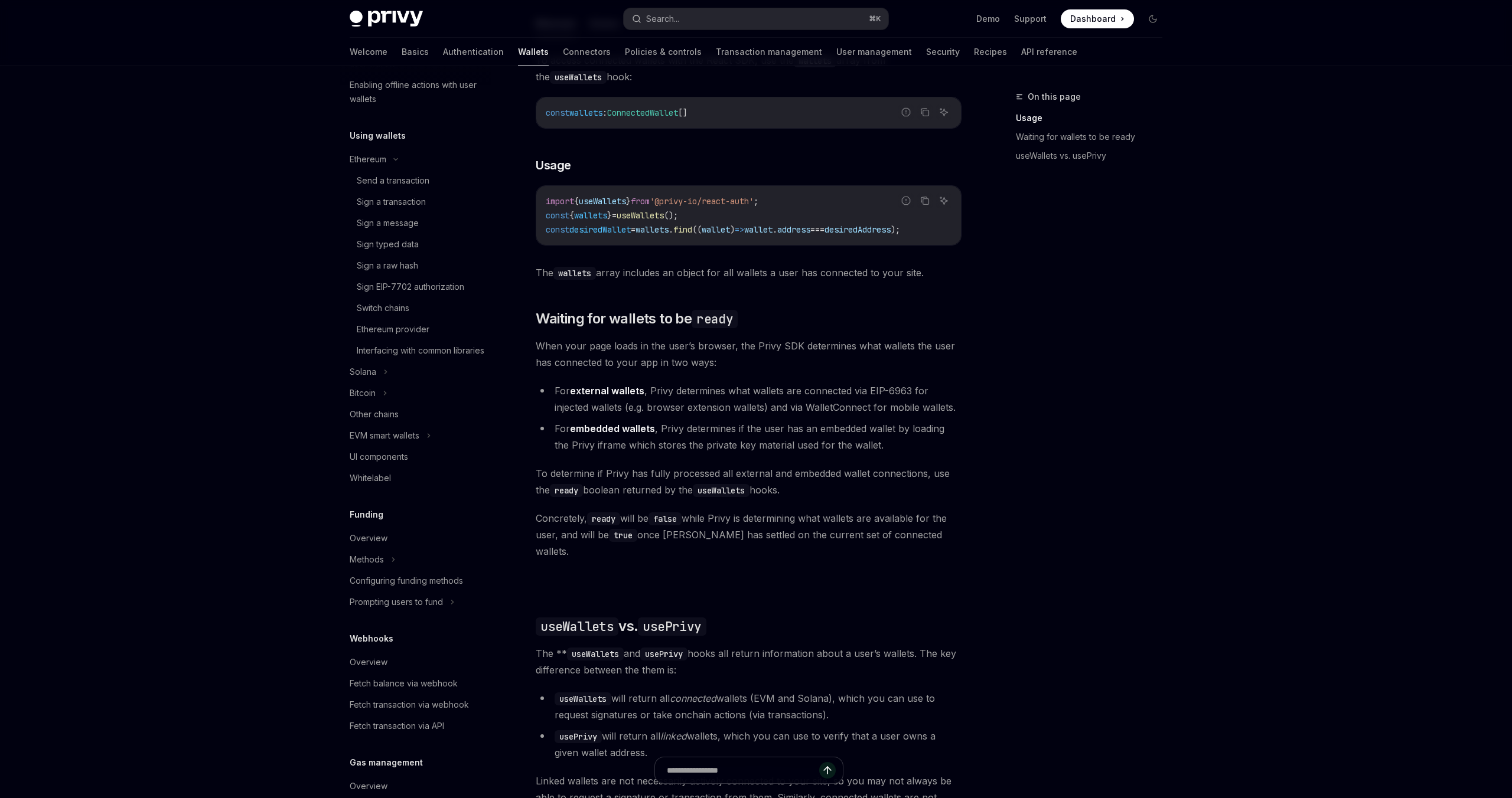
click at [986, 429] on div "On this page Usage Waiting for wallets to be ready useWallets vs. usePrivy Get …" at bounding box center [756, 374] width 832 height 1523
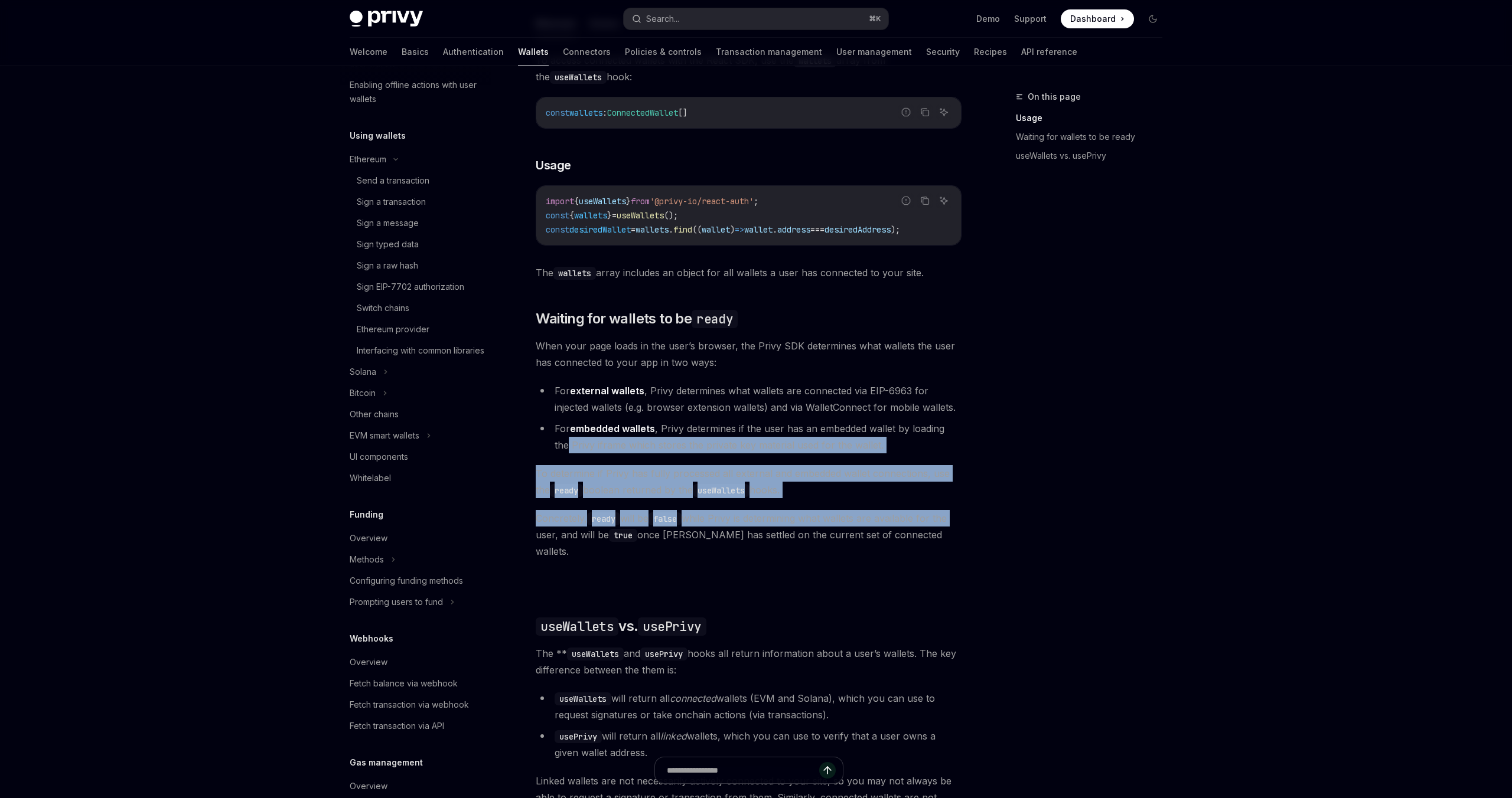
drag, startPoint x: 986, startPoint y: 429, endPoint x: 986, endPoint y: 526, distance: 97.0
click at [987, 527] on div "On this page Usage Waiting for wallets to be ready useWallets vs. usePrivy Get …" at bounding box center [756, 374] width 832 height 1523
click at [986, 526] on div "On this page Usage Waiting for wallets to be ready useWallets vs. usePrivy Get …" at bounding box center [756, 374] width 832 height 1523
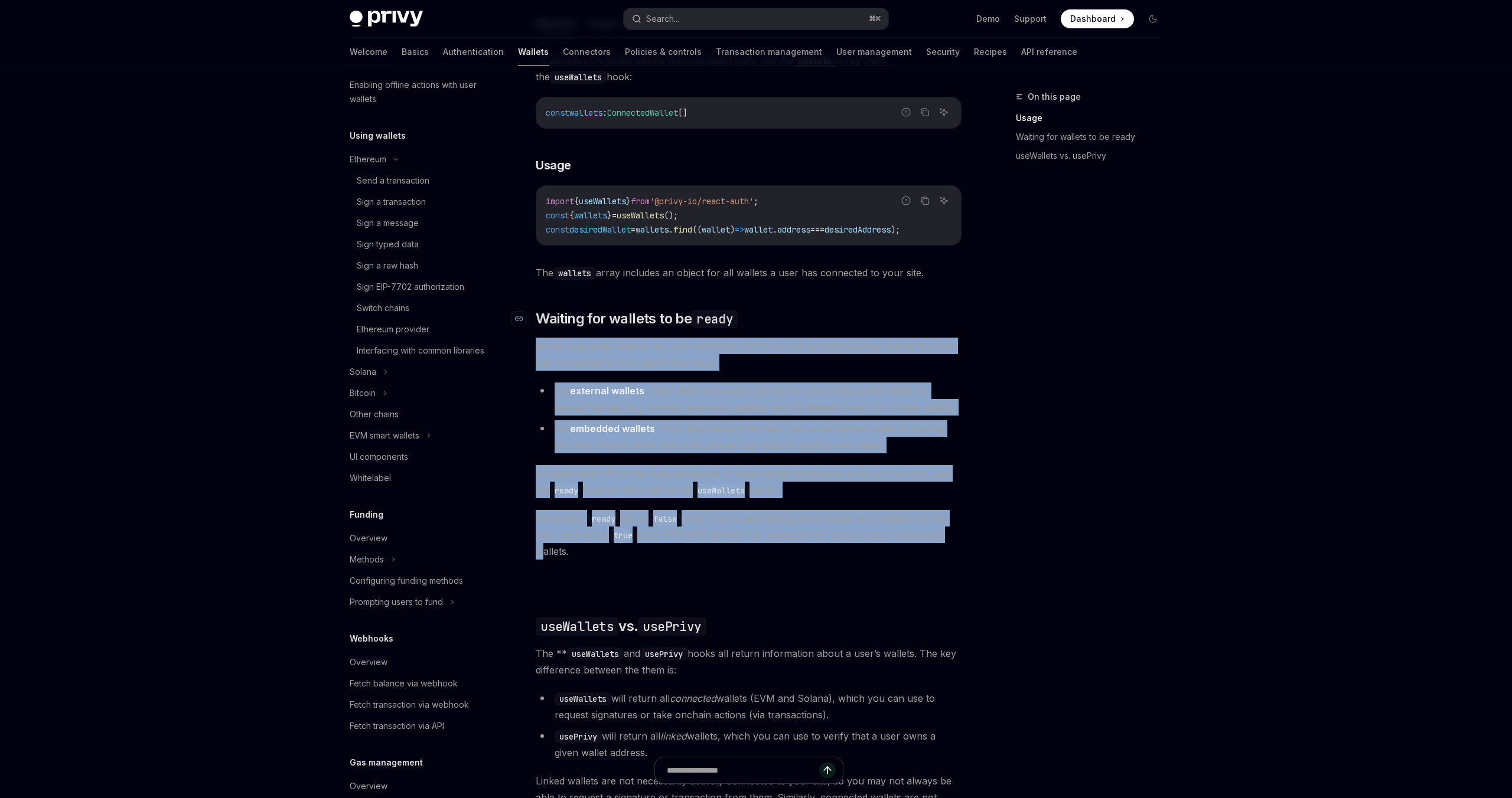
drag, startPoint x: 986, startPoint y: 541, endPoint x: 861, endPoint y: 316, distance: 257.4
click at [861, 316] on div "On this page Usage Waiting for wallets to be ready useWallets vs. usePrivy Get …" at bounding box center [756, 374] width 832 height 1523
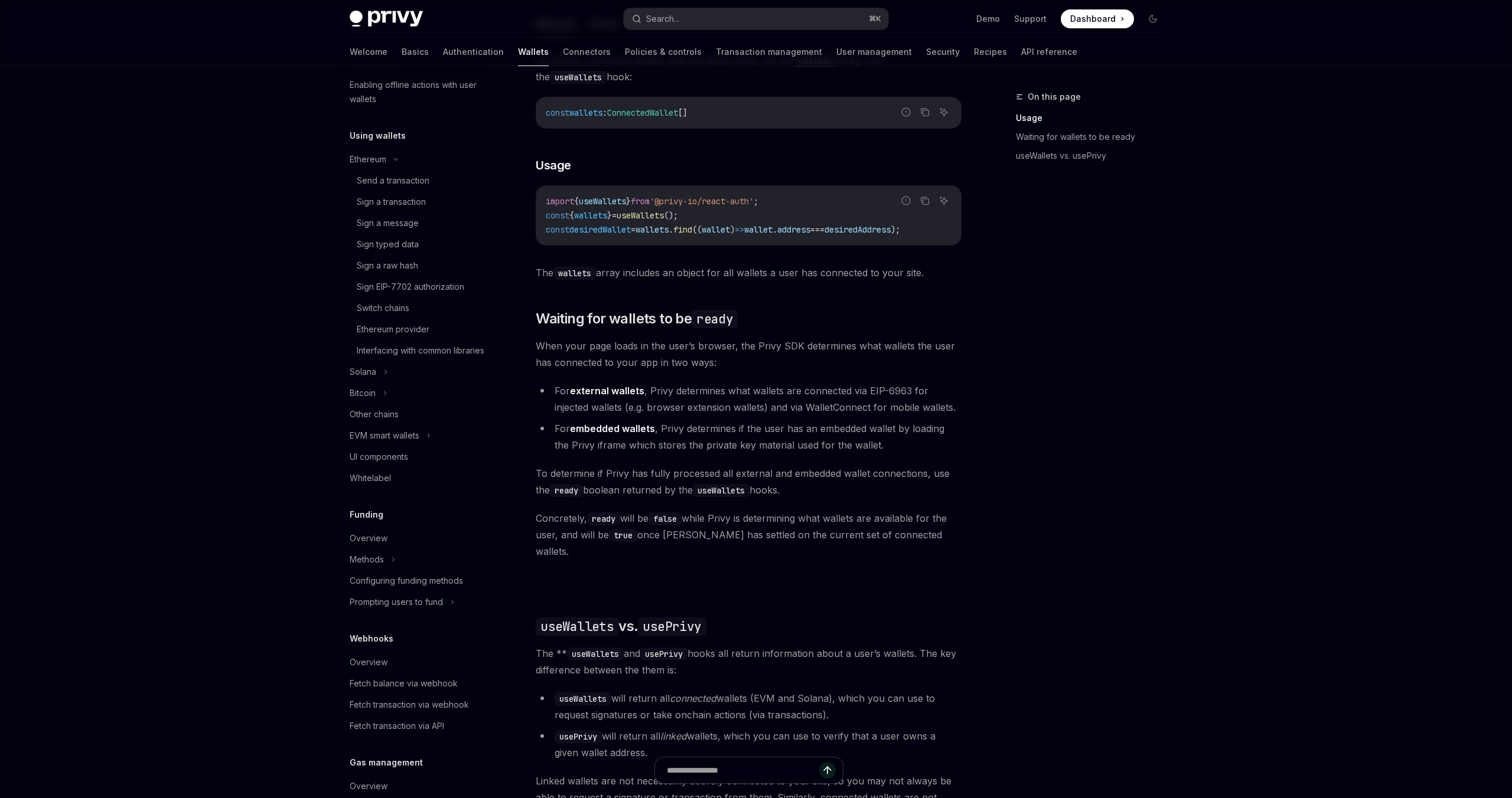
click at [729, 293] on div "Ethereum Solana To access connected wallets with the React SDK, use the wallets…" at bounding box center [748, 477] width 426 height 936
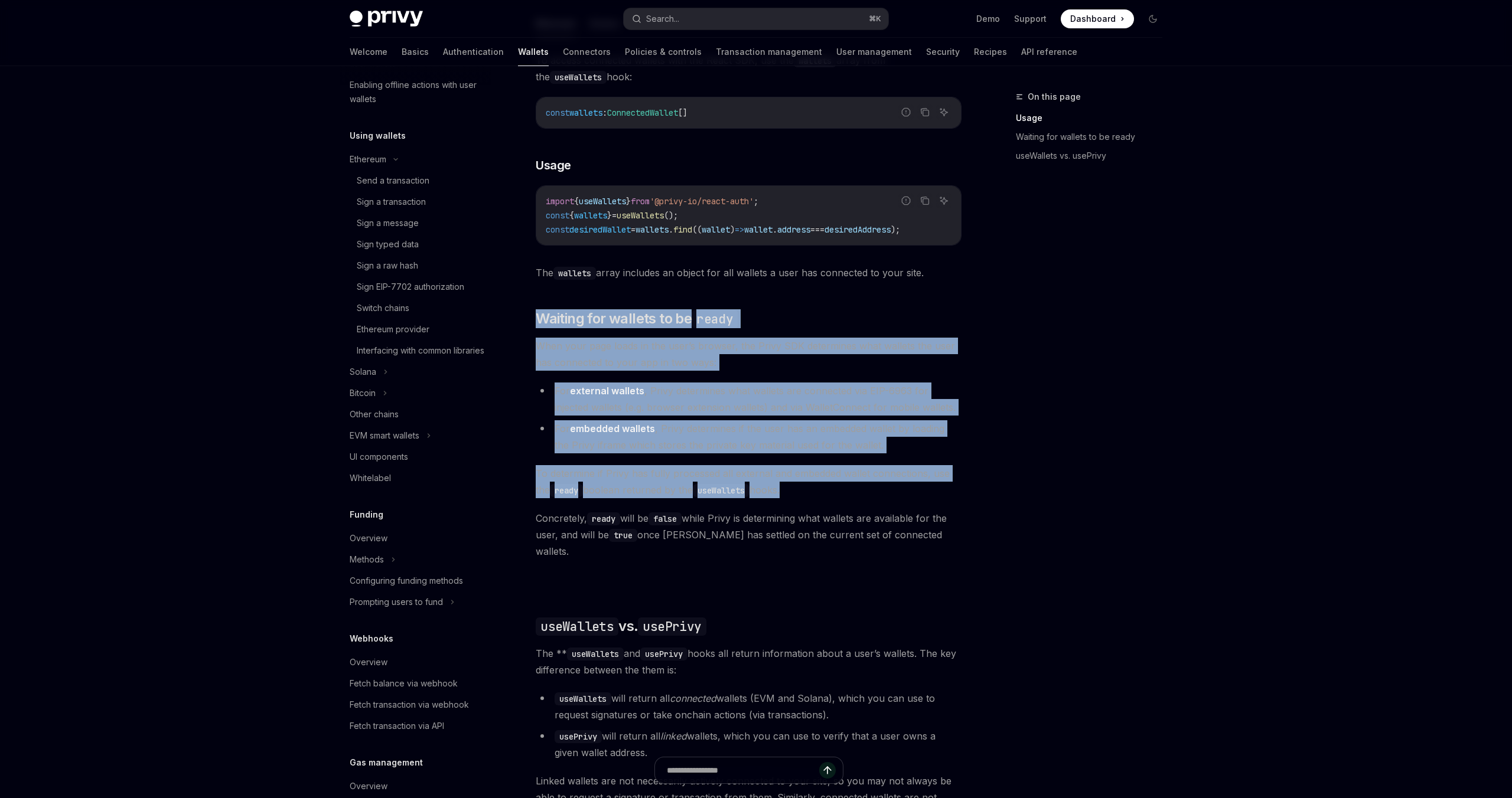
drag, startPoint x: 729, startPoint y: 293, endPoint x: 928, endPoint y: 557, distance: 330.6
click at [928, 557] on div "Ethereum Solana To access connected wallets with the React SDK, use the wallets…" at bounding box center [748, 477] width 426 height 936
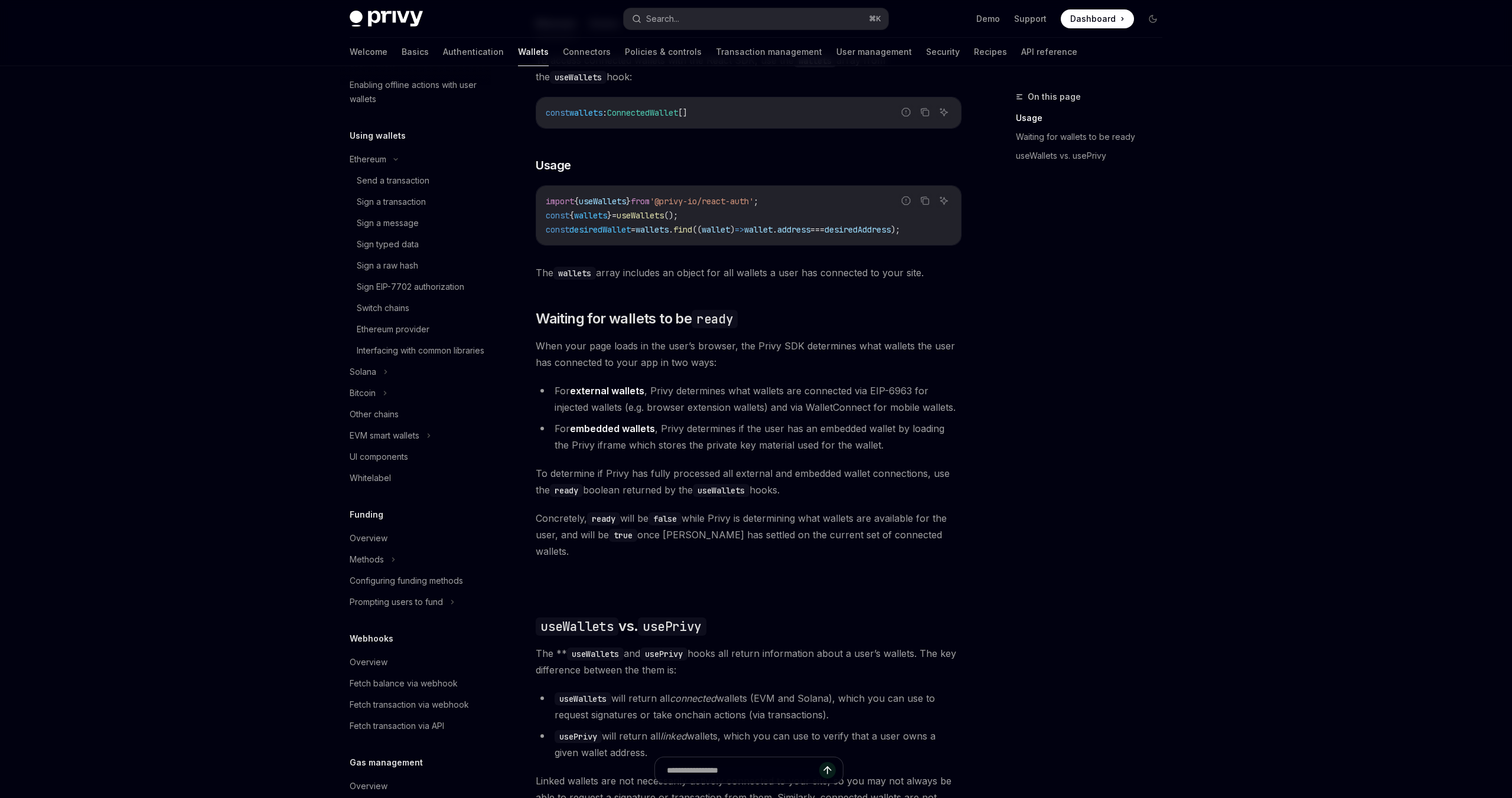
click at [928, 557] on div "Ethereum Solana To access connected wallets with the React SDK, use the wallets…" at bounding box center [748, 477] width 426 height 936
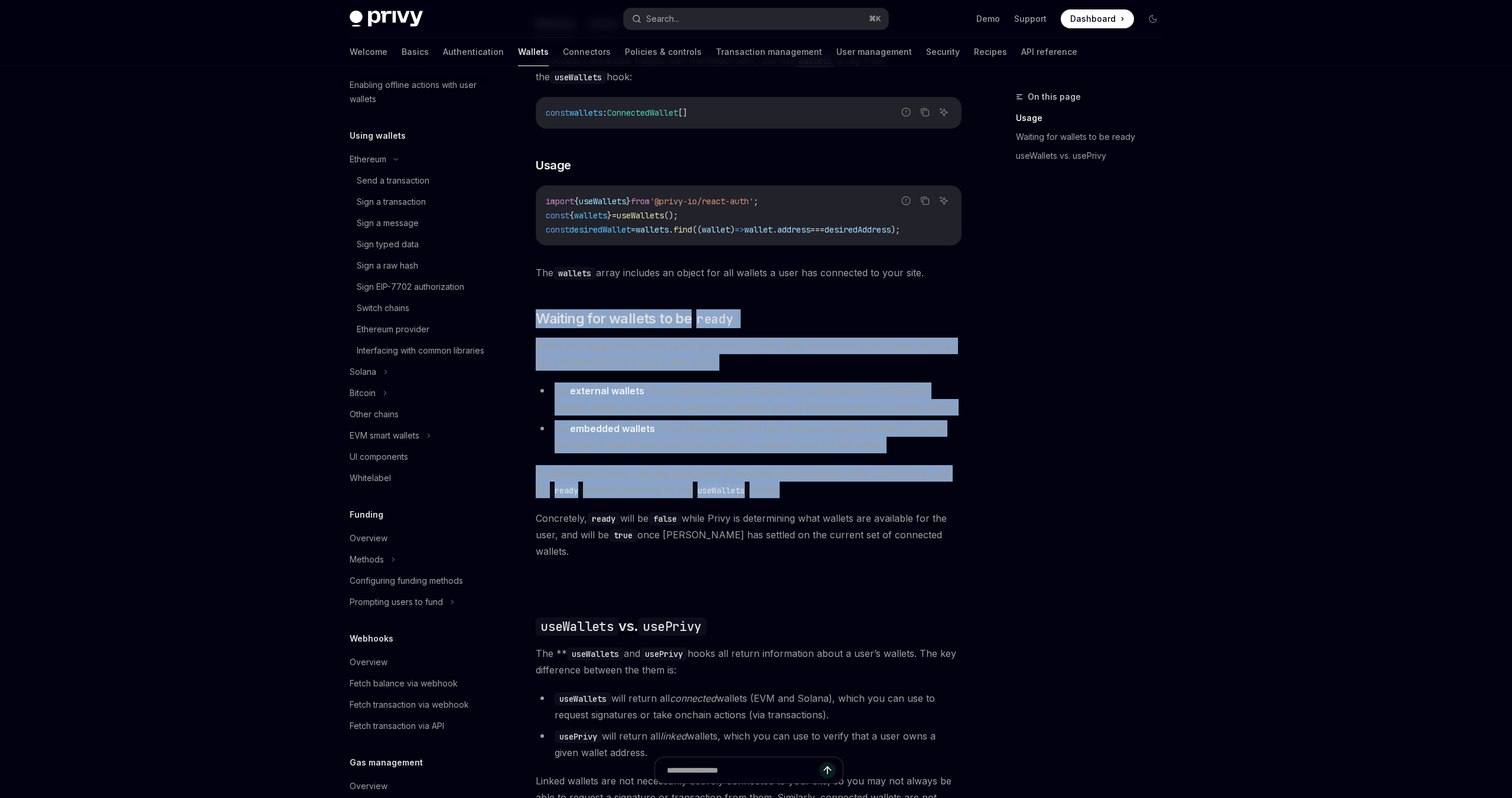
drag, startPoint x: 928, startPoint y: 557, endPoint x: 639, endPoint y: 290, distance: 393.5
click at [639, 290] on div "Ethereum Solana To access connected wallets with the React SDK, use the wallets…" at bounding box center [748, 477] width 426 height 936
drag, startPoint x: 639, startPoint y: 290, endPoint x: 953, endPoint y: 555, distance: 410.9
click at [953, 555] on div "Ethereum Solana To access connected wallets with the React SDK, use the wallets…" at bounding box center [748, 477] width 426 height 936
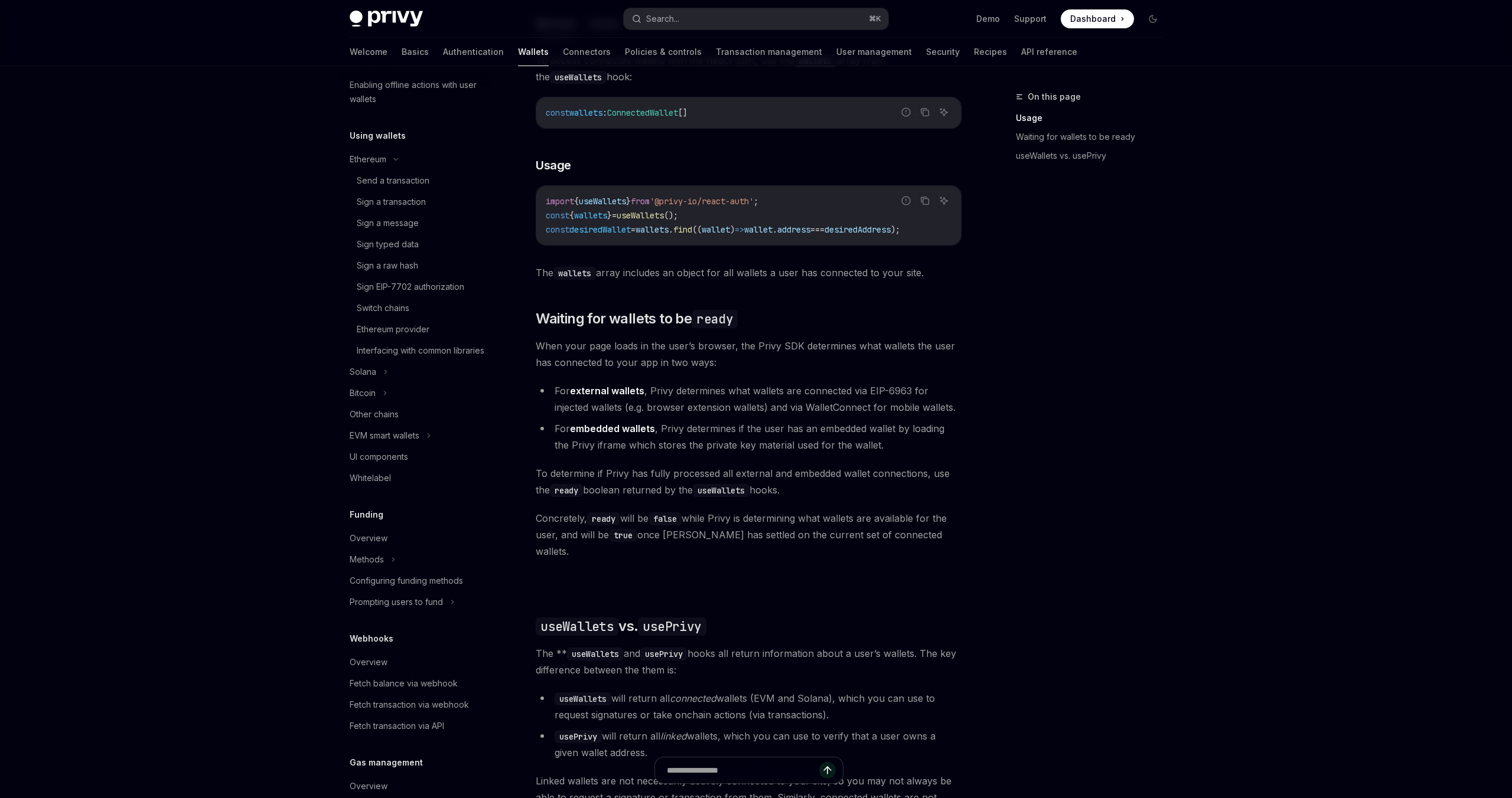
click at [953, 555] on div "Ethereum Solana To access connected wallets with the React SDK, use the wallets…" at bounding box center [748, 477] width 426 height 936
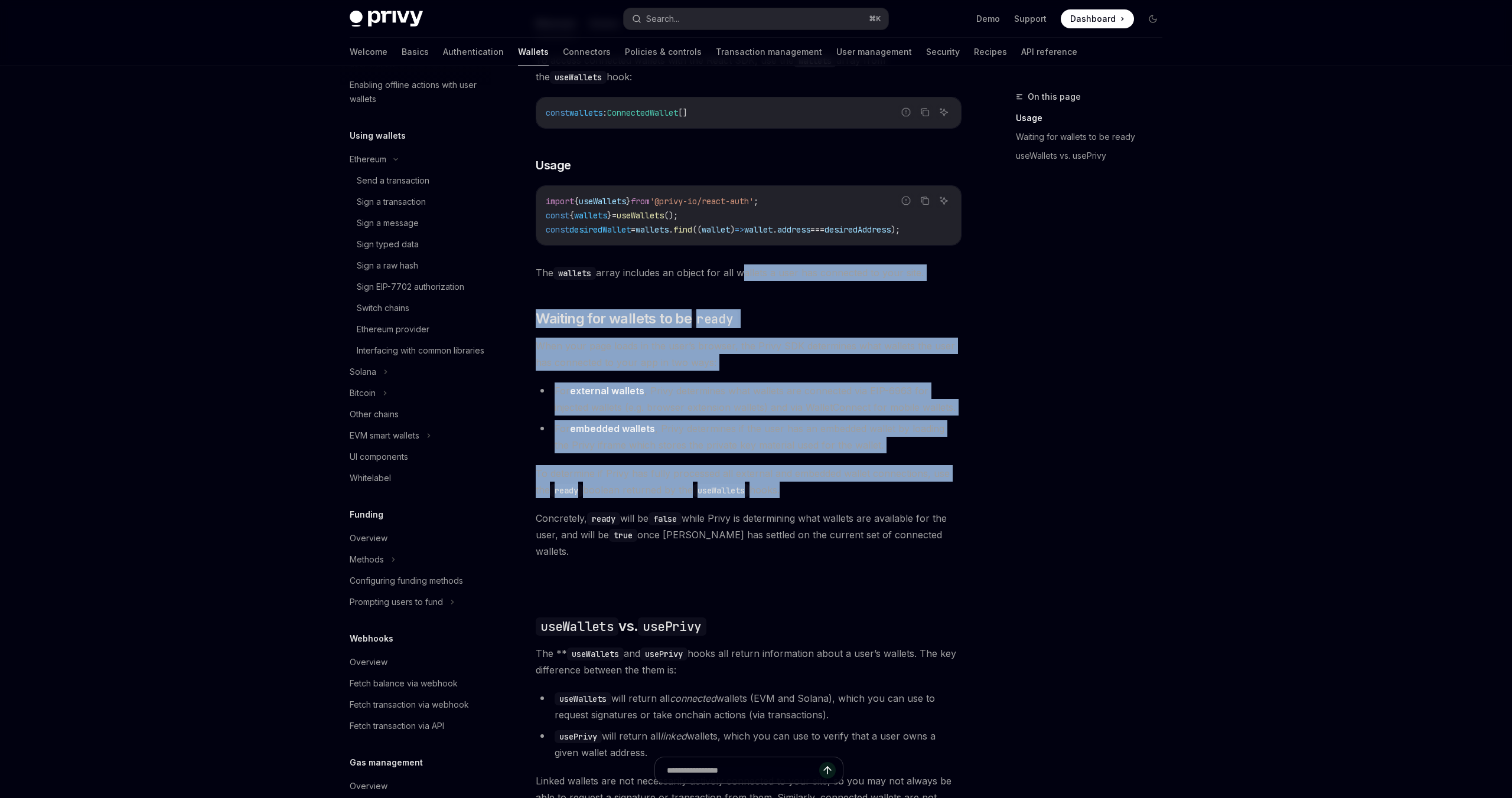
drag, startPoint x: 953, startPoint y: 555, endPoint x: 749, endPoint y: 277, distance: 344.8
click at [749, 277] on div "Ethereum Solana To access connected wallets with the React SDK, use the wallets…" at bounding box center [748, 477] width 426 height 936
click at [814, 310] on div "Ethereum Solana To access connected wallets with the React SDK, use the wallets…" at bounding box center [748, 477] width 426 height 936
drag, startPoint x: 816, startPoint y: 297, endPoint x: 946, endPoint y: 560, distance: 293.4
click at [946, 560] on div "Ethereum Solana To access connected wallets with the React SDK, use the wallets…" at bounding box center [748, 477] width 426 height 936
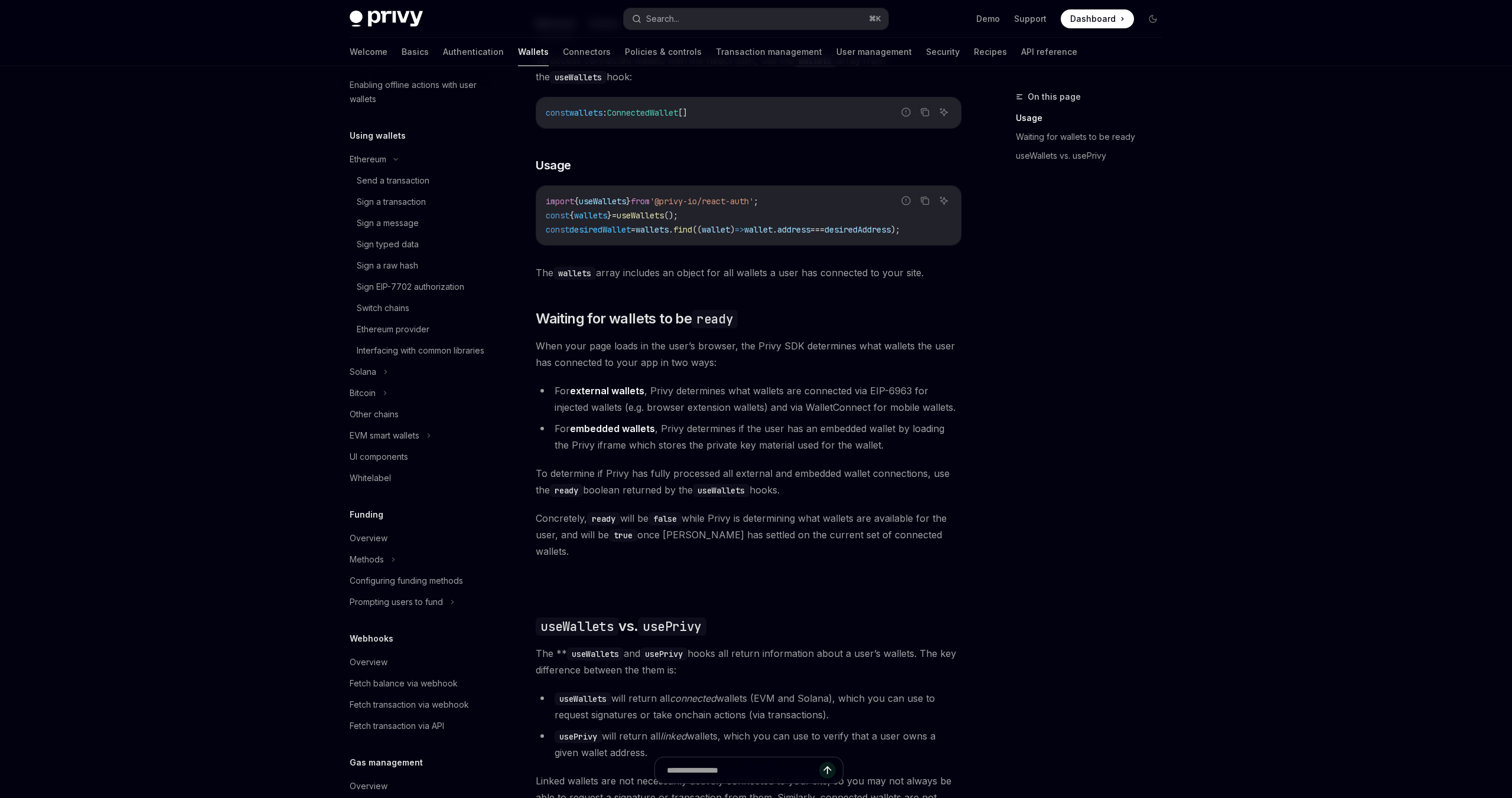
click at [946, 560] on div "Ethereum Solana To access connected wallets with the React SDK, use the wallets…" at bounding box center [748, 477] width 426 height 936
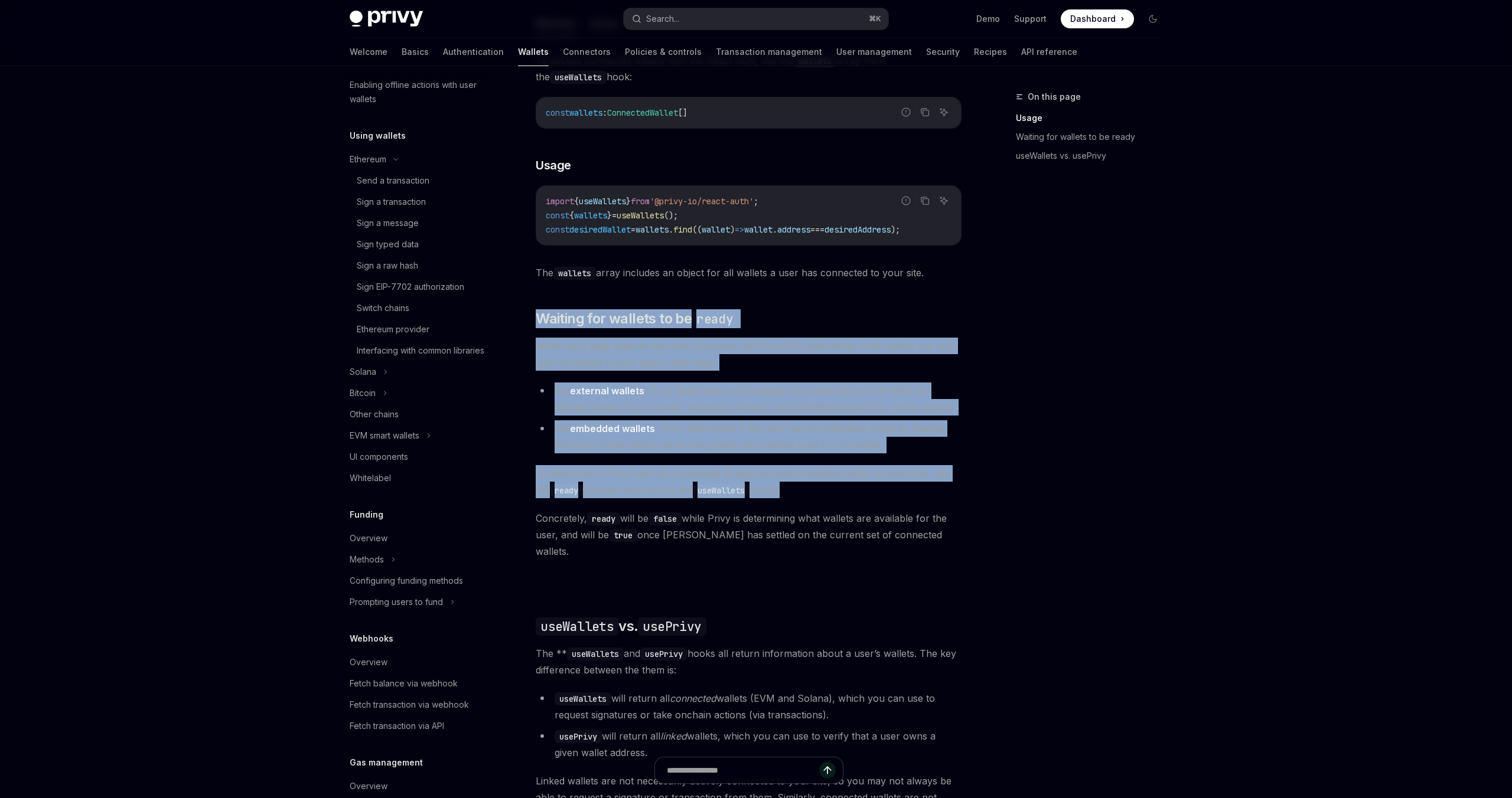
drag, startPoint x: 946, startPoint y: 560, endPoint x: 603, endPoint y: 310, distance: 424.4
click at [603, 310] on div "Ethereum Solana To access connected wallets with the React SDK, use the wallets…" at bounding box center [748, 477] width 426 height 936
drag, startPoint x: 603, startPoint y: 310, endPoint x: 931, endPoint y: 551, distance: 407.0
click at [929, 551] on div "Ethereum Solana To access connected wallets with the React SDK, use the wallets…" at bounding box center [748, 477] width 426 height 936
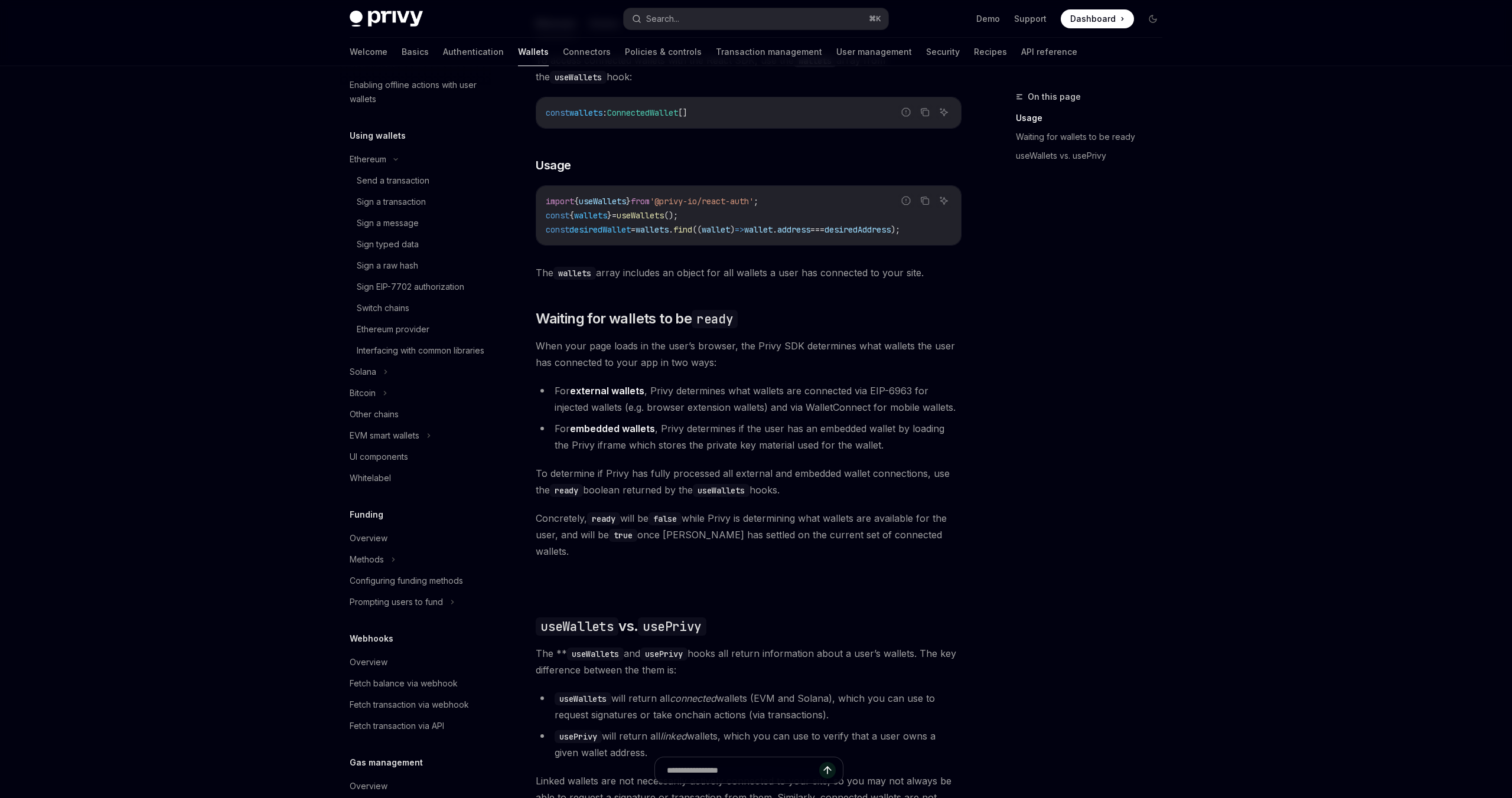
click at [931, 551] on div "Ethereum Solana To access connected wallets with the React SDK, use the wallets…" at bounding box center [748, 477] width 426 height 936
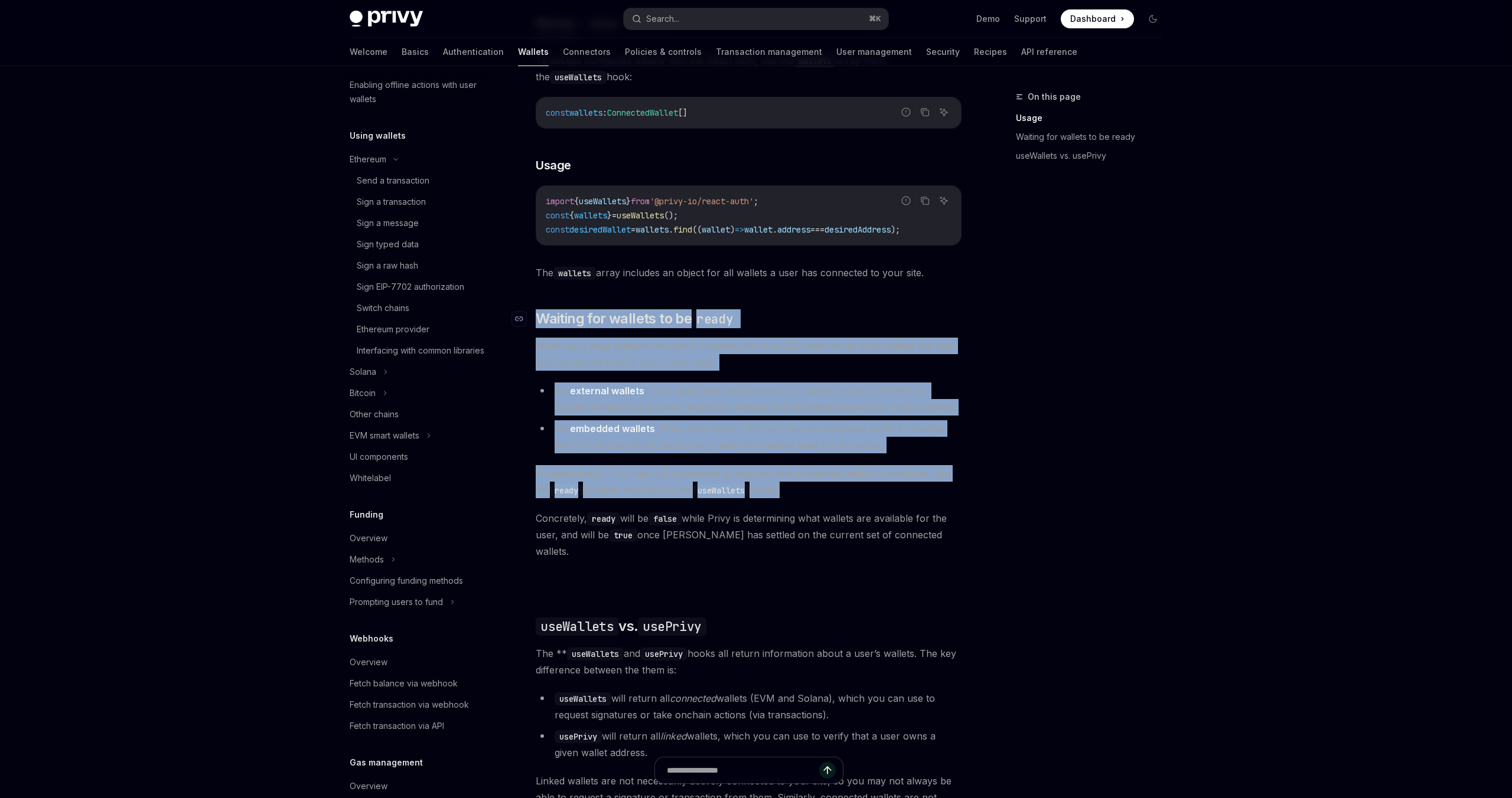
drag, startPoint x: 931, startPoint y: 551, endPoint x: 534, endPoint y: 321, distance: 458.8
click at [535, 321] on div "Ethereum Solana To access connected wallets with the React SDK, use the wallets…" at bounding box center [748, 477] width 426 height 936
click at [534, 321] on link "​" at bounding box center [524, 319] width 24 height 19
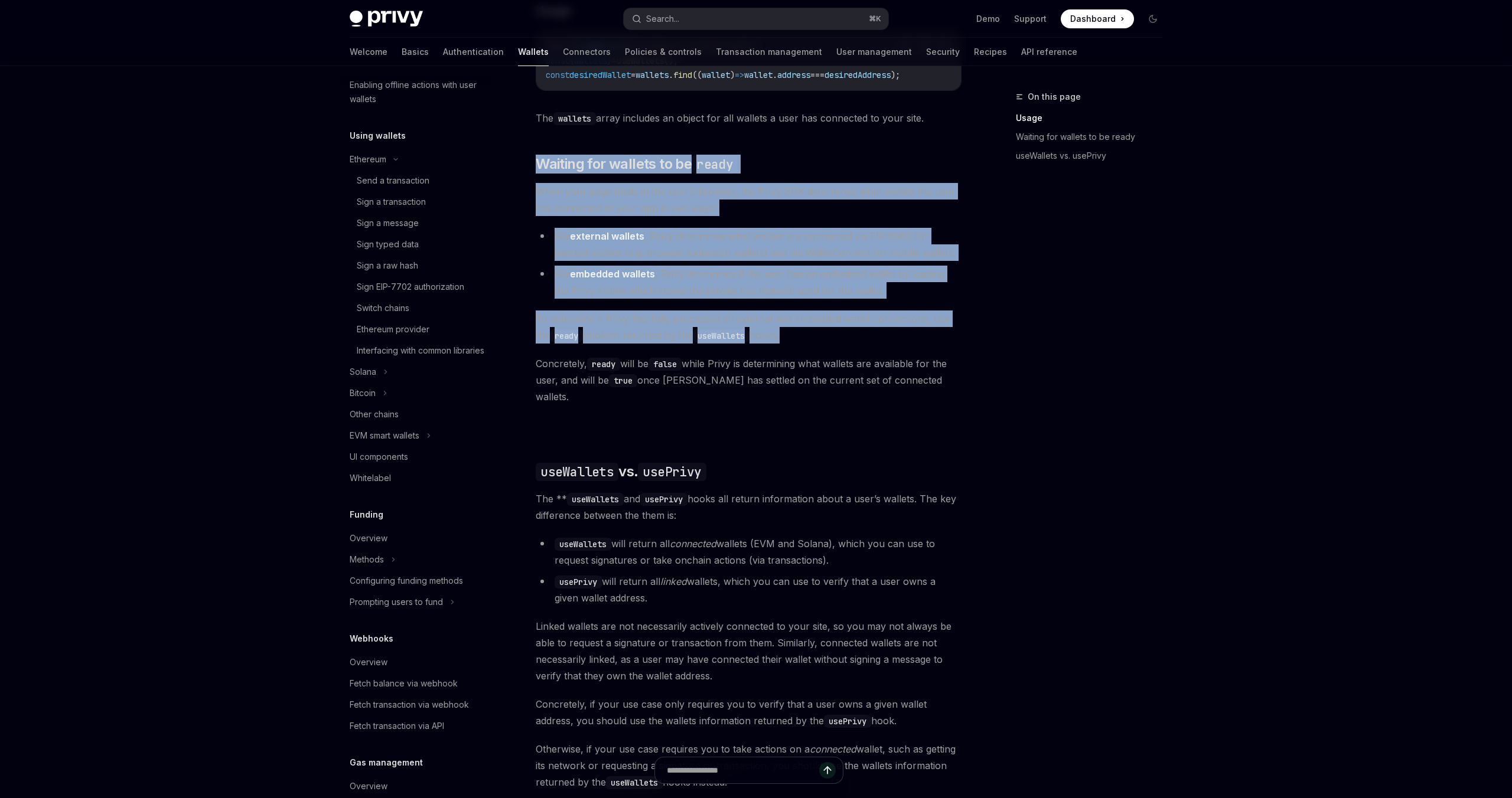
scroll to position [473, 0]
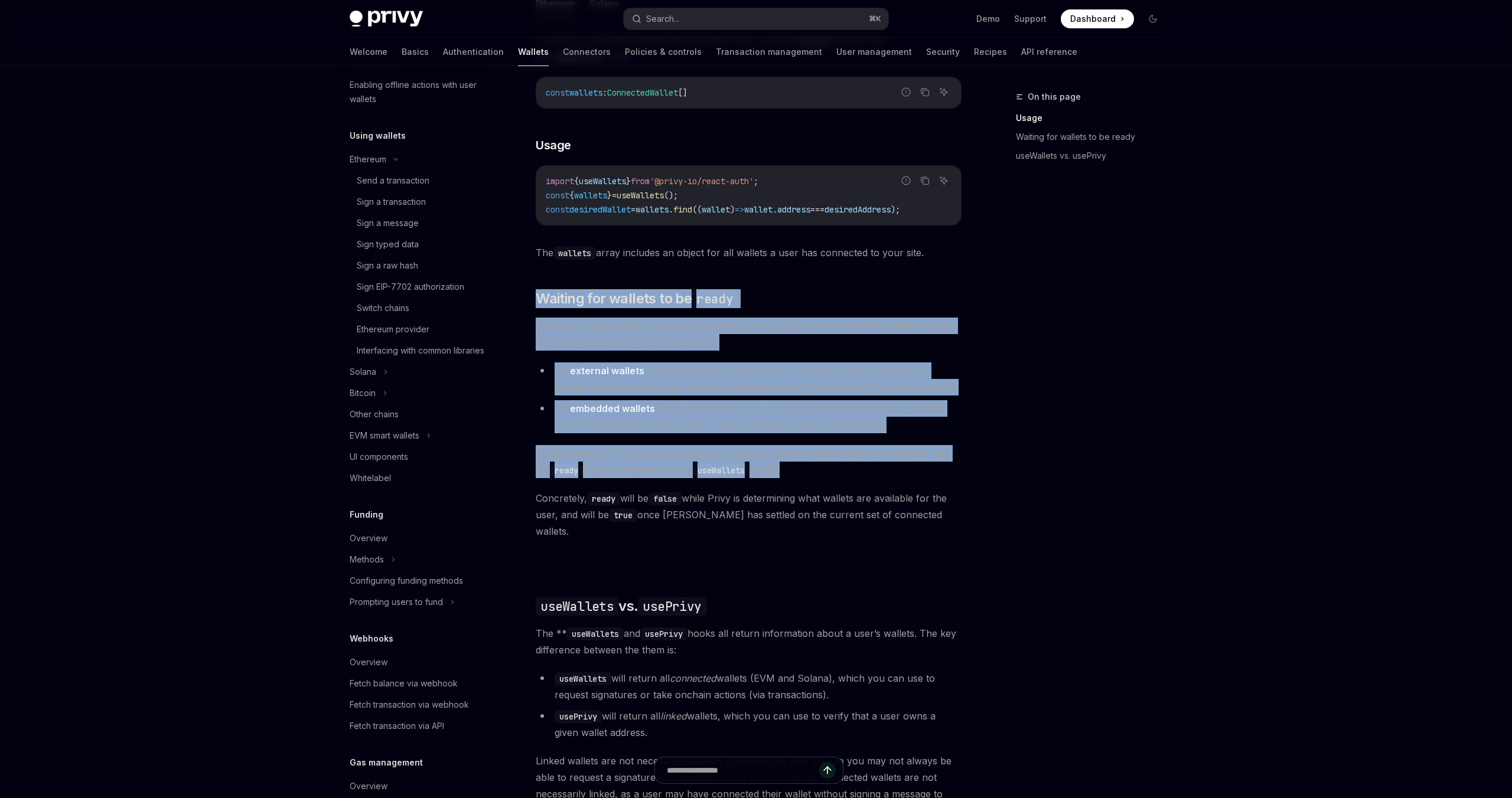
click at [548, 279] on div "Ethereum Solana To access connected wallets with the React SDK, use the wallets…" at bounding box center [748, 457] width 426 height 936
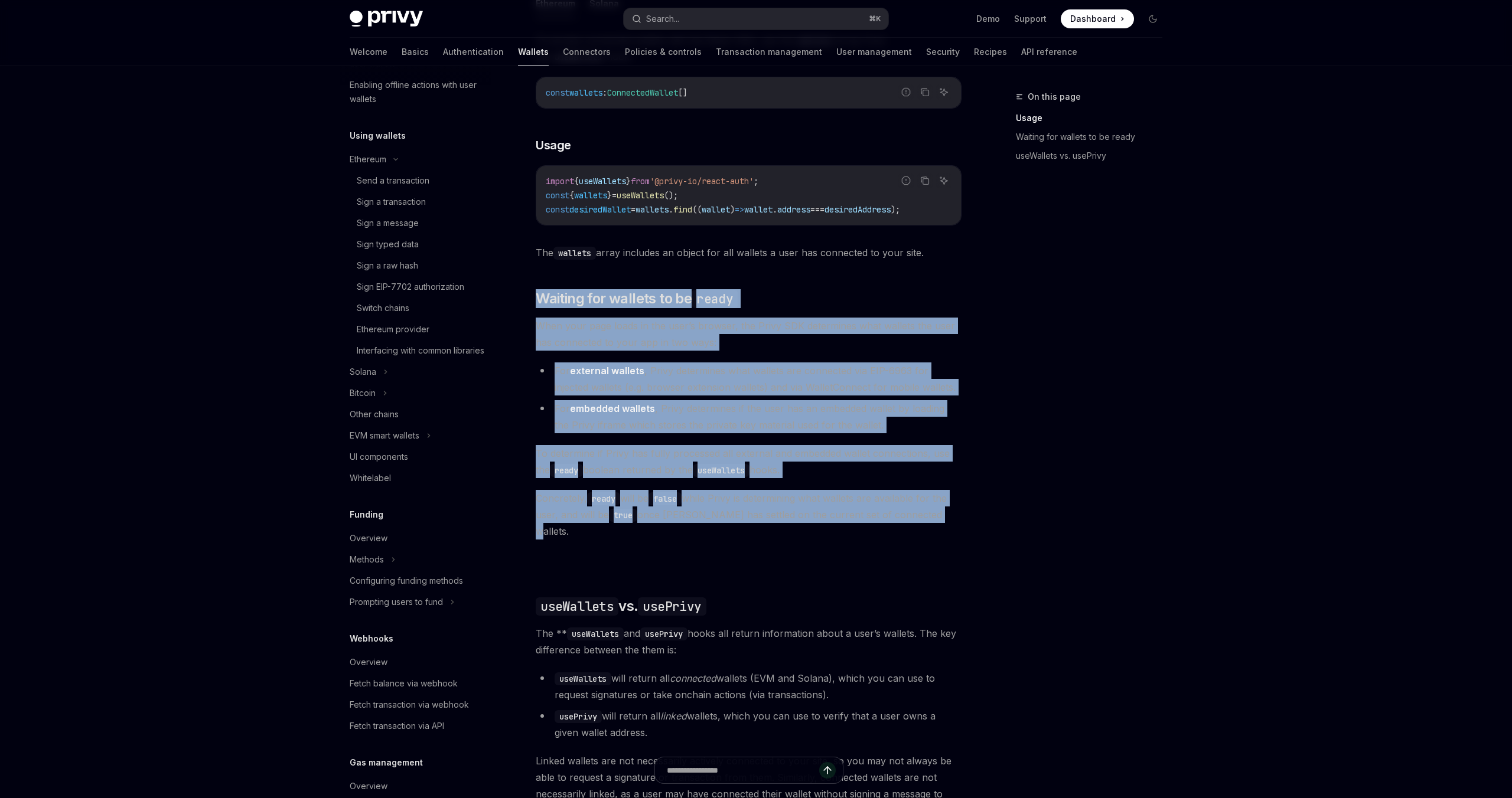
drag, startPoint x: 548, startPoint y: 279, endPoint x: 937, endPoint y: 519, distance: 457.1
click at [937, 519] on div "Ethereum Solana To access connected wallets with the React SDK, use the wallets…" at bounding box center [748, 457] width 426 height 936
click at [937, 519] on span "Concretely, ready will be false while Privy is determining what wallets are ava…" at bounding box center [748, 514] width 426 height 49
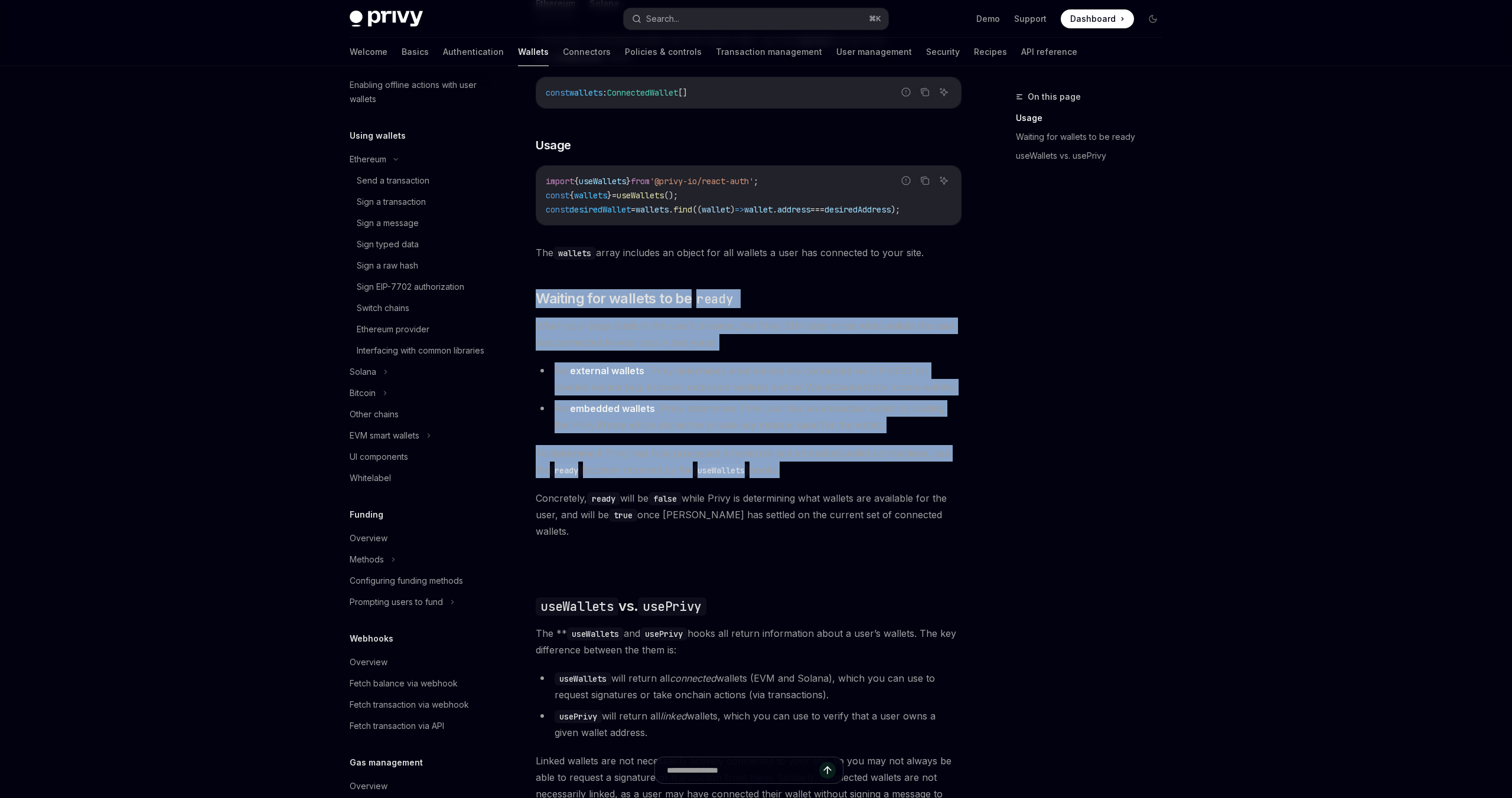
drag, startPoint x: 937, startPoint y: 519, endPoint x: 818, endPoint y: 288, distance: 259.8
click at [818, 288] on div "Ethereum Solana To access connected wallets with the React SDK, use the wallets…" at bounding box center [748, 457] width 426 height 936
drag, startPoint x: 818, startPoint y: 288, endPoint x: 904, endPoint y: 527, distance: 254.0
click at [905, 527] on div "Ethereum Solana To access connected wallets with the React SDK, use the wallets…" at bounding box center [748, 457] width 426 height 936
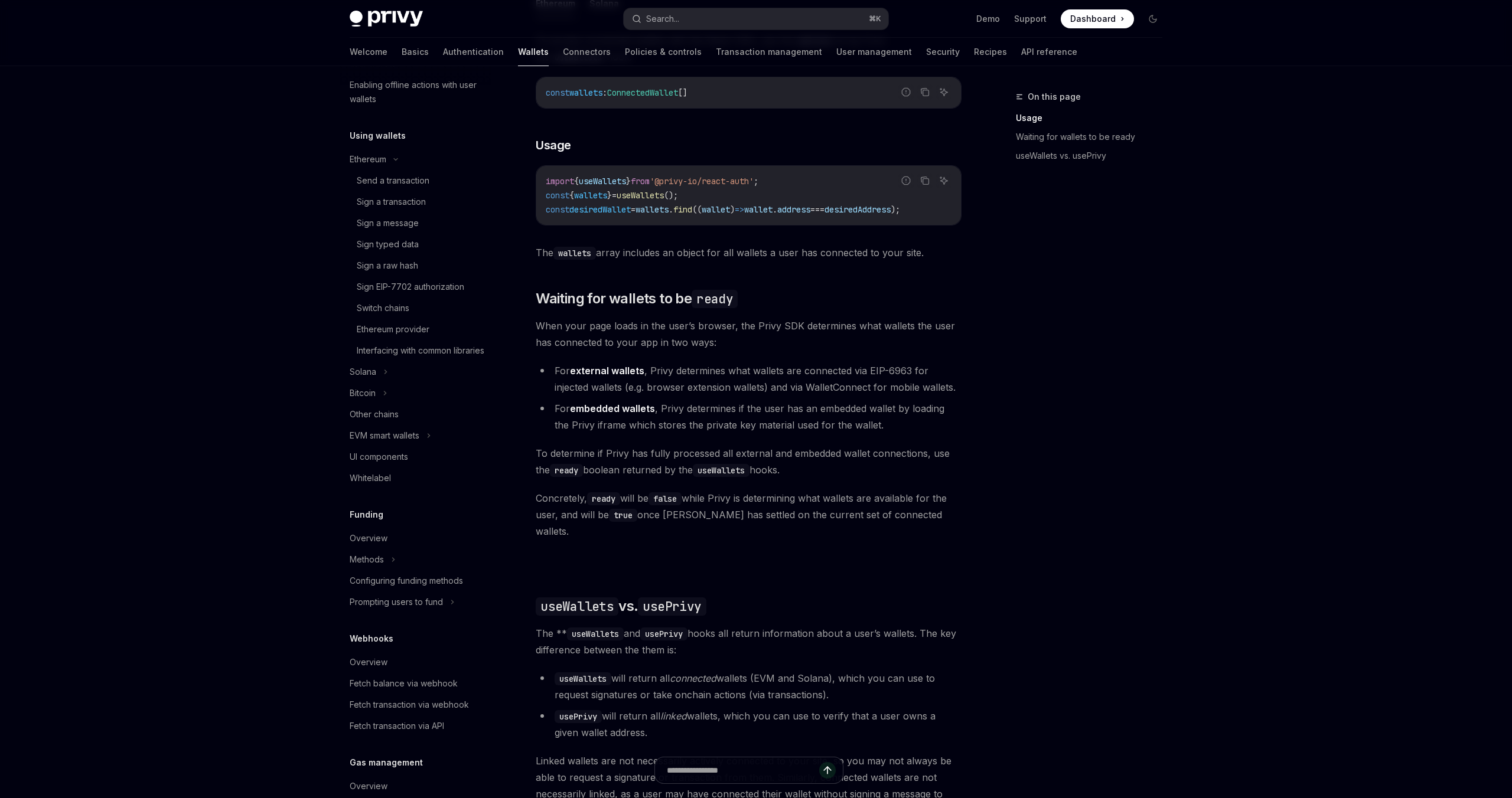
click at [936, 531] on div "Ethereum Solana To access connected wallets with the React SDK, use the wallets…" at bounding box center [748, 457] width 426 height 936
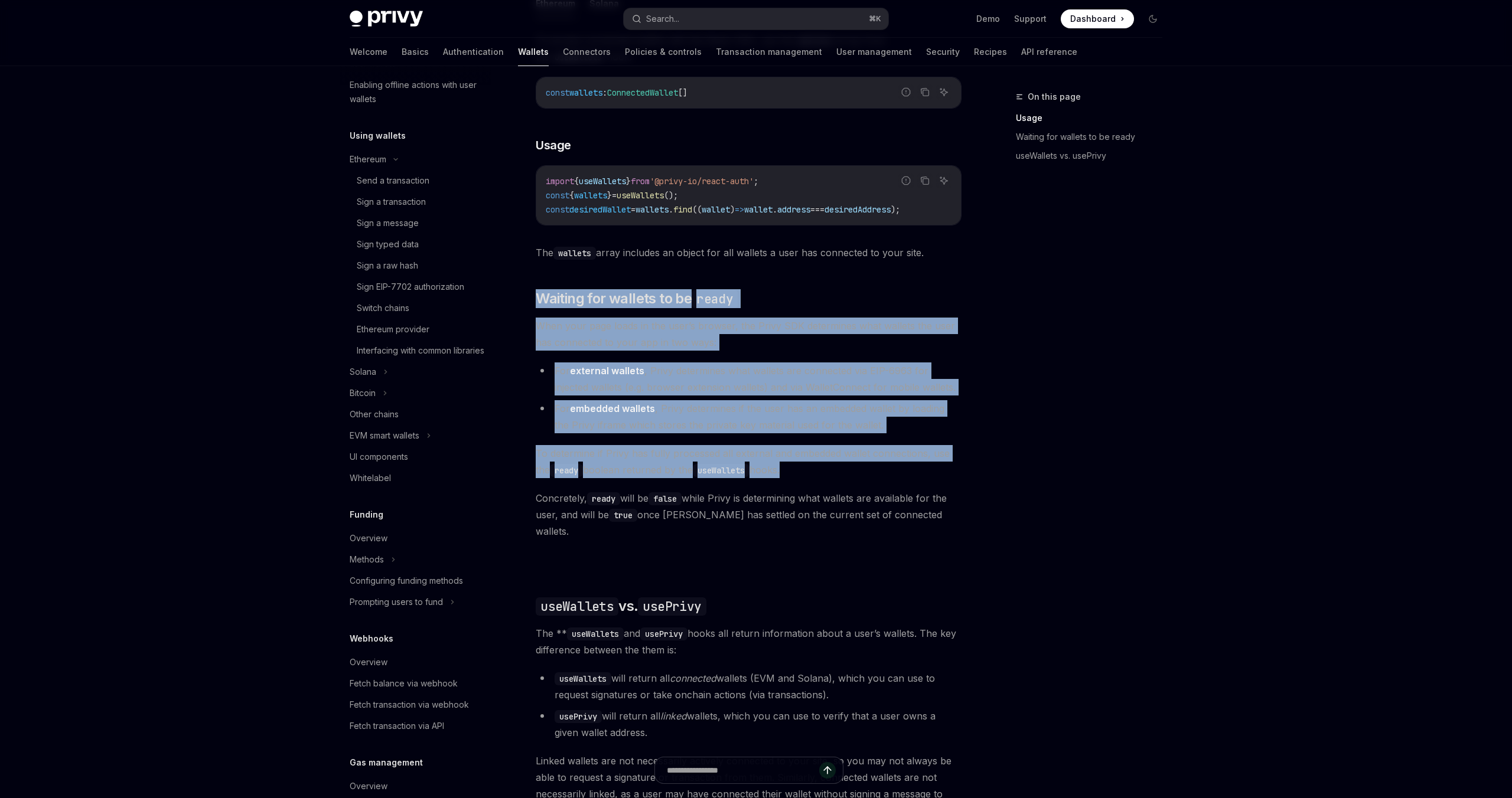
drag, startPoint x: 936, startPoint y: 531, endPoint x: 974, endPoint y: 291, distance: 243.0
click at [974, 291] on div "On this page Usage Waiting for wallets to be ready useWallets vs. usePrivy Get …" at bounding box center [756, 354] width 832 height 1523
click at [970, 319] on div "On this page Usage Waiting for wallets to be ready useWallets vs. usePrivy Get …" at bounding box center [756, 354] width 832 height 1523
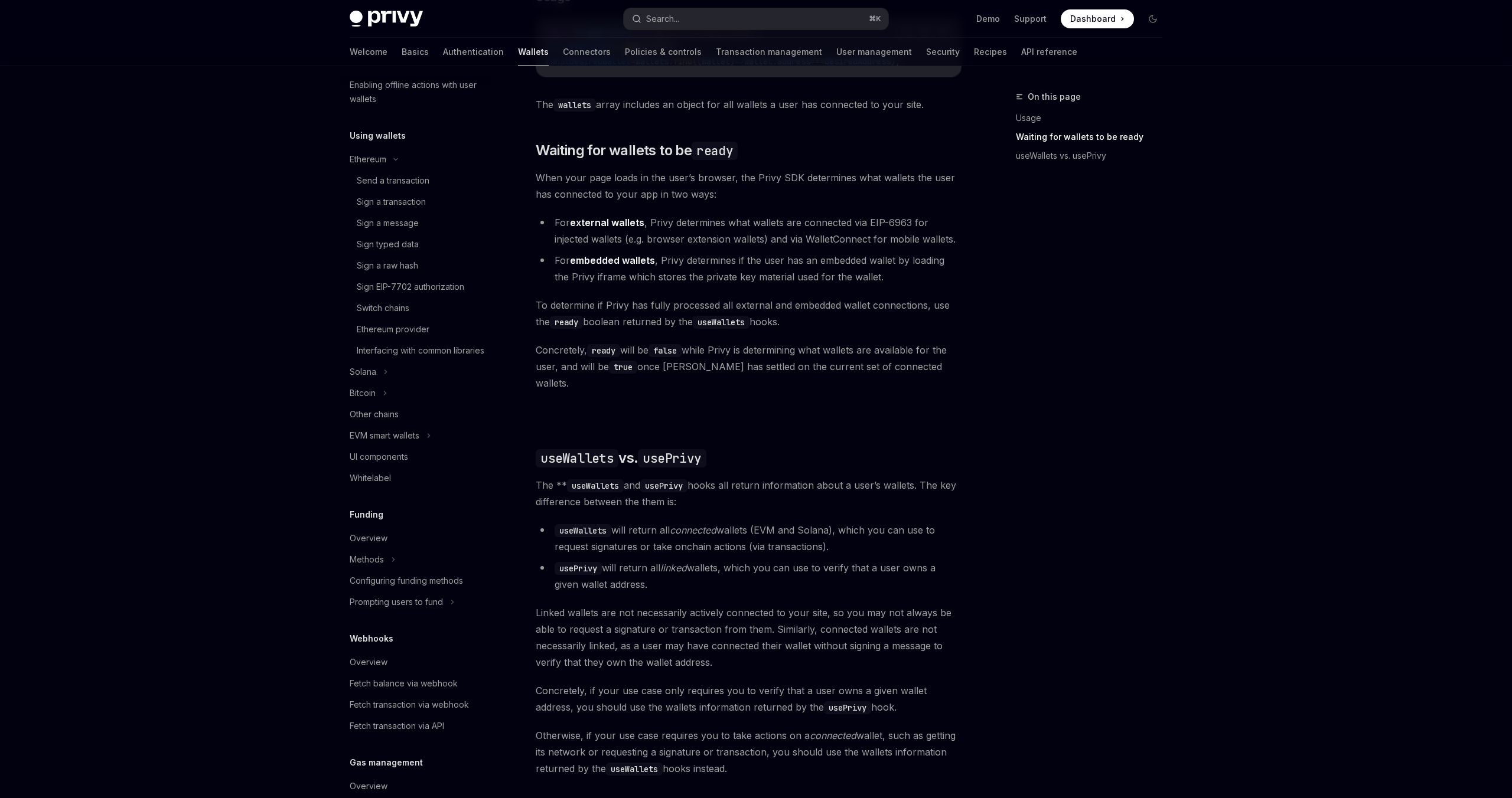
scroll to position [779, 0]
